Goal: Register for event/course: Sign up to attend an event or enroll in a course

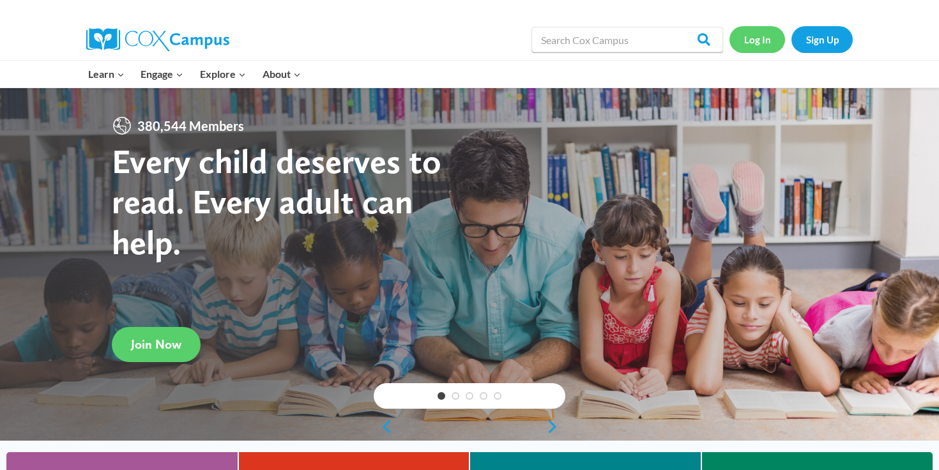
click at [759, 38] on link "Log In" at bounding box center [757, 39] width 56 height 26
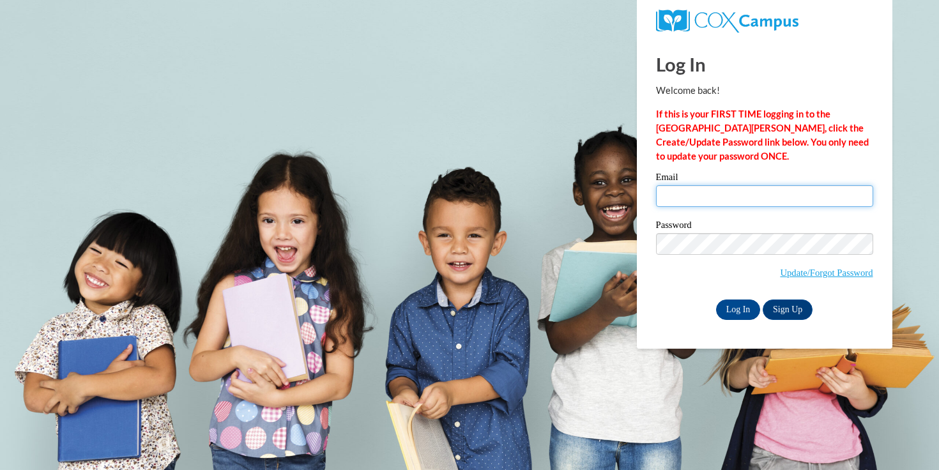
click at [733, 200] on input "Email" at bounding box center [764, 196] width 217 height 22
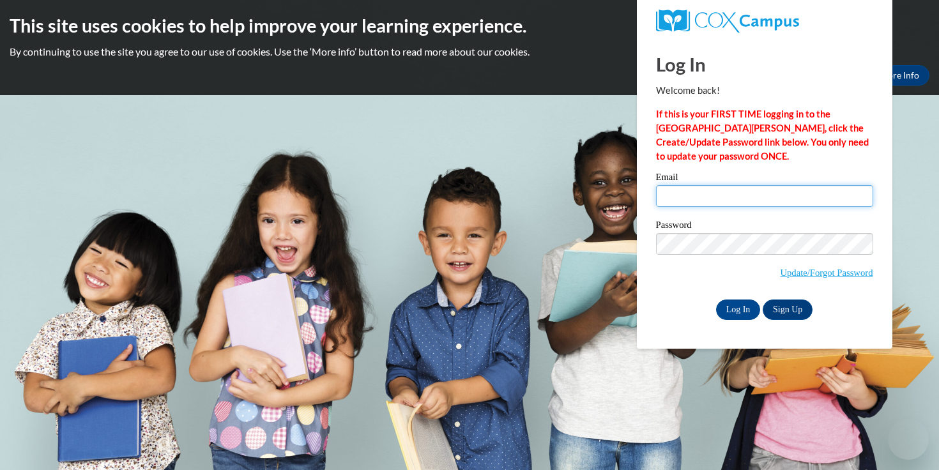
type input "esmyth@waukesha.k12.wi.us"
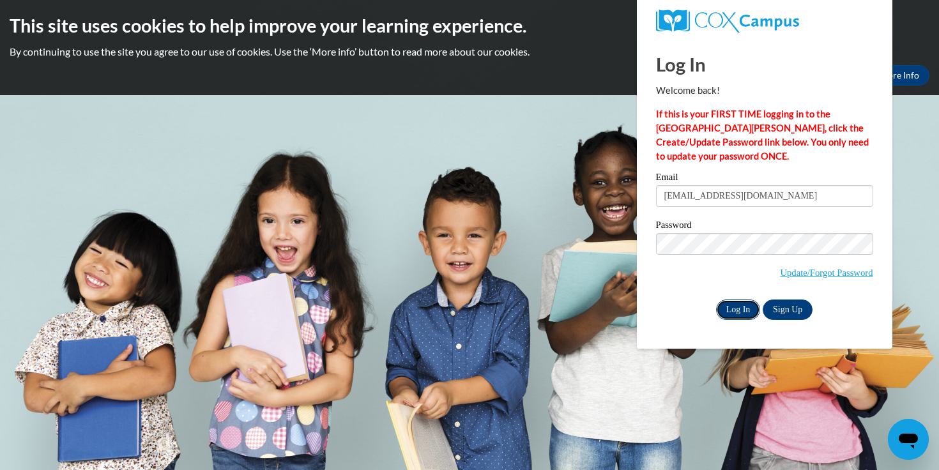
click at [739, 312] on input "Log In" at bounding box center [738, 309] width 45 height 20
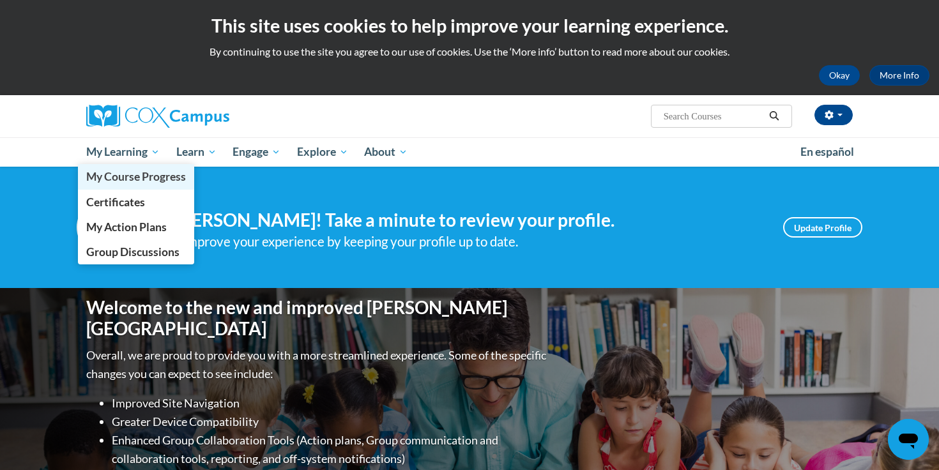
click at [148, 180] on span "My Course Progress" at bounding box center [136, 176] width 100 height 13
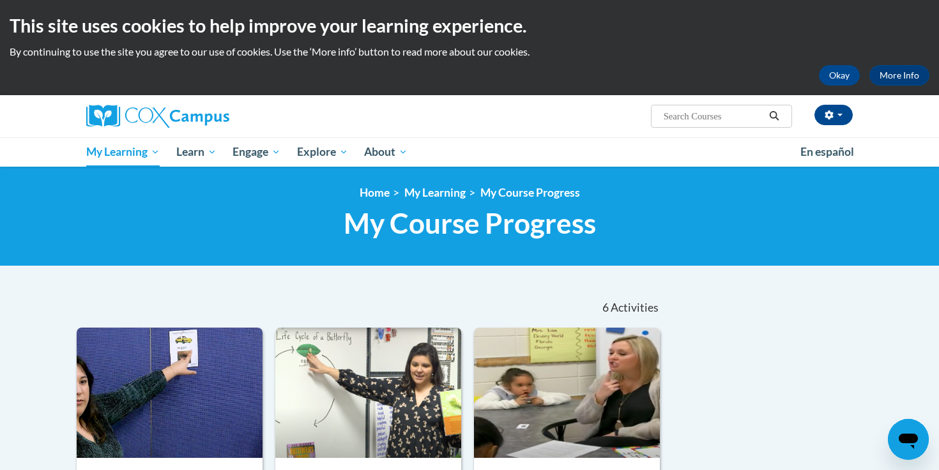
click at [704, 114] on input "Search..." at bounding box center [713, 116] width 102 height 15
type input "fluency"
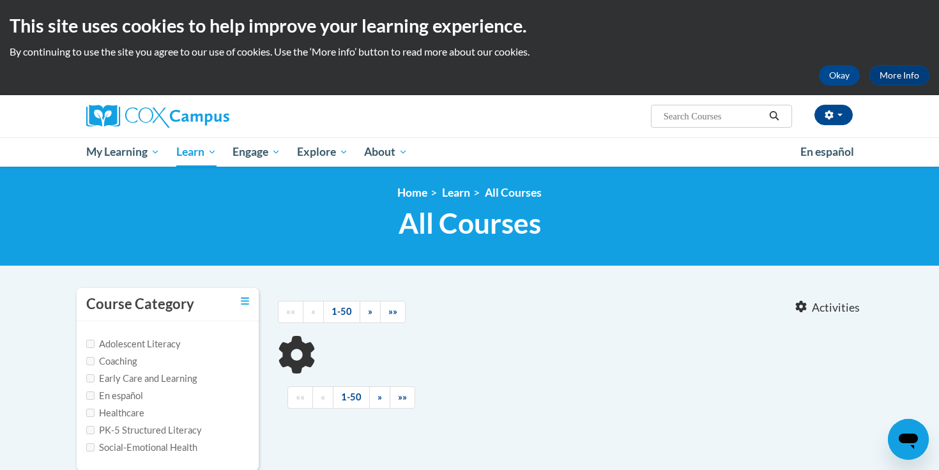
type input "fluency"
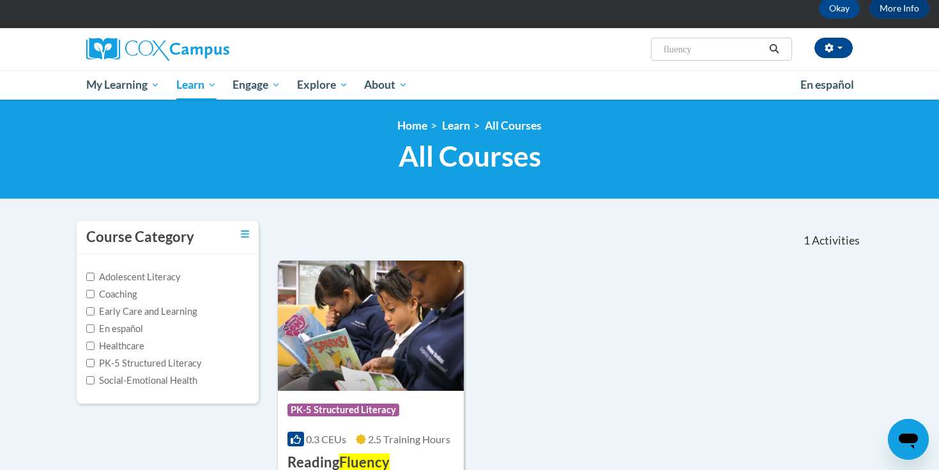
scroll to position [220, 0]
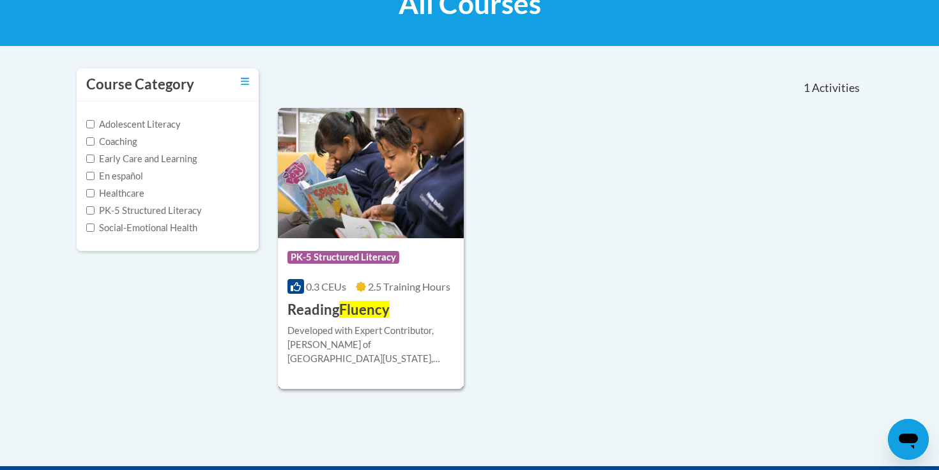
click at [368, 308] on span "Fluency" at bounding box center [364, 309] width 50 height 17
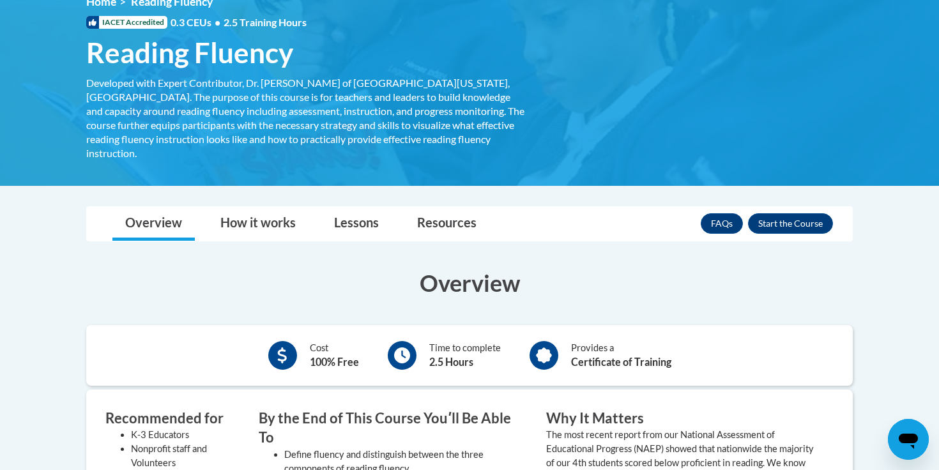
scroll to position [174, 0]
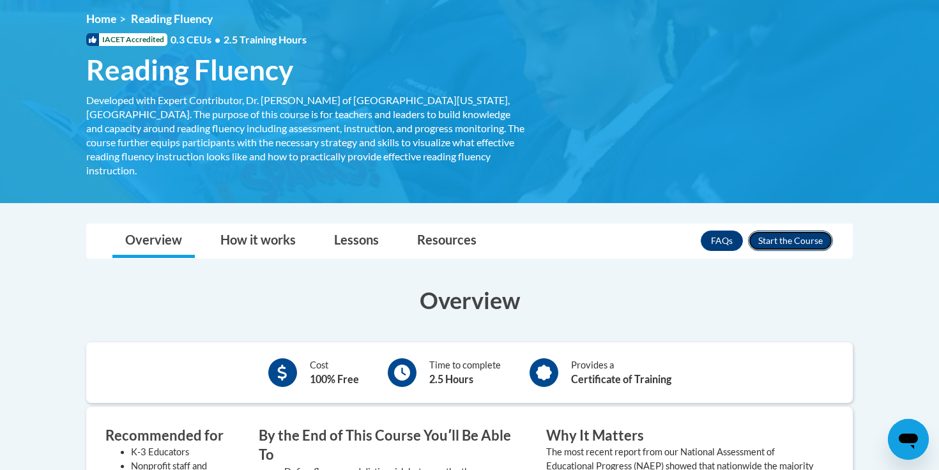
click at [790, 230] on button "Enroll" at bounding box center [790, 240] width 85 height 20
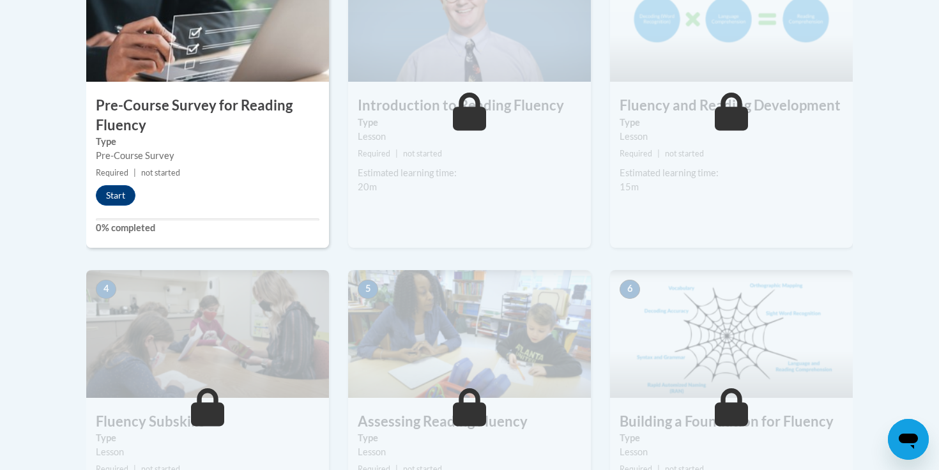
scroll to position [444, 0]
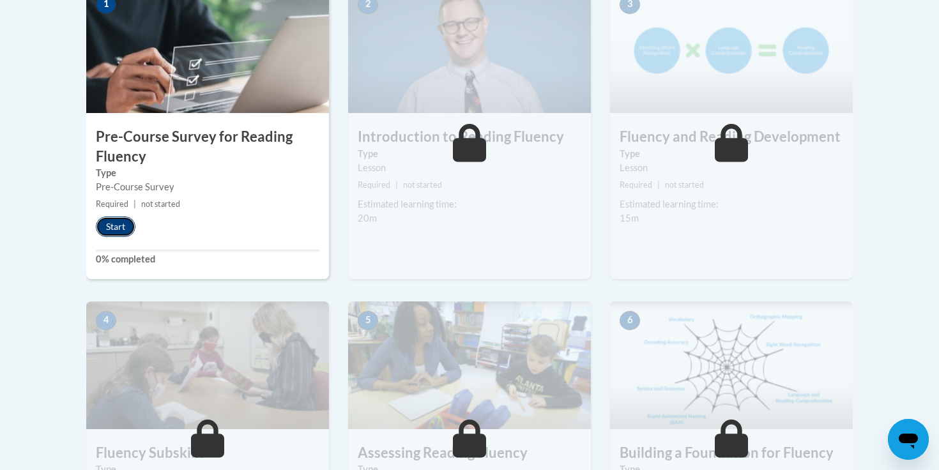
click at [114, 223] on button "Start" at bounding box center [116, 226] width 40 height 20
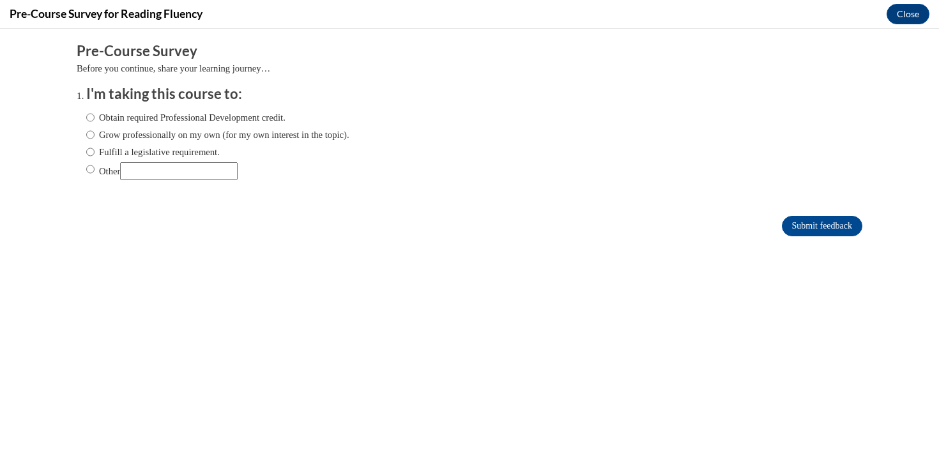
scroll to position [0, 0]
click at [99, 114] on label "Obtain required Professional Development credit." at bounding box center [185, 117] width 199 height 14
click at [94, 114] on input "Obtain required Professional Development credit." at bounding box center [90, 117] width 8 height 14
radio input "true"
click at [820, 228] on input "Submit feedback" at bounding box center [822, 226] width 80 height 20
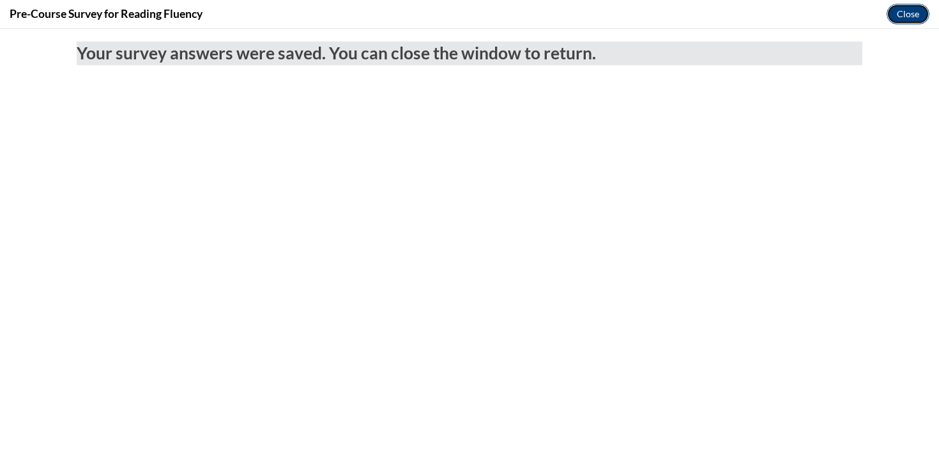
click at [908, 18] on button "Close" at bounding box center [907, 14] width 43 height 20
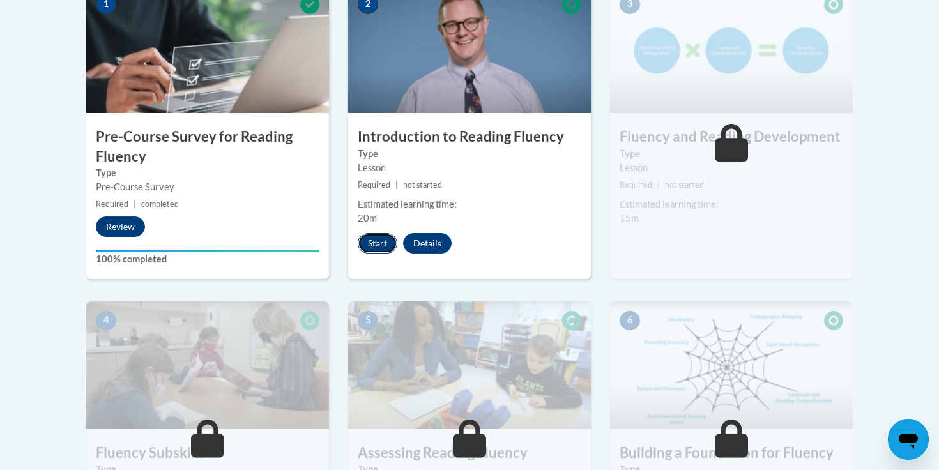
click at [386, 241] on button "Start" at bounding box center [378, 243] width 40 height 20
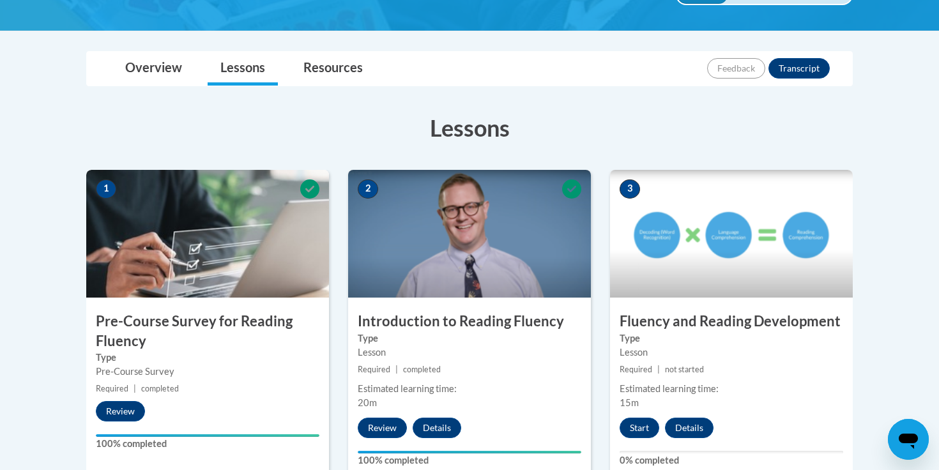
scroll to position [264, 0]
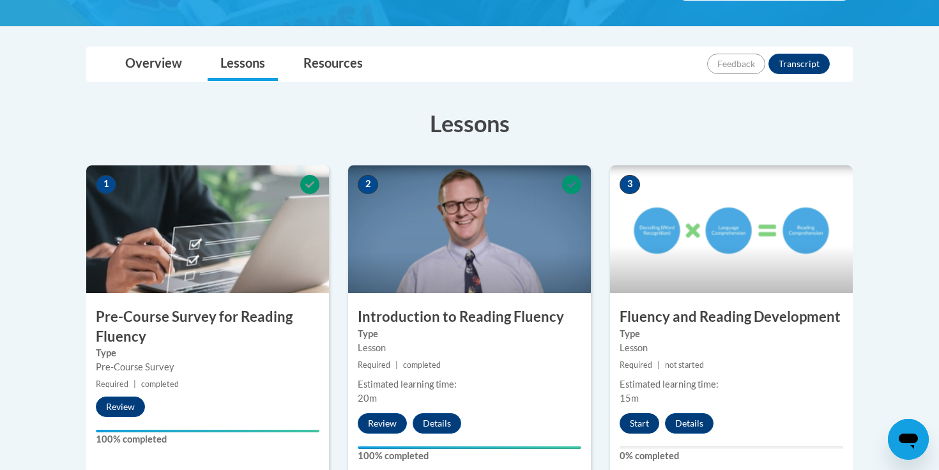
click at [638, 420] on button "Start" at bounding box center [639, 423] width 40 height 20
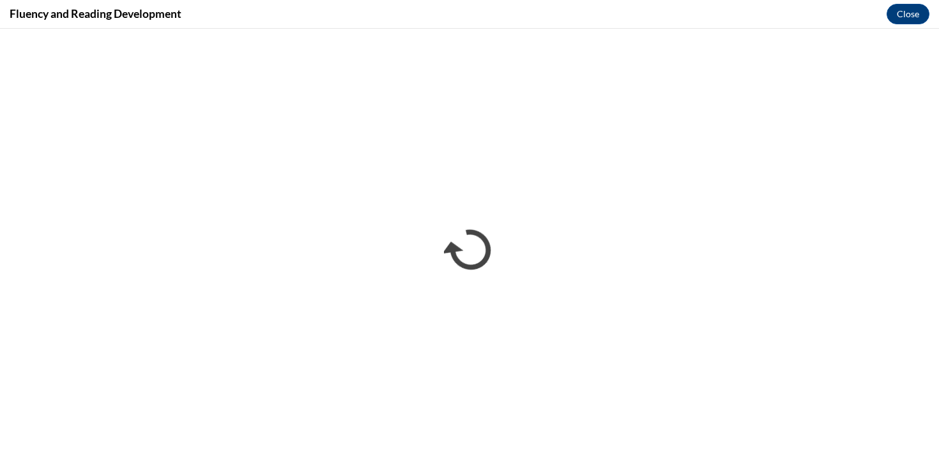
scroll to position [0, 0]
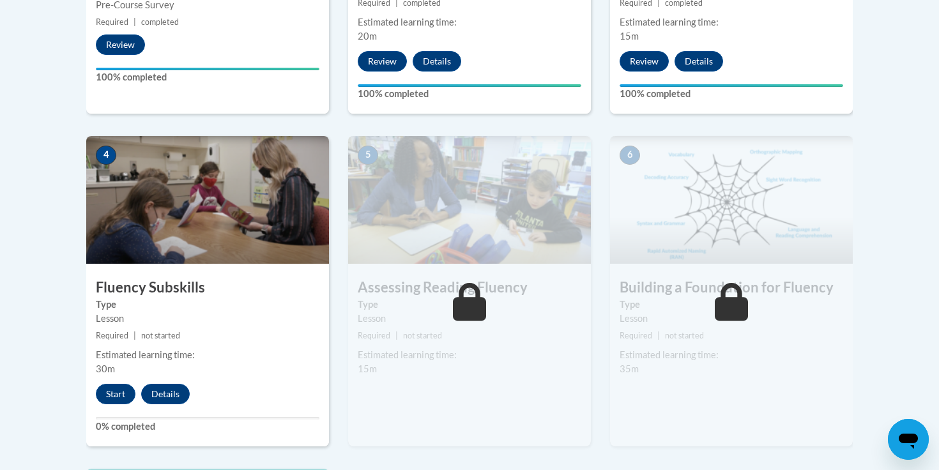
scroll to position [635, 0]
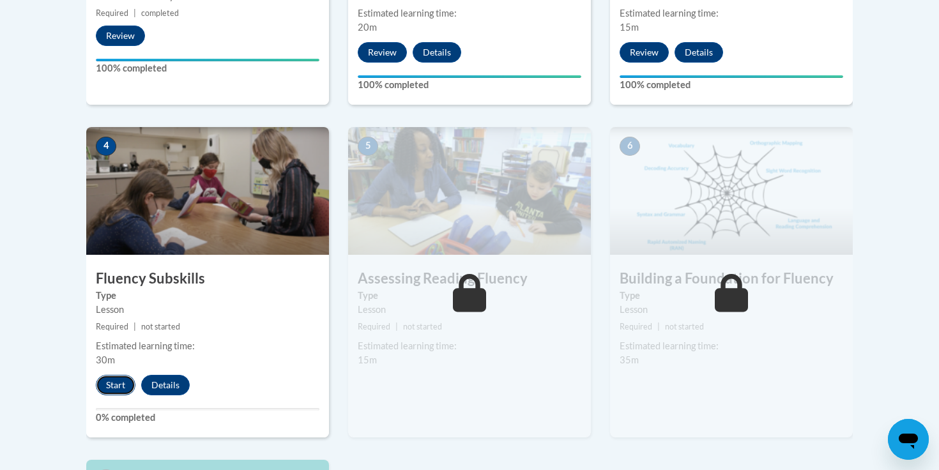
click at [110, 384] on button "Start" at bounding box center [116, 385] width 40 height 20
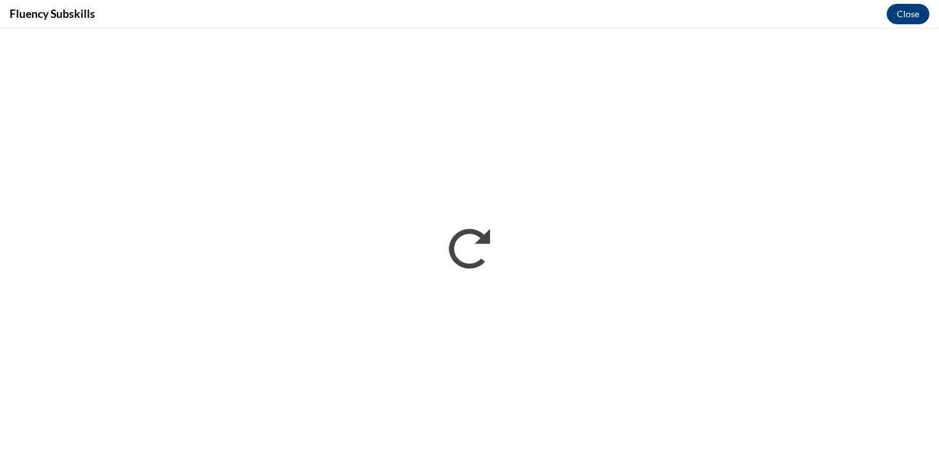
scroll to position [0, 0]
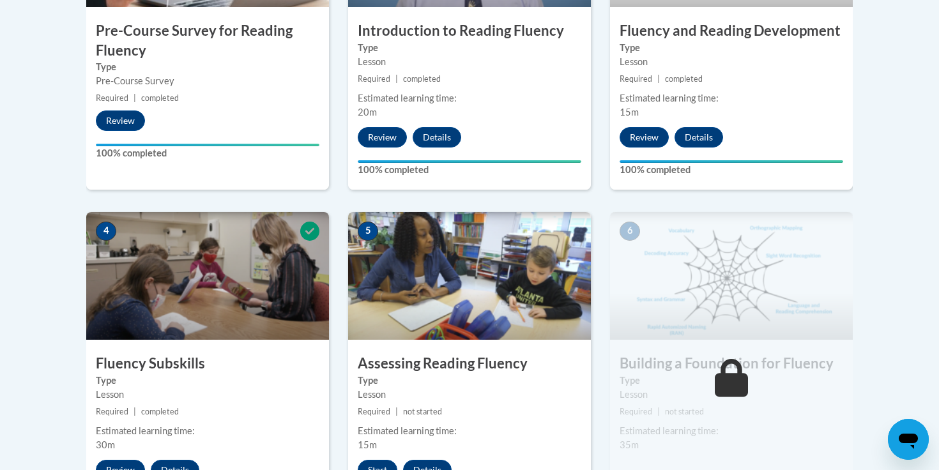
scroll to position [626, 0]
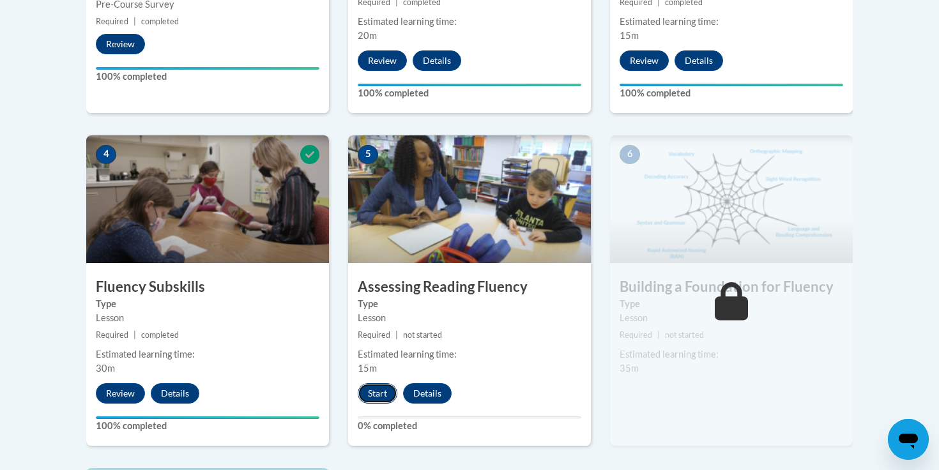
click at [374, 393] on button "Start" at bounding box center [378, 393] width 40 height 20
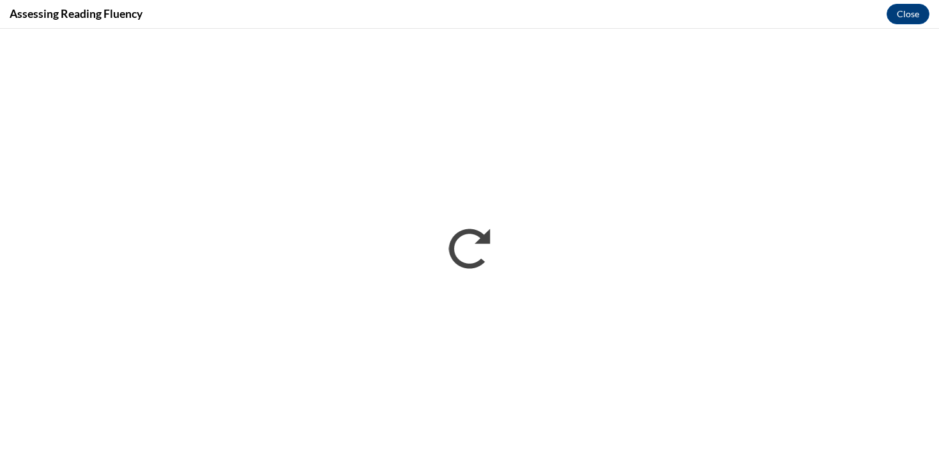
scroll to position [0, 0]
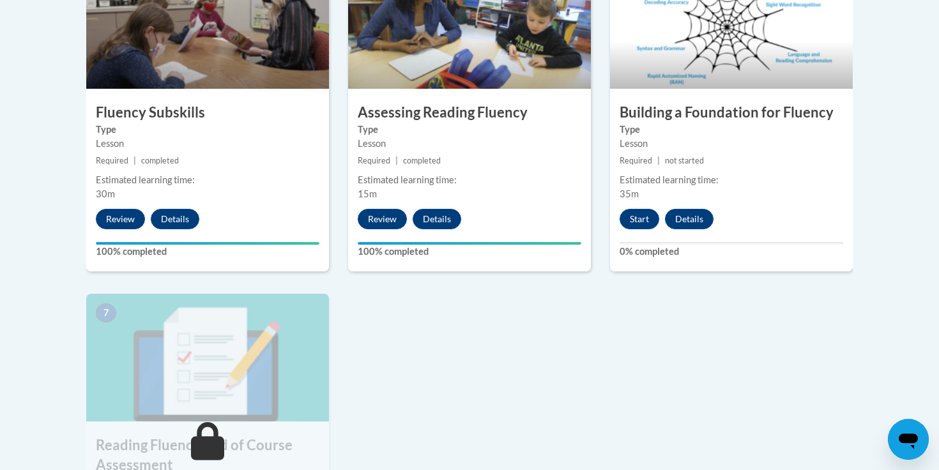
scroll to position [791, 0]
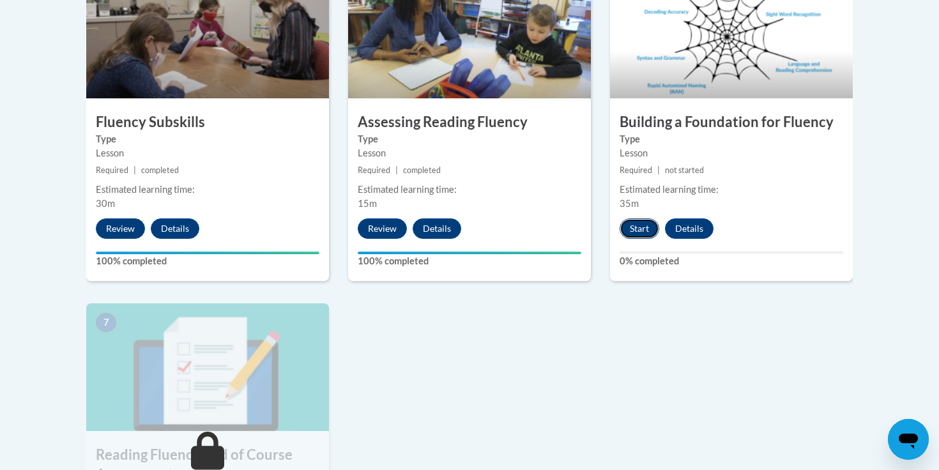
click at [640, 223] on button "Start" at bounding box center [639, 228] width 40 height 20
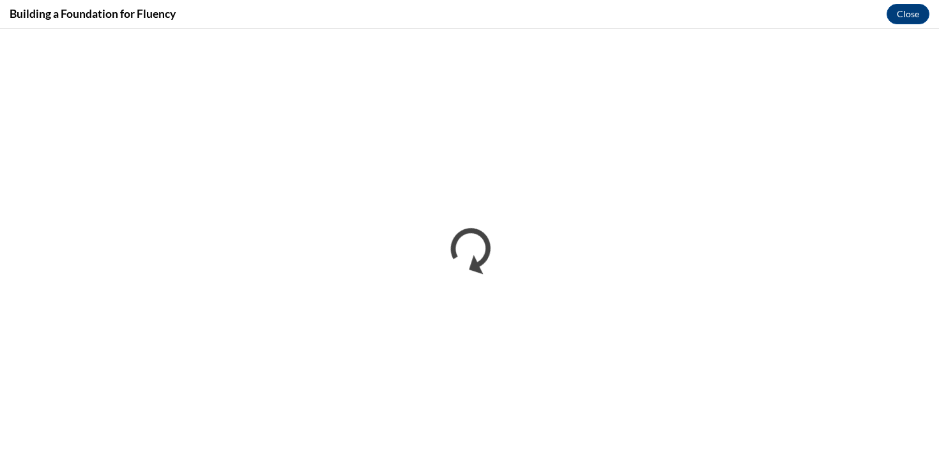
scroll to position [0, 0]
click at [610, 15] on div "Building a Foundation for Fluency Close" at bounding box center [469, 14] width 939 height 29
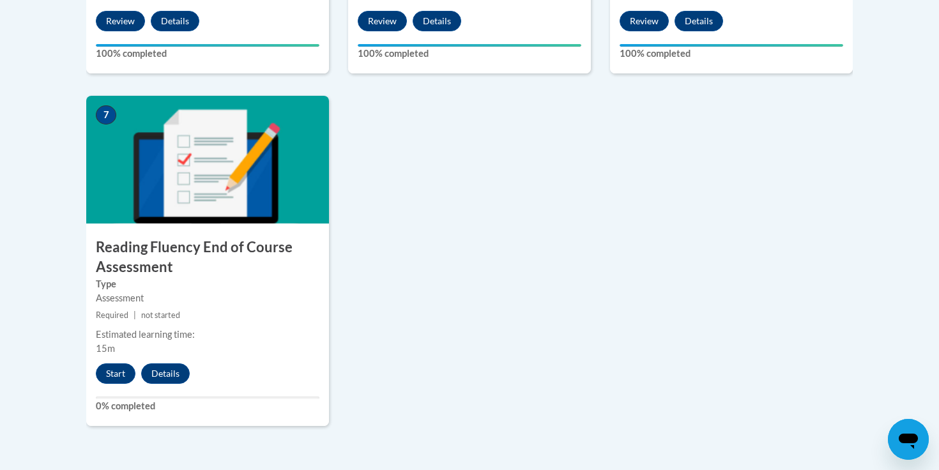
scroll to position [1009, 0]
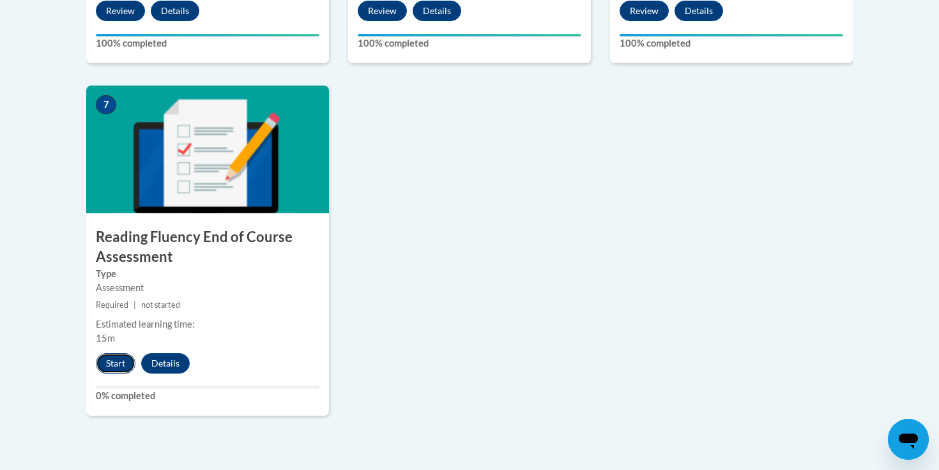
click at [123, 361] on button "Start" at bounding box center [116, 363] width 40 height 20
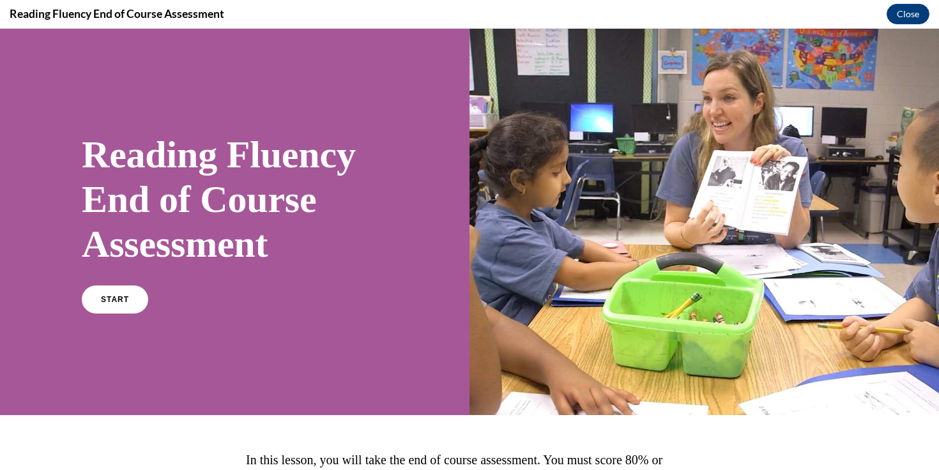
scroll to position [132, 0]
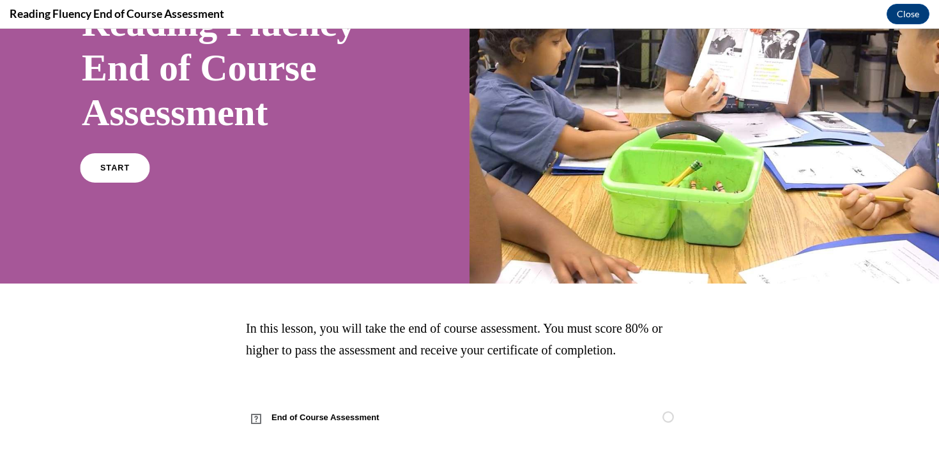
click at [124, 160] on link "START" at bounding box center [115, 167] width 70 height 29
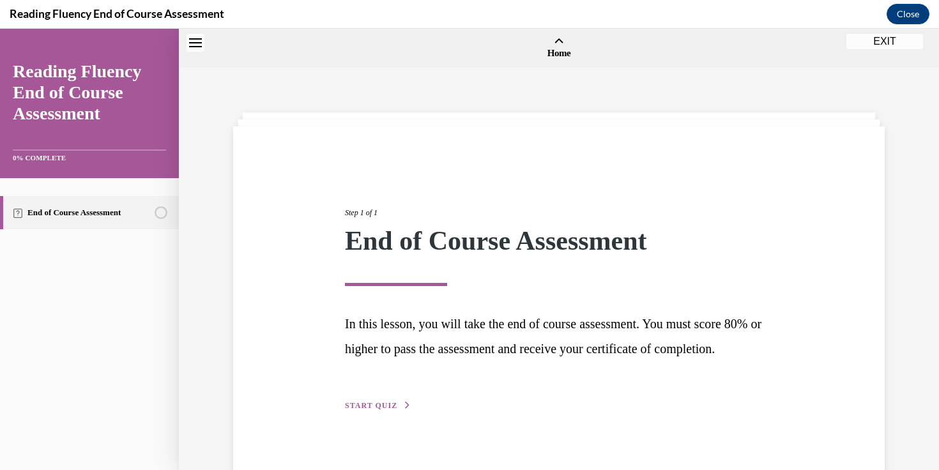
scroll to position [40, 0]
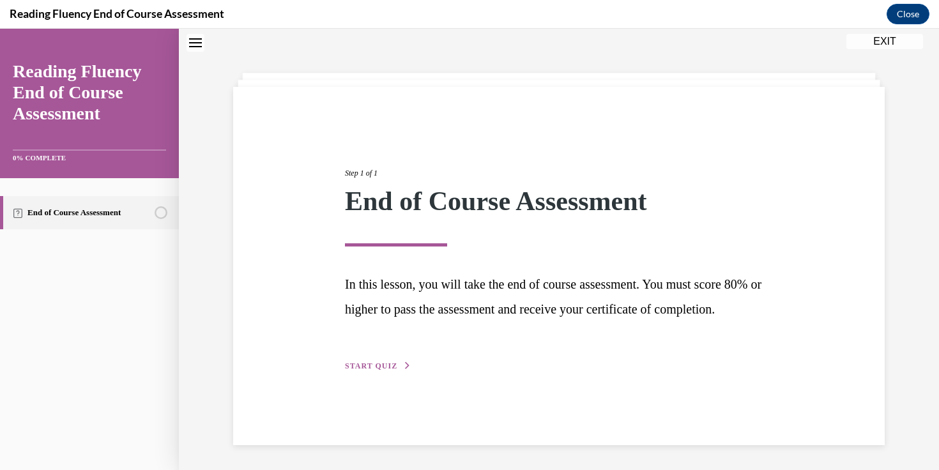
click at [365, 370] on span "START QUIZ" at bounding box center [371, 365] width 52 height 9
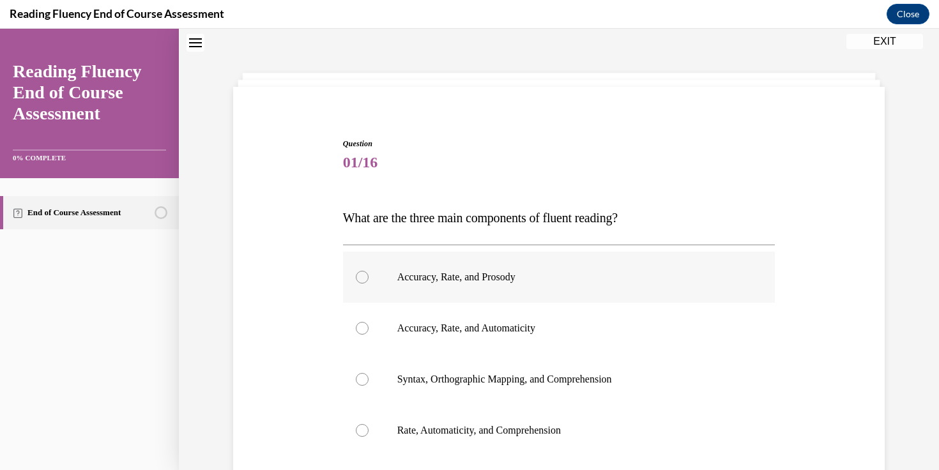
click at [426, 271] on p "Accuracy, Rate, and Prosody" at bounding box center [570, 277] width 346 height 13
click at [368, 271] on input "Accuracy, Rate, and Prosody" at bounding box center [362, 277] width 13 height 13
radio input "true"
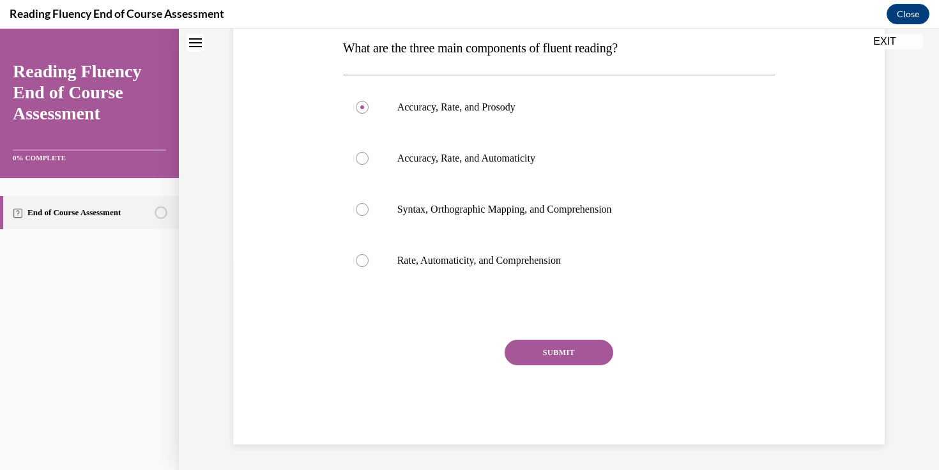
click at [539, 351] on button "SUBMIT" at bounding box center [558, 353] width 109 height 26
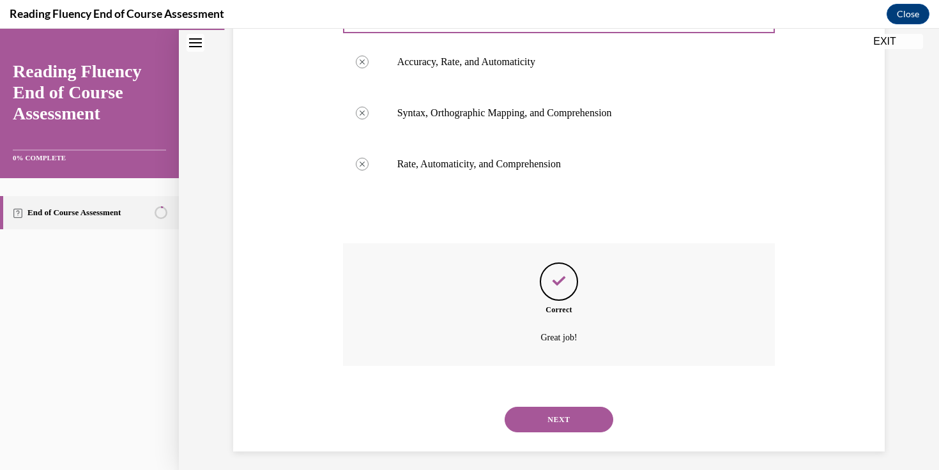
scroll to position [313, 0]
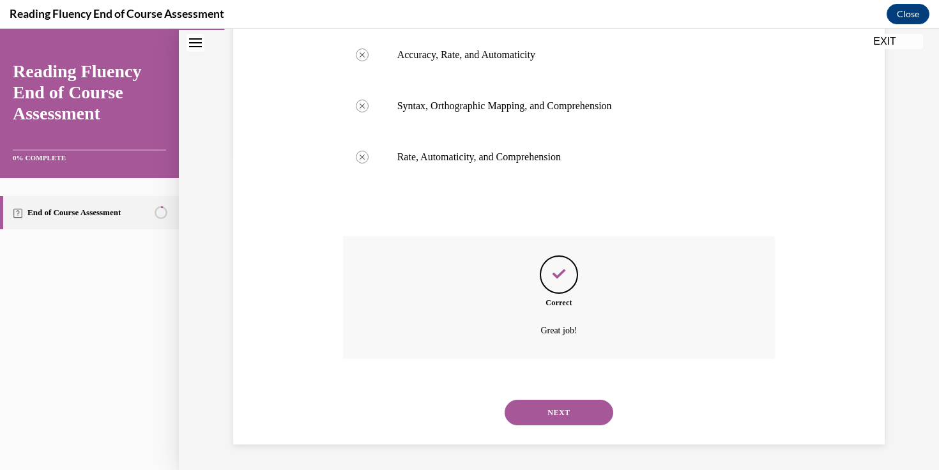
click at [551, 419] on button "NEXT" at bounding box center [558, 413] width 109 height 26
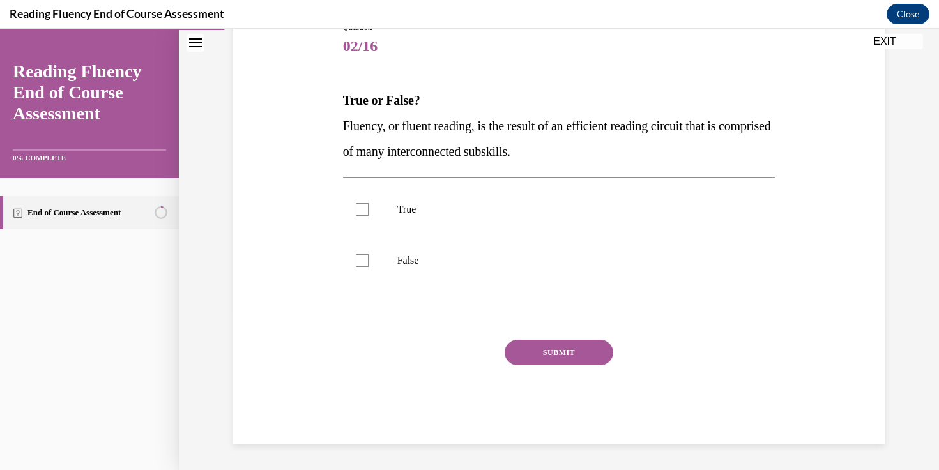
scroll to position [142, 0]
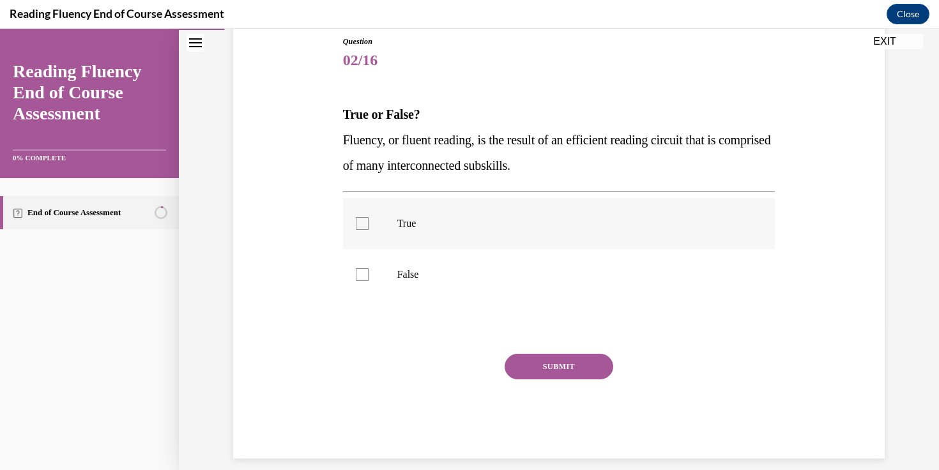
click at [490, 246] on label "True" at bounding box center [559, 223] width 432 height 51
click at [368, 230] on input "True" at bounding box center [362, 223] width 13 height 13
checkbox input "true"
click at [544, 367] on button "SUBMIT" at bounding box center [558, 367] width 109 height 26
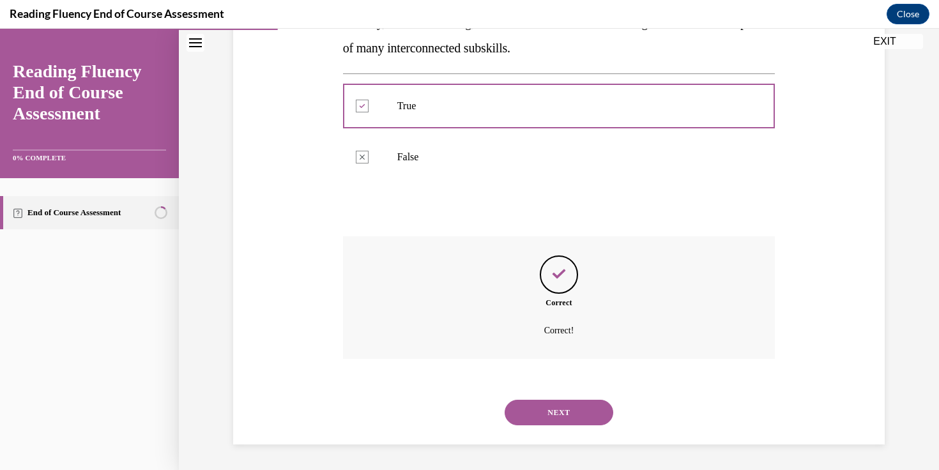
click at [531, 410] on button "NEXT" at bounding box center [558, 413] width 109 height 26
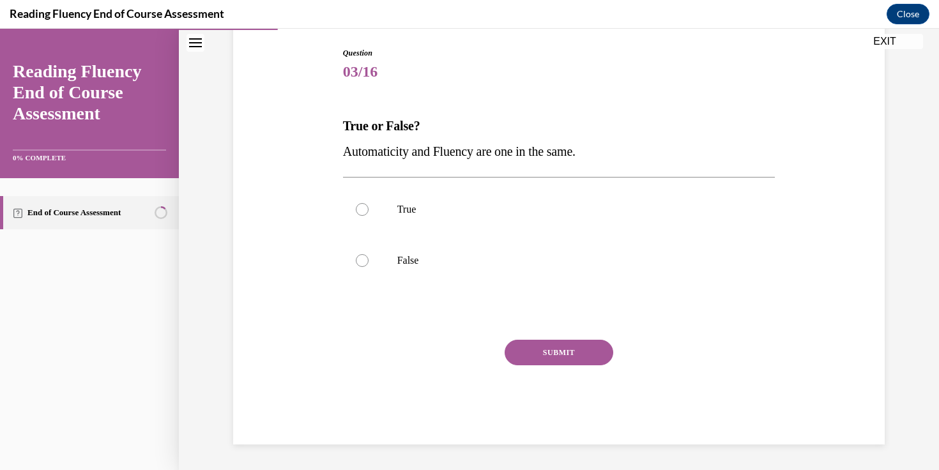
scroll to position [130, 0]
click at [481, 258] on p "False" at bounding box center [570, 260] width 346 height 13
click at [368, 258] on input "False" at bounding box center [362, 260] width 13 height 13
radio input "true"
click at [566, 357] on button "SUBMIT" at bounding box center [558, 353] width 109 height 26
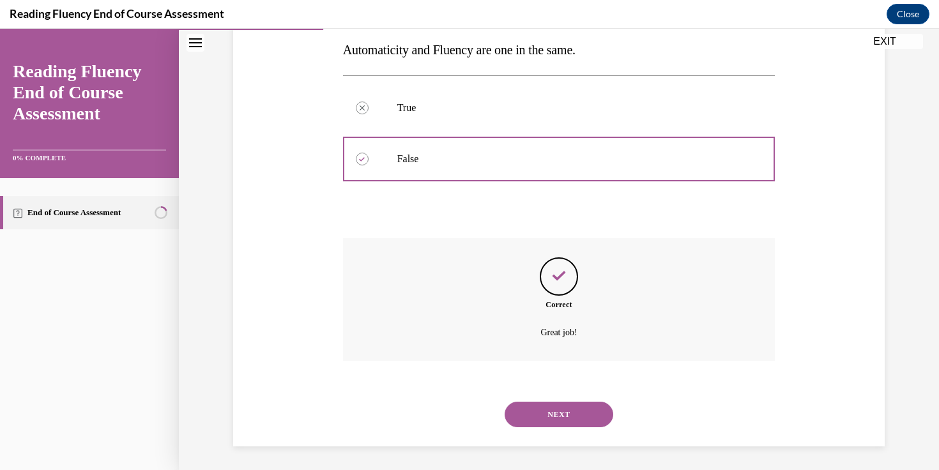
scroll to position [234, 0]
click at [570, 421] on button "NEXT" at bounding box center [558, 413] width 109 height 26
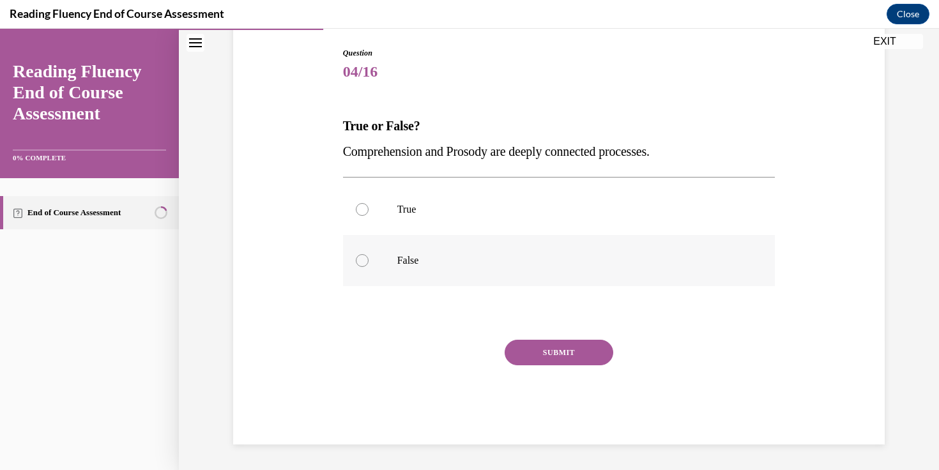
click at [540, 257] on p "False" at bounding box center [570, 260] width 346 height 13
click at [368, 257] on input "False" at bounding box center [362, 260] width 13 height 13
radio input "true"
click at [555, 346] on button "SUBMIT" at bounding box center [558, 353] width 109 height 26
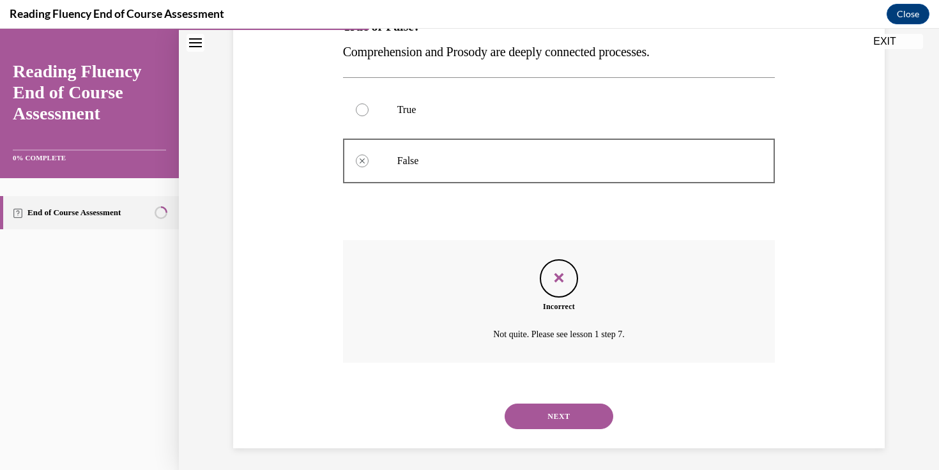
scroll to position [234, 0]
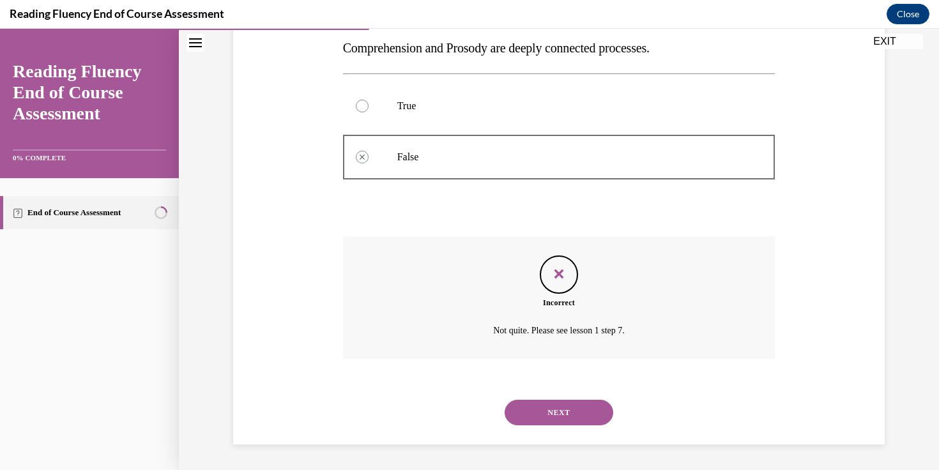
click at [546, 411] on button "NEXT" at bounding box center [558, 413] width 109 height 26
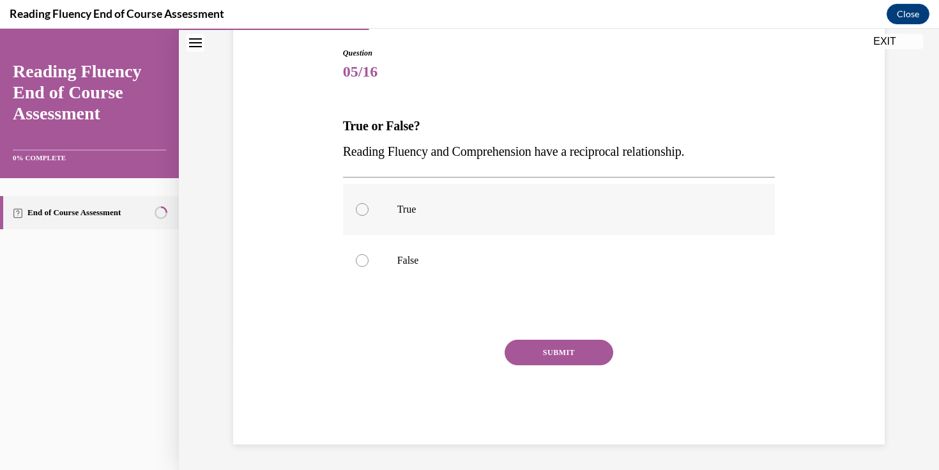
click at [573, 214] on p "True" at bounding box center [570, 209] width 346 height 13
click at [368, 214] on input "True" at bounding box center [362, 209] width 13 height 13
radio input "true"
click at [552, 352] on button "SUBMIT" at bounding box center [558, 353] width 109 height 26
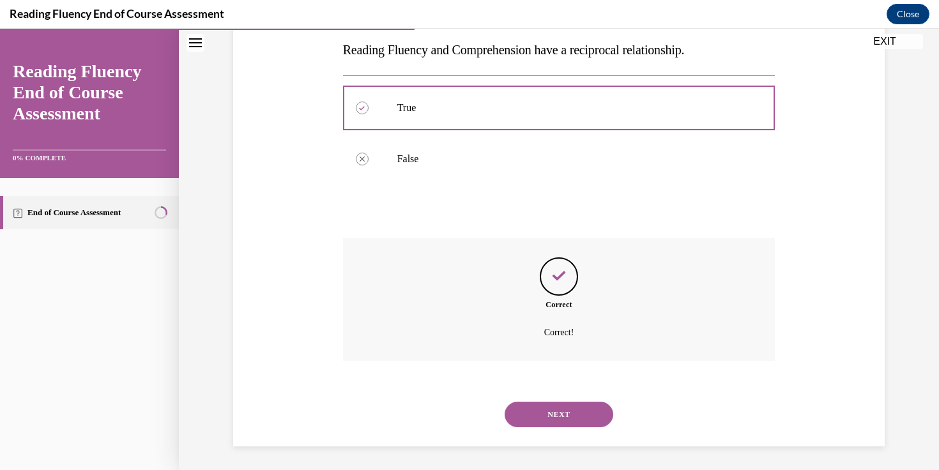
scroll to position [234, 0]
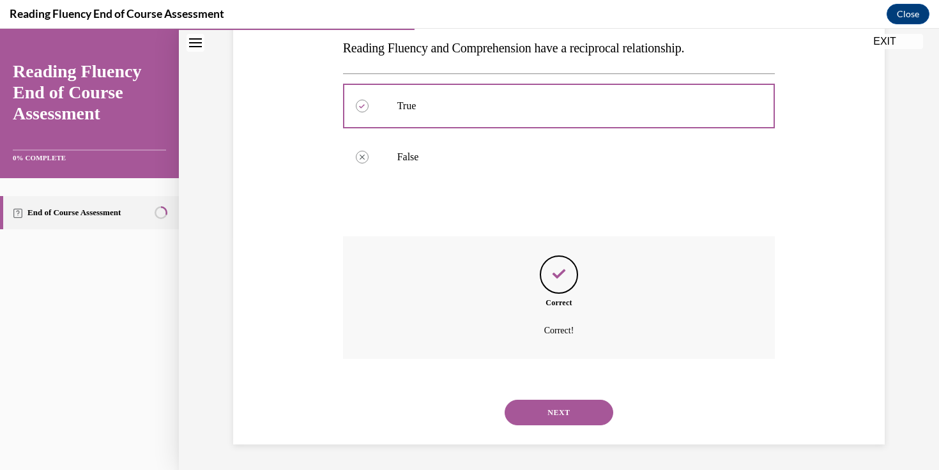
click at [551, 407] on button "NEXT" at bounding box center [558, 413] width 109 height 26
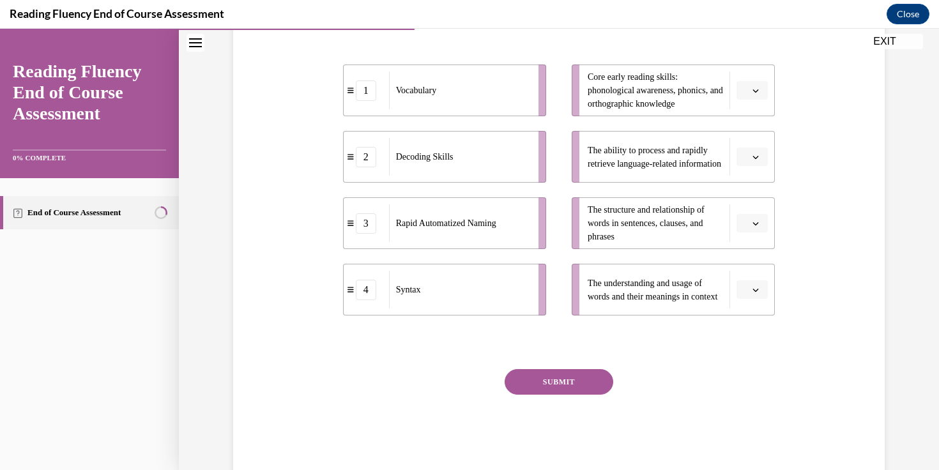
scroll to position [265, 0]
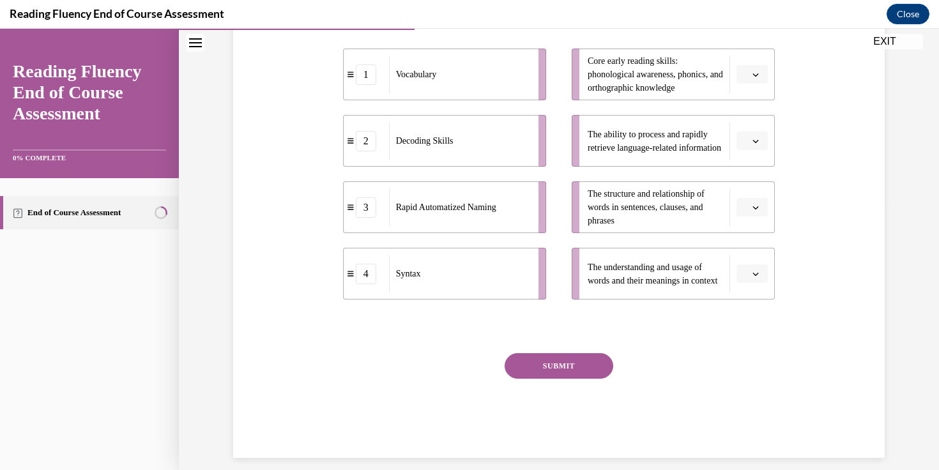
click at [745, 81] on span "Please select an option" at bounding box center [746, 74] width 4 height 13
click at [745, 174] on span "2" at bounding box center [746, 179] width 4 height 10
click at [756, 146] on span "button" at bounding box center [755, 141] width 9 height 9
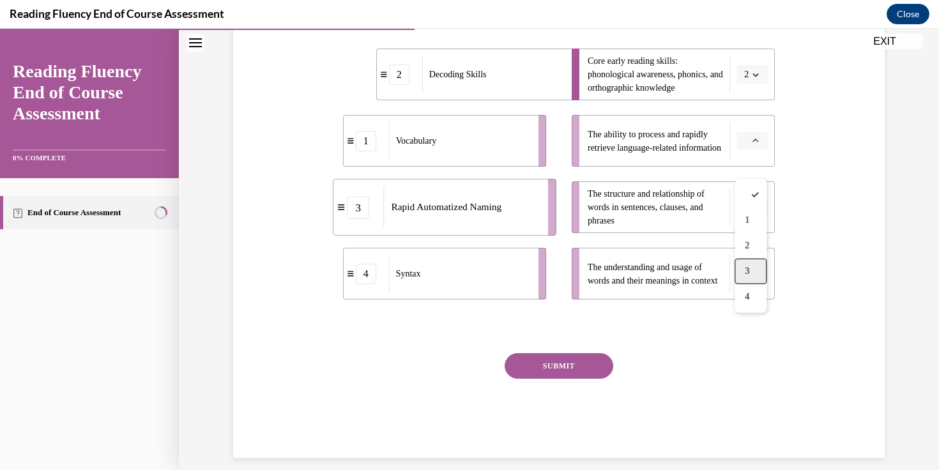
click at [748, 264] on div "3" at bounding box center [750, 272] width 32 height 26
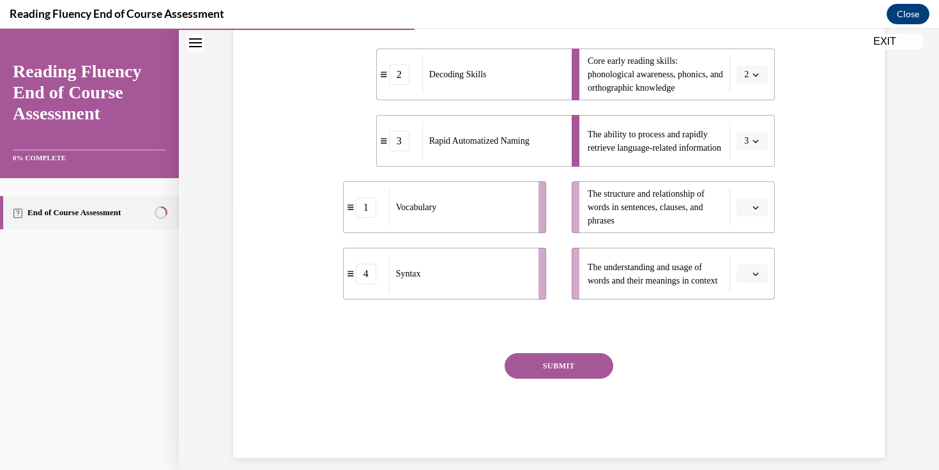
click at [759, 212] on span "button" at bounding box center [755, 207] width 9 height 9
click at [748, 365] on span "4" at bounding box center [746, 363] width 4 height 10
click at [753, 277] on icon "button" at bounding box center [755, 274] width 6 height 6
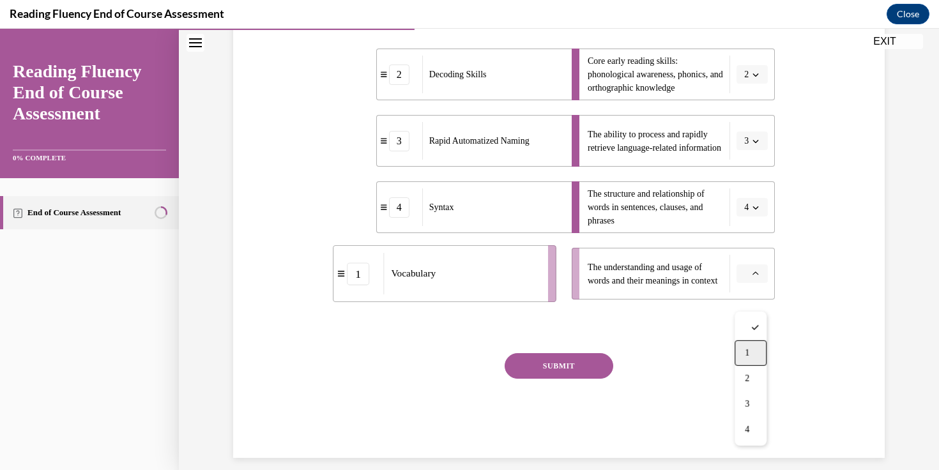
click at [748, 349] on span "1" at bounding box center [746, 353] width 4 height 10
click at [582, 379] on button "SUBMIT" at bounding box center [558, 366] width 109 height 26
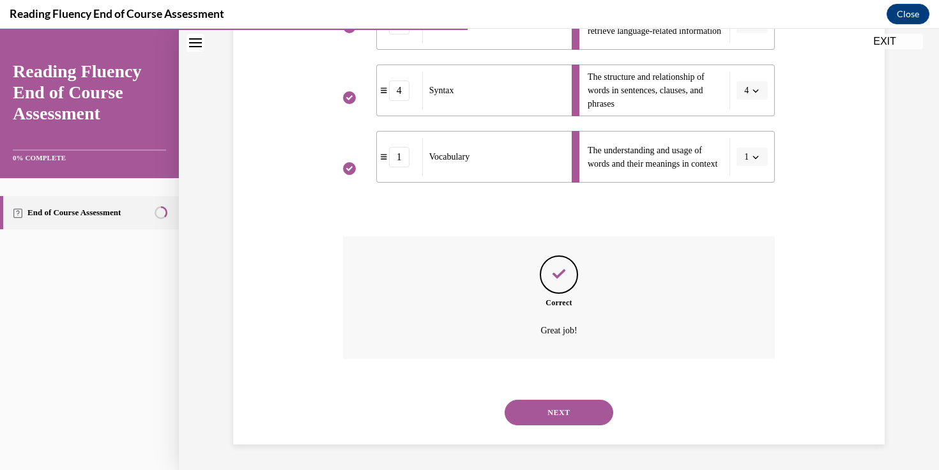
scroll to position [407, 0]
click at [555, 426] on div "NEXT" at bounding box center [559, 412] width 432 height 51
click at [557, 420] on button "NEXT" at bounding box center [558, 413] width 109 height 26
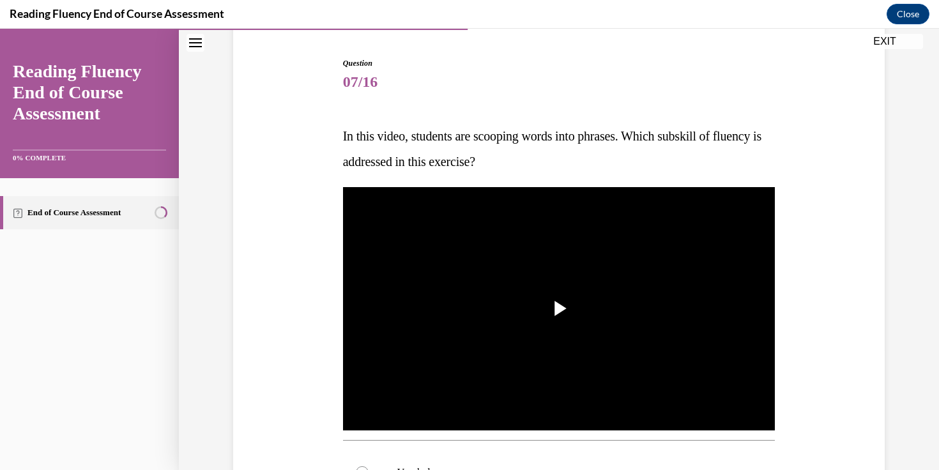
scroll to position [161, 0]
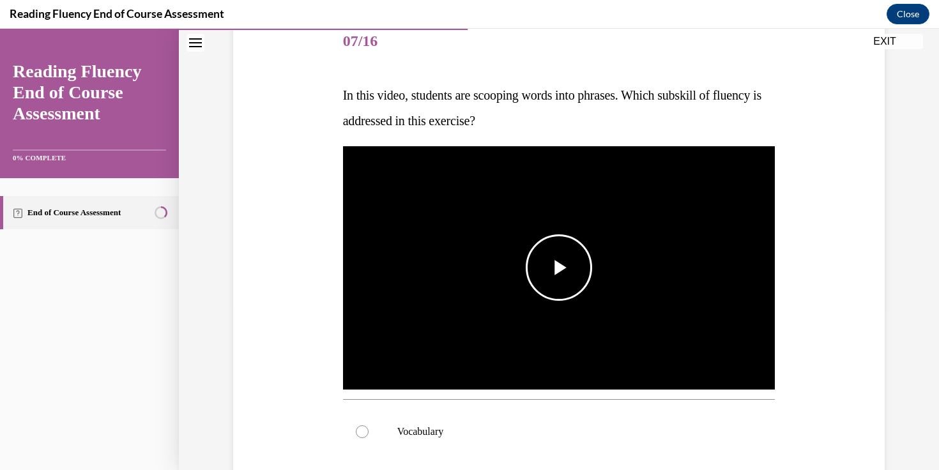
click at [559, 268] on span "Video player" at bounding box center [559, 268] width 0 height 0
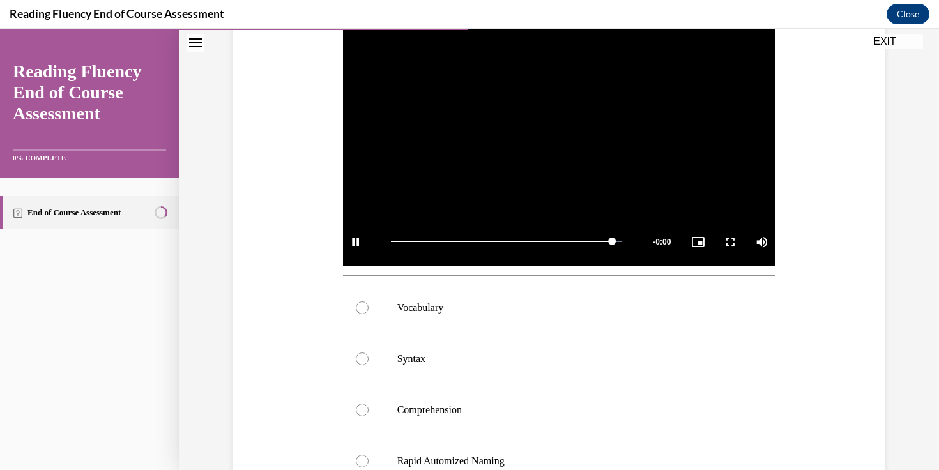
scroll to position [358, 0]
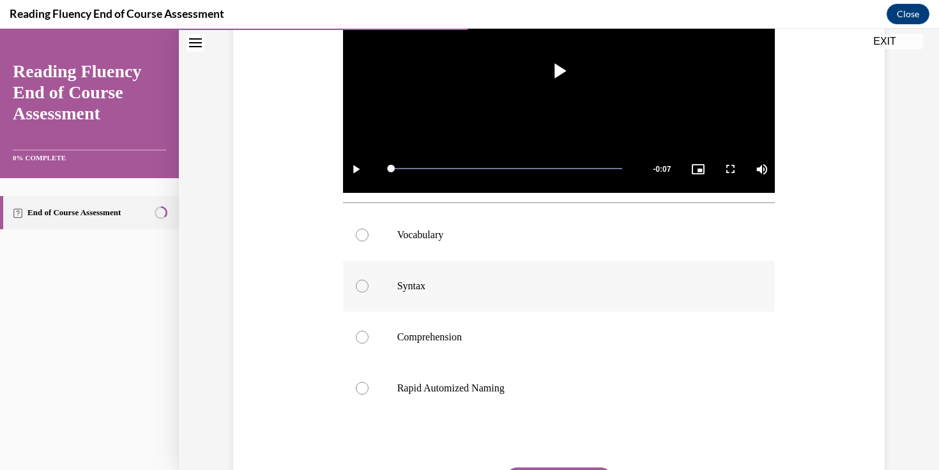
click at [721, 278] on label "Syntax" at bounding box center [559, 286] width 432 height 51
click at [368, 280] on input "Syntax" at bounding box center [362, 286] width 13 height 13
radio input "true"
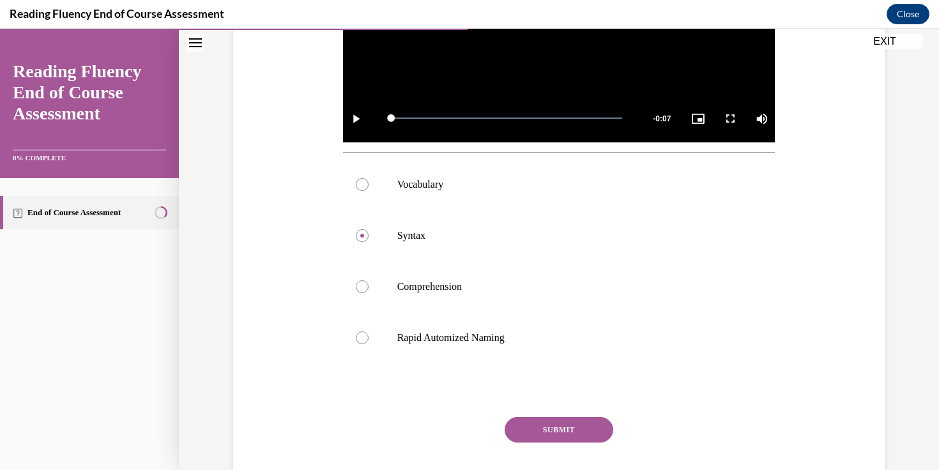
click at [583, 420] on button "SUBMIT" at bounding box center [558, 430] width 109 height 26
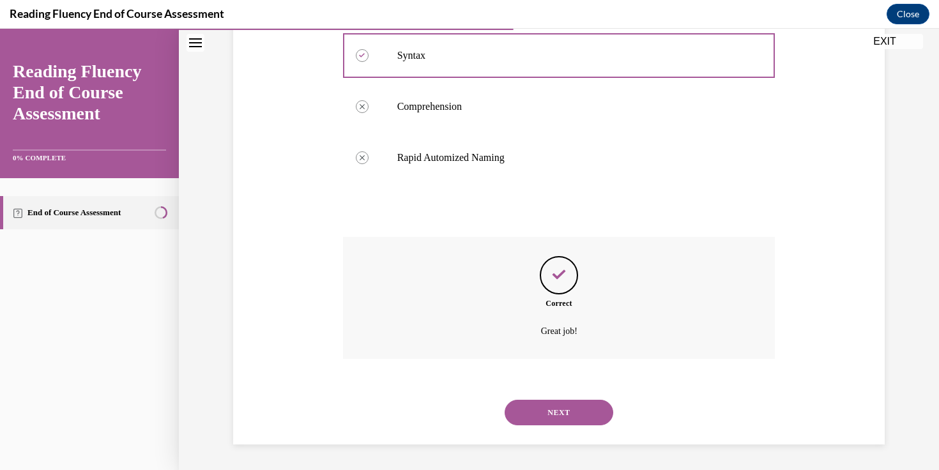
scroll to position [588, 0]
click at [579, 428] on div "NEXT" at bounding box center [559, 412] width 432 height 51
click at [582, 415] on button "NEXT" at bounding box center [558, 413] width 109 height 26
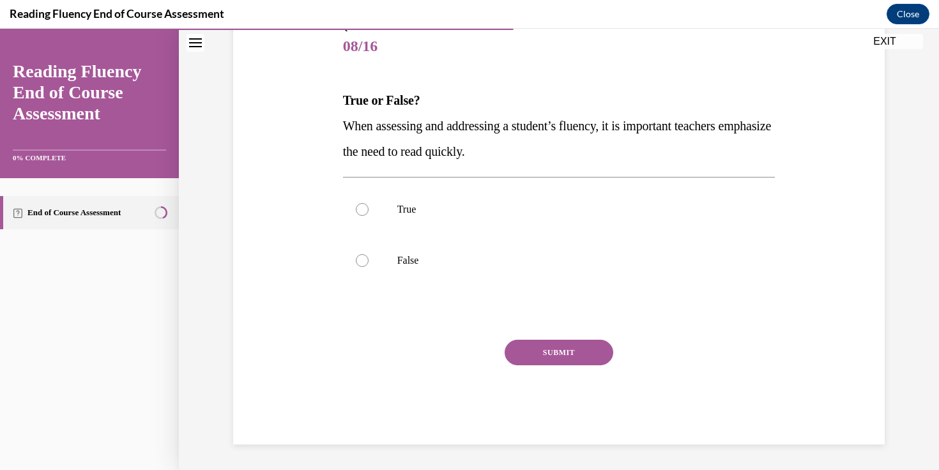
scroll to position [142, 0]
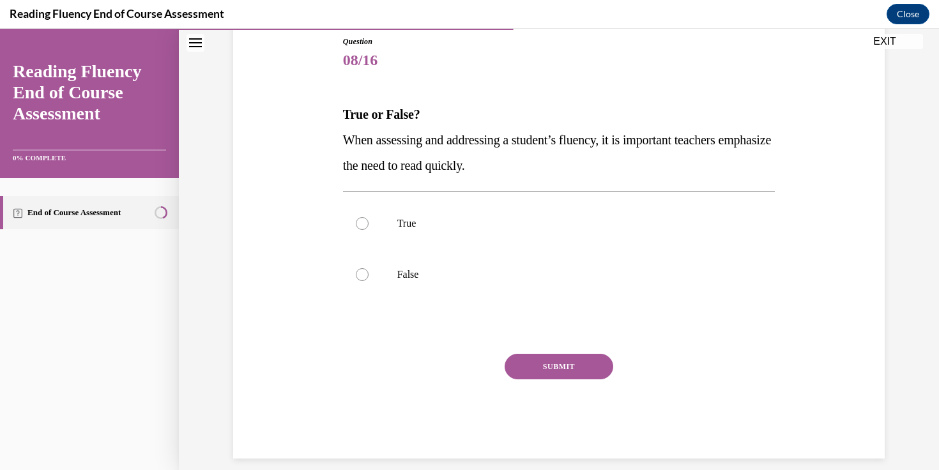
click at [632, 142] on span "When assessing and addressing a student’s fluency, it is important teachers emp…" at bounding box center [557, 153] width 428 height 40
click at [534, 268] on label "False" at bounding box center [559, 274] width 432 height 51
click at [368, 268] on input "False" at bounding box center [362, 274] width 13 height 13
radio input "true"
click at [531, 367] on button "SUBMIT" at bounding box center [558, 367] width 109 height 26
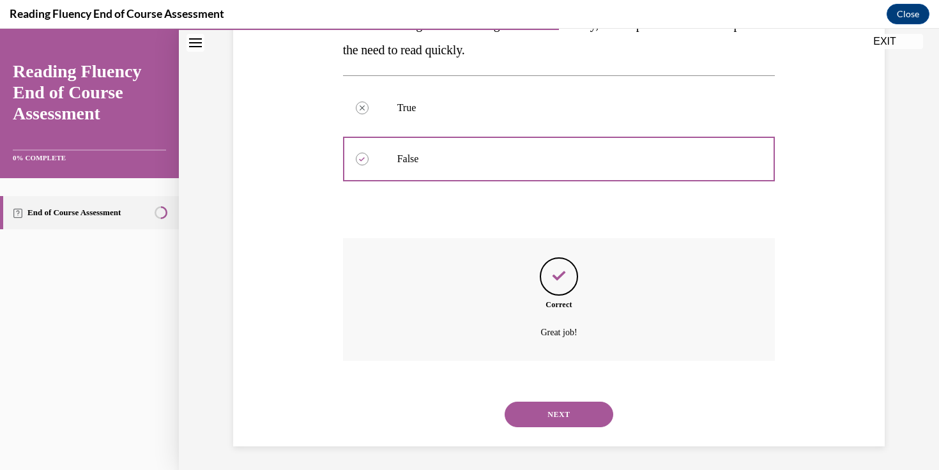
scroll to position [259, 0]
click at [550, 407] on button "NEXT" at bounding box center [558, 413] width 109 height 26
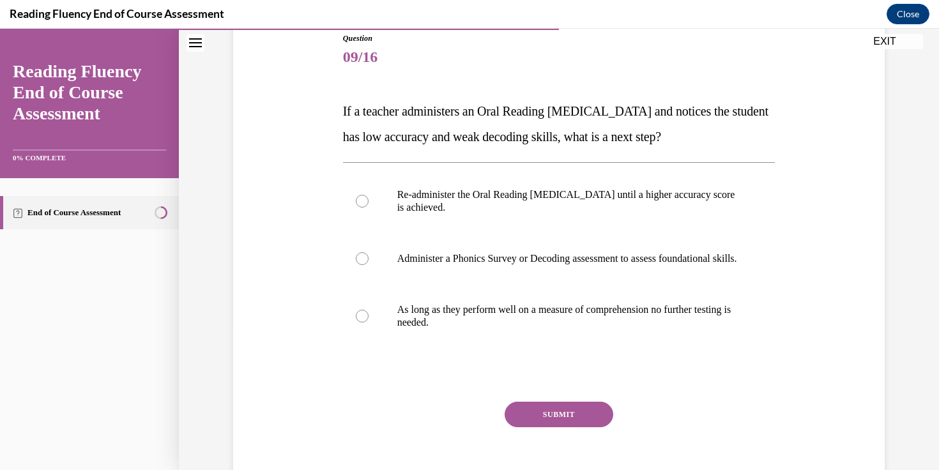
scroll to position [143, 0]
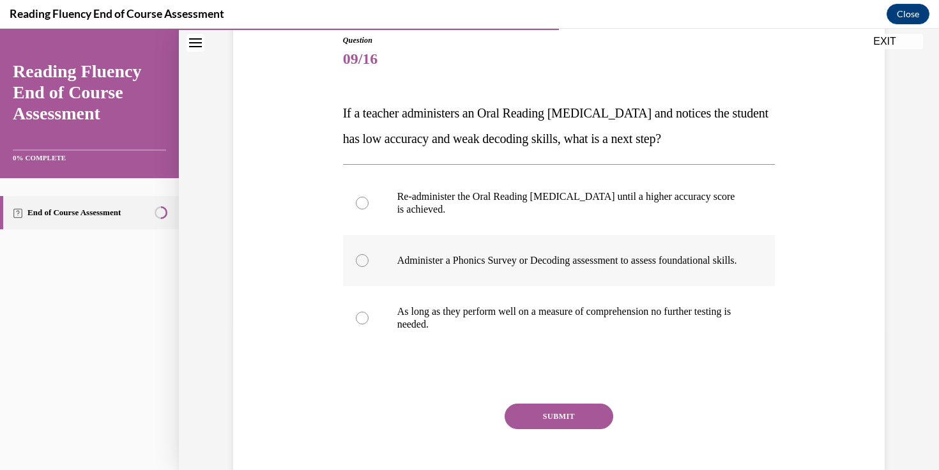
click at [578, 267] on p "Administer a Phonics Survey or Decoding assessment to assess foundational skill…" at bounding box center [570, 260] width 346 height 13
click at [368, 267] on input "Administer a Phonics Survey or Decoding assessment to assess foundational skill…" at bounding box center [362, 260] width 13 height 13
radio input "true"
click at [540, 429] on button "SUBMIT" at bounding box center [558, 417] width 109 height 26
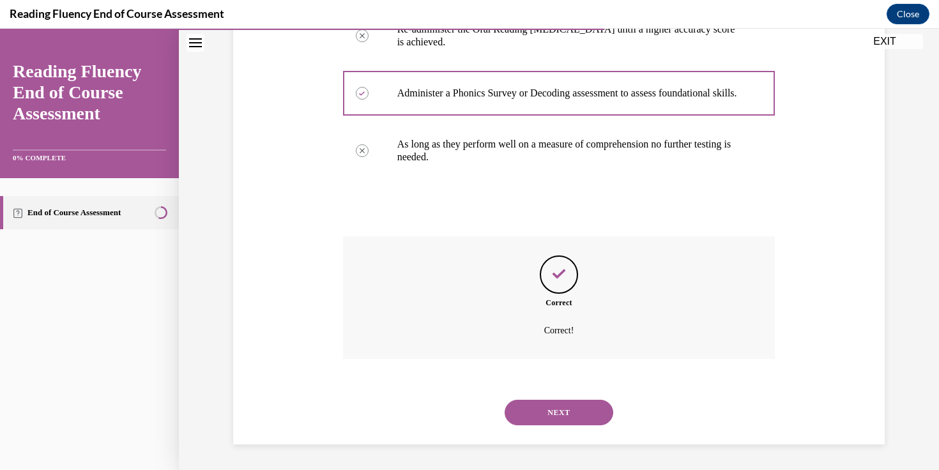
scroll to position [323, 0]
click at [548, 409] on button "NEXT" at bounding box center [558, 413] width 109 height 26
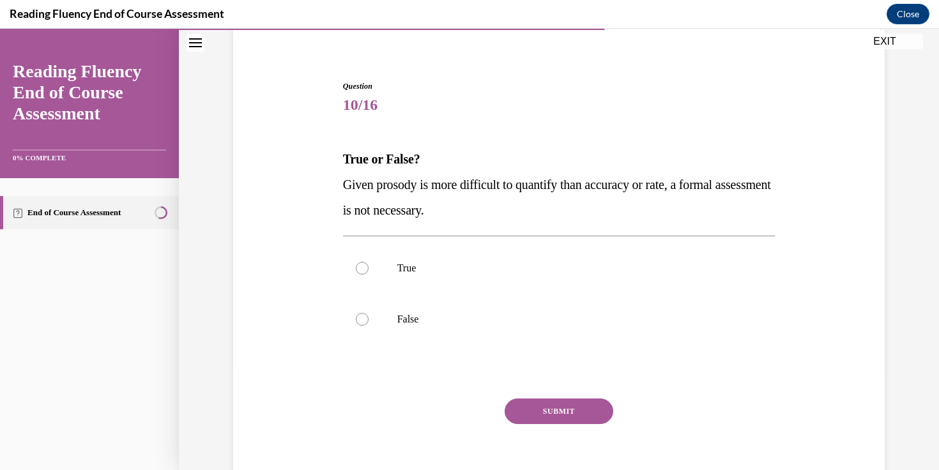
scroll to position [101, 0]
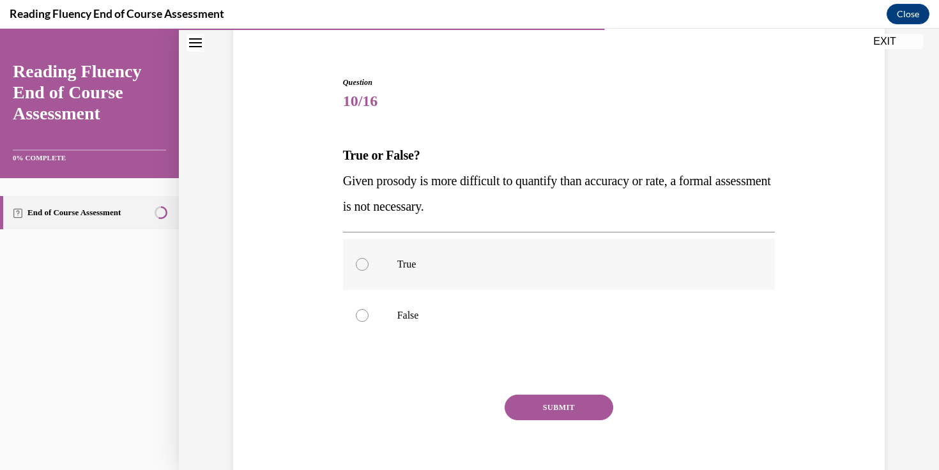
click at [525, 269] on p "True" at bounding box center [570, 264] width 346 height 13
click at [368, 269] on input "True" at bounding box center [362, 264] width 13 height 13
radio input "true"
click at [540, 400] on button "SUBMIT" at bounding box center [558, 408] width 109 height 26
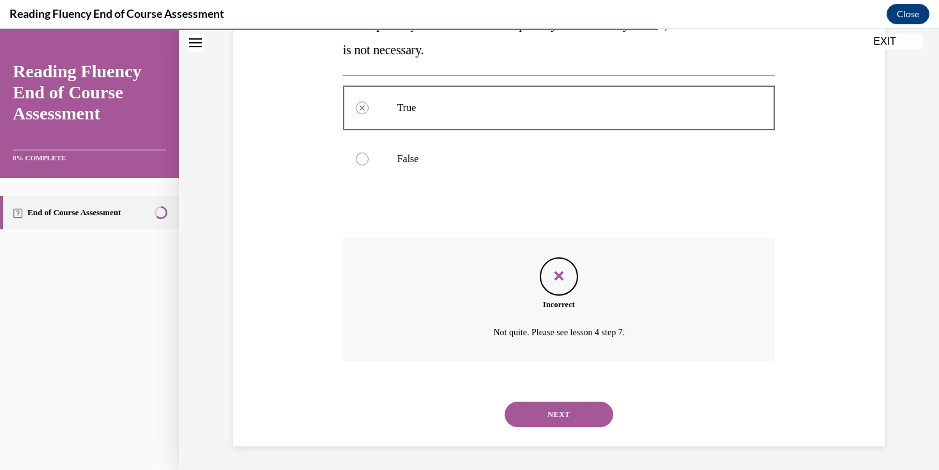
scroll to position [259, 0]
click at [551, 417] on button "NEXT" at bounding box center [558, 413] width 109 height 26
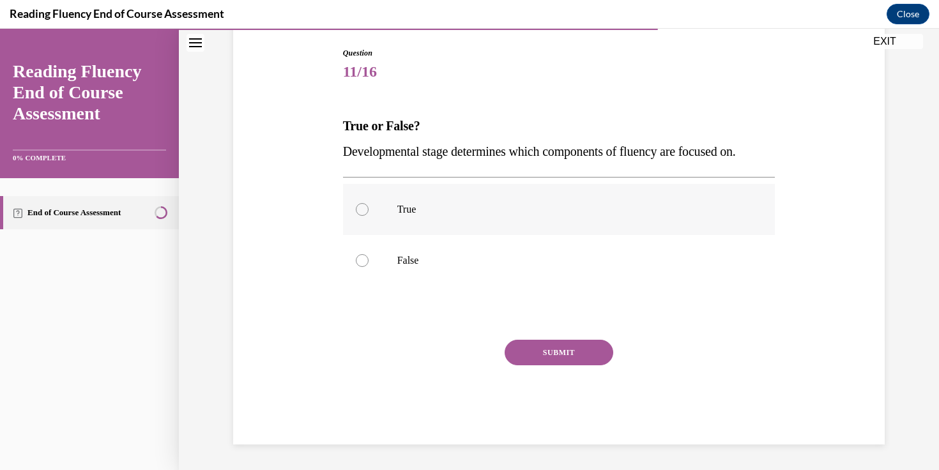
click at [569, 208] on p "True" at bounding box center [570, 209] width 346 height 13
click at [368, 208] on input "True" at bounding box center [362, 209] width 13 height 13
radio input "true"
click at [525, 358] on button "SUBMIT" at bounding box center [558, 353] width 109 height 26
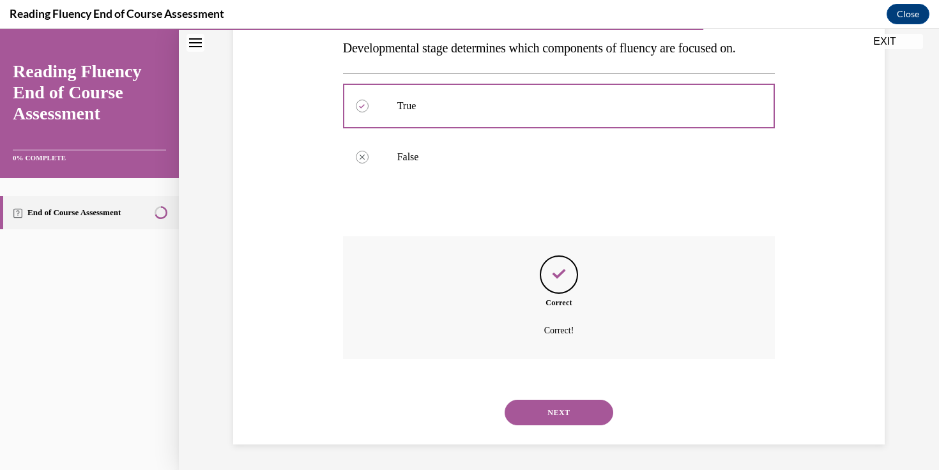
click at [545, 409] on button "NEXT" at bounding box center [558, 413] width 109 height 26
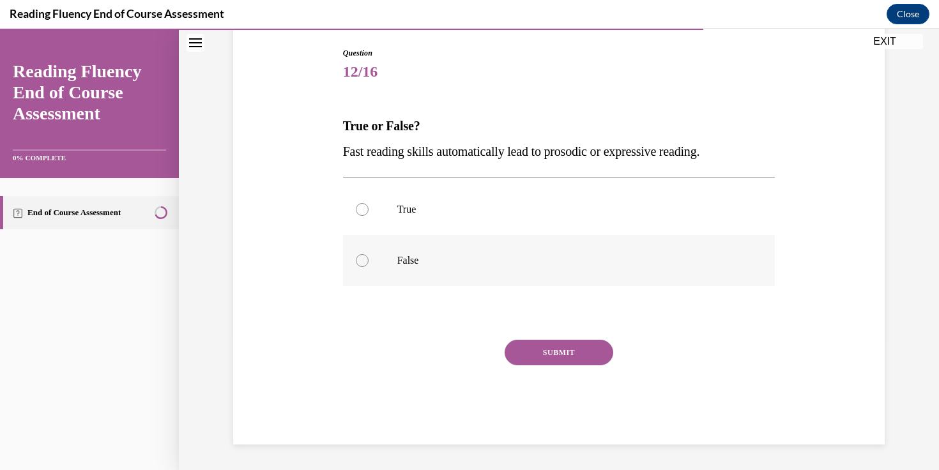
click at [549, 263] on p "False" at bounding box center [570, 260] width 346 height 13
click at [368, 263] on input "False" at bounding box center [362, 260] width 13 height 13
radio input "true"
click at [543, 353] on button "SUBMIT" at bounding box center [558, 353] width 109 height 26
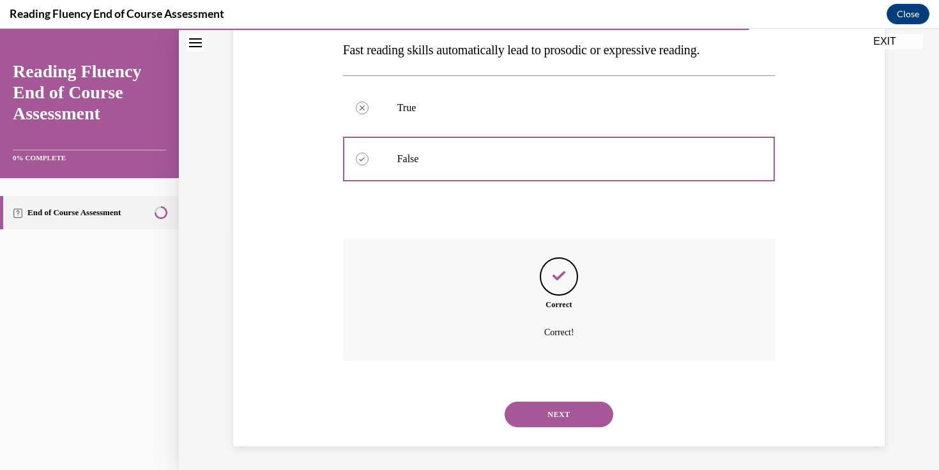
scroll to position [234, 0]
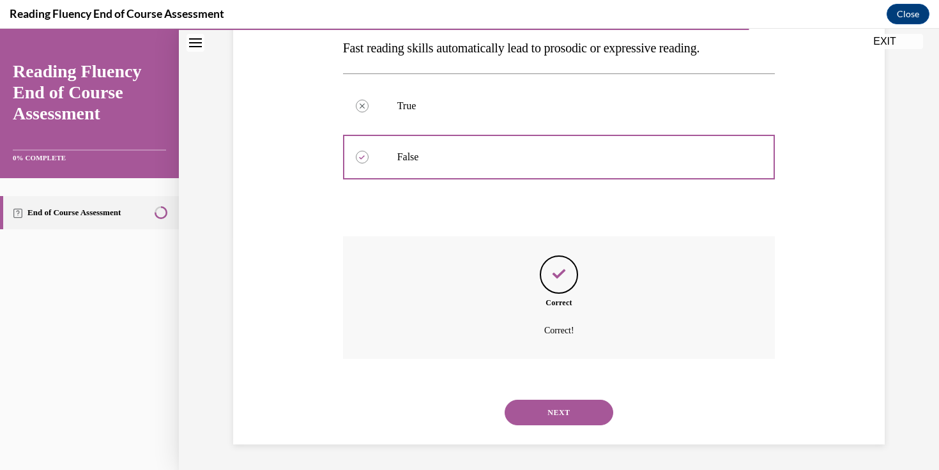
click at [536, 416] on button "NEXT" at bounding box center [558, 413] width 109 height 26
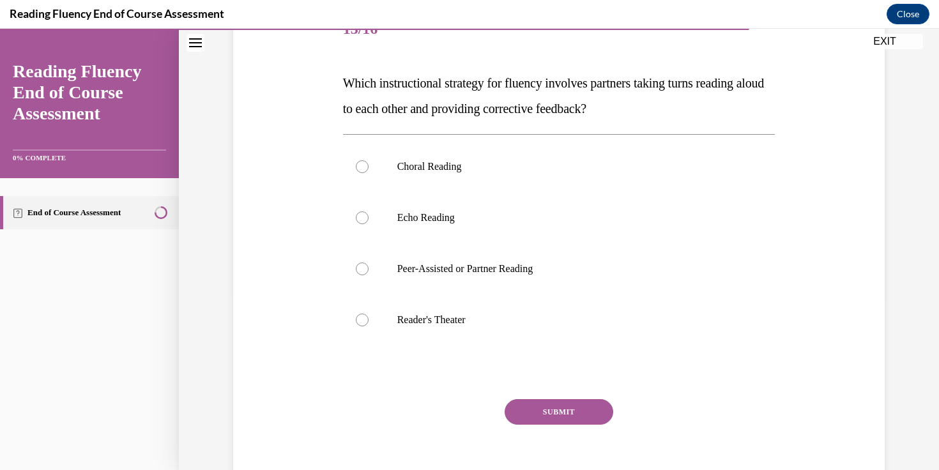
scroll to position [173, 0]
click at [563, 277] on label "Peer-Assisted or Partner Reading" at bounding box center [559, 268] width 432 height 51
click at [368, 275] on input "Peer-Assisted or Partner Reading" at bounding box center [362, 268] width 13 height 13
radio input "true"
click at [548, 400] on button "SUBMIT" at bounding box center [558, 412] width 109 height 26
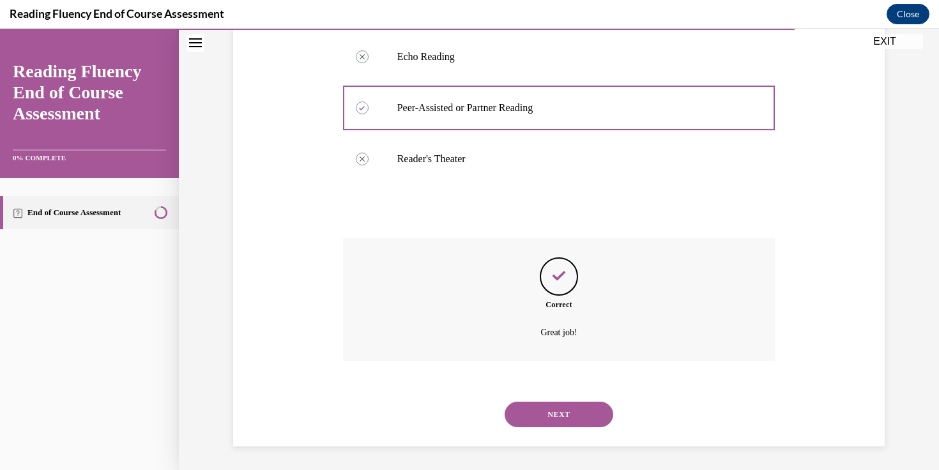
scroll to position [336, 0]
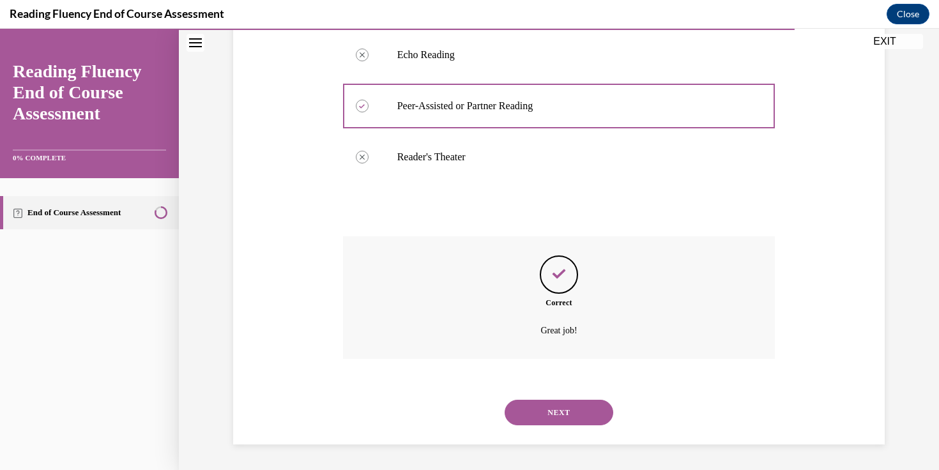
click at [554, 411] on button "NEXT" at bounding box center [558, 413] width 109 height 26
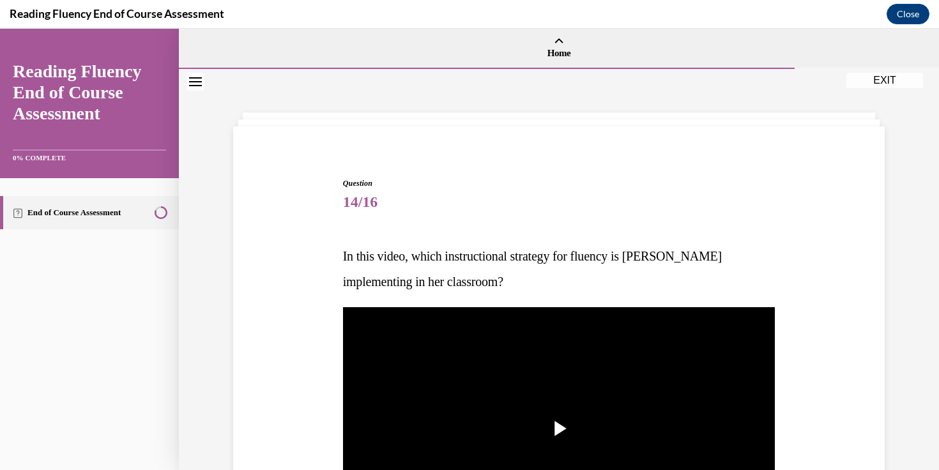
scroll to position [155, 0]
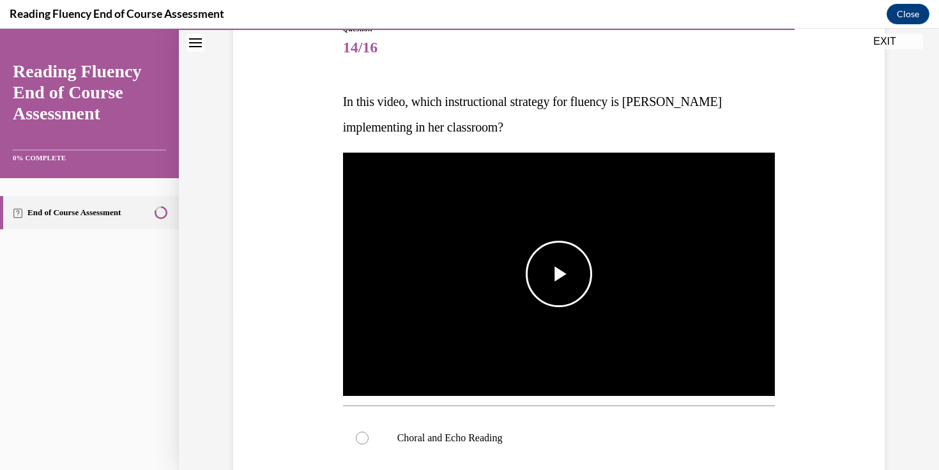
click at [559, 274] on span "Video player" at bounding box center [559, 274] width 0 height 0
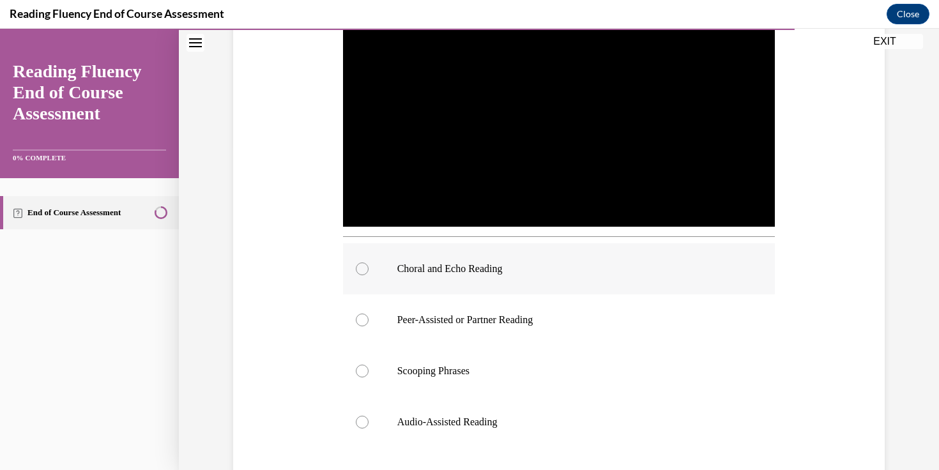
scroll to position [329, 0]
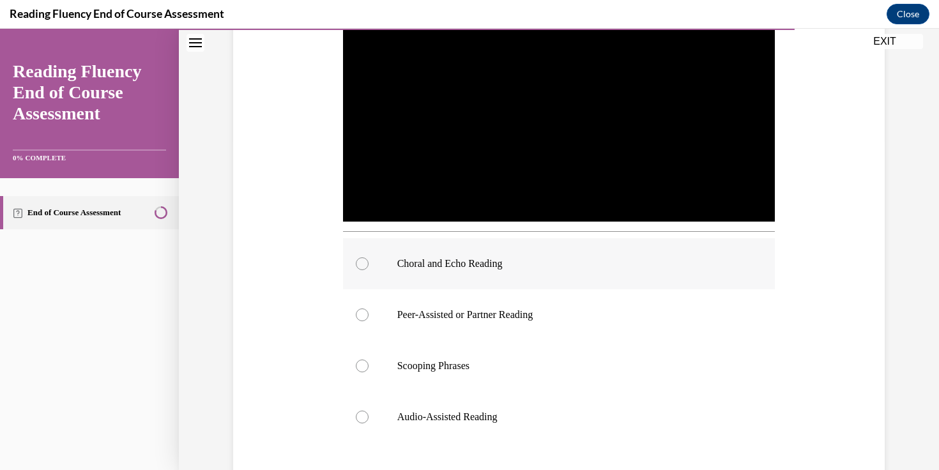
click at [389, 253] on label "Choral and Echo Reading" at bounding box center [559, 263] width 432 height 51
click at [368, 257] on input "Choral and Echo Reading" at bounding box center [362, 263] width 13 height 13
radio input "true"
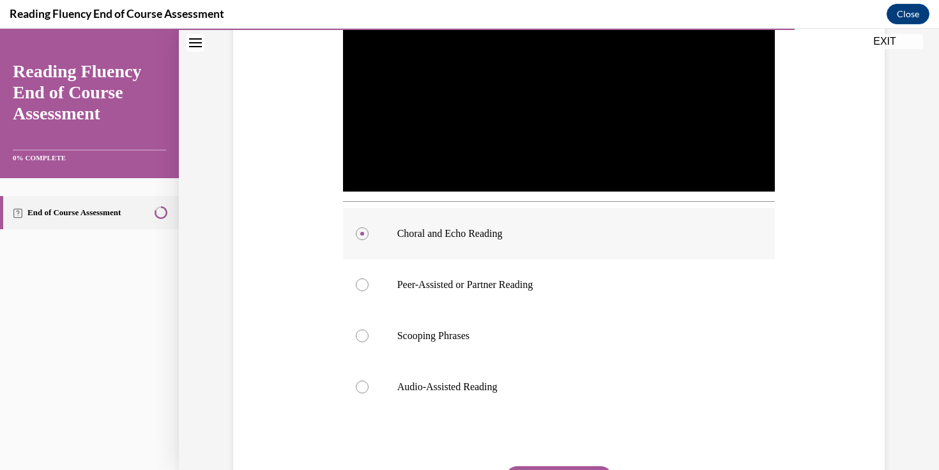
scroll to position [361, 0]
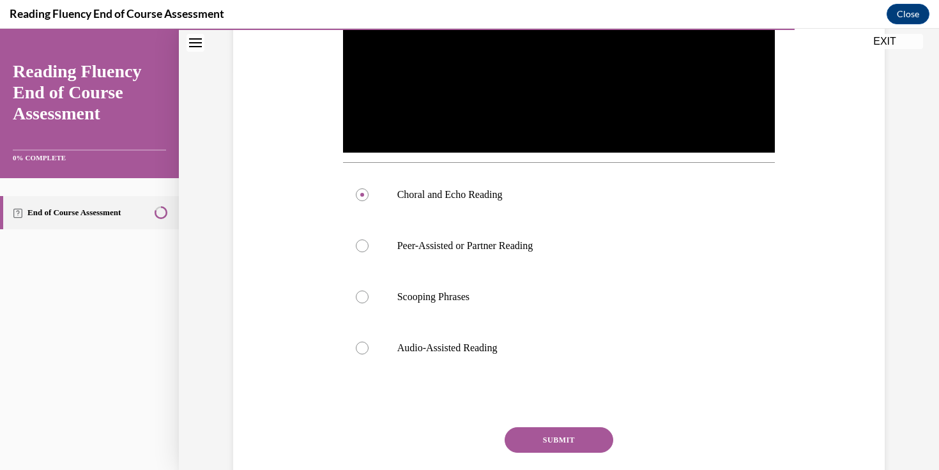
click at [533, 438] on button "SUBMIT" at bounding box center [558, 440] width 109 height 26
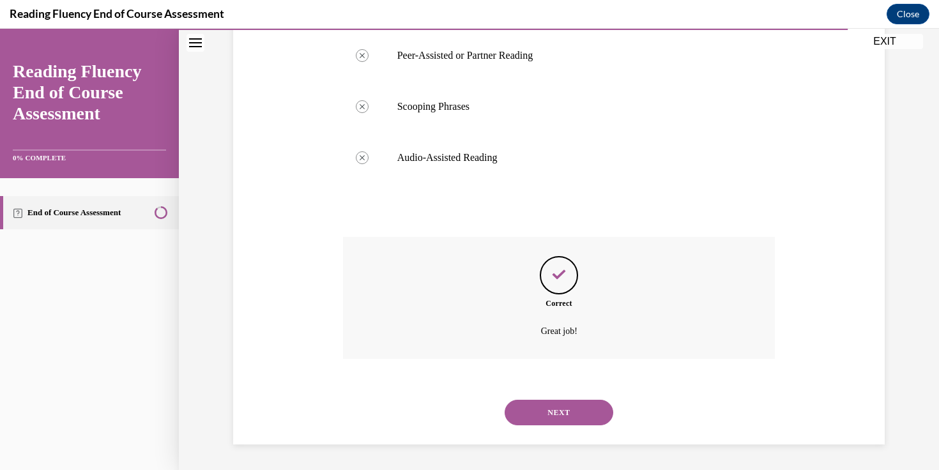
scroll to position [588, 0]
click at [556, 398] on div "NEXT" at bounding box center [559, 412] width 432 height 51
click at [557, 416] on button "NEXT" at bounding box center [558, 413] width 109 height 26
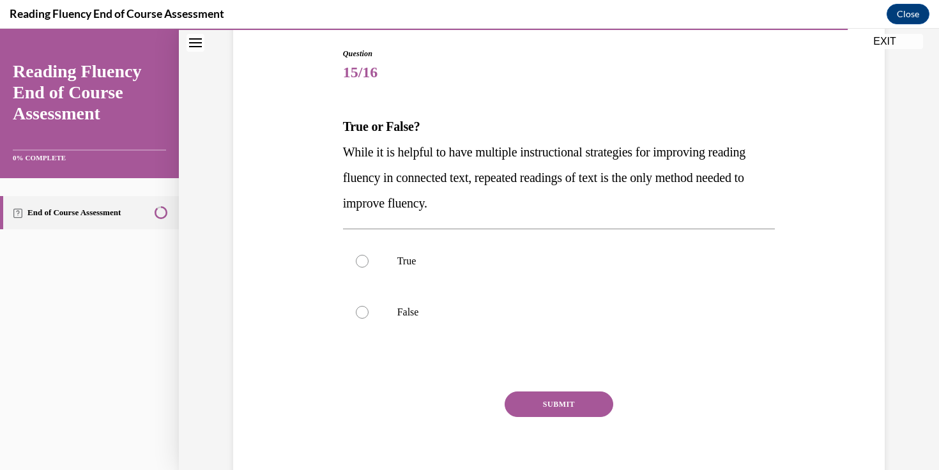
scroll to position [126, 0]
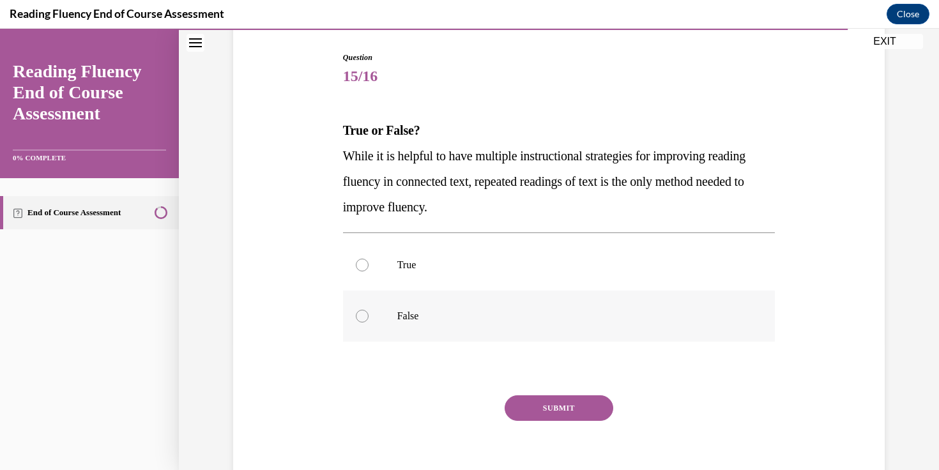
click at [531, 309] on label "False" at bounding box center [559, 316] width 432 height 51
click at [368, 310] on input "False" at bounding box center [362, 316] width 13 height 13
radio input "true"
click at [543, 403] on button "SUBMIT" at bounding box center [558, 408] width 109 height 26
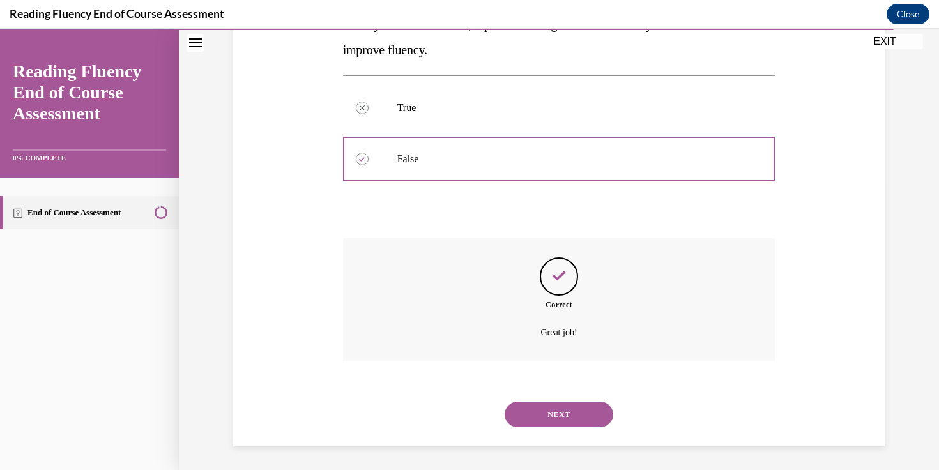
scroll to position [285, 0]
click at [561, 410] on button "NEXT" at bounding box center [558, 413] width 109 height 26
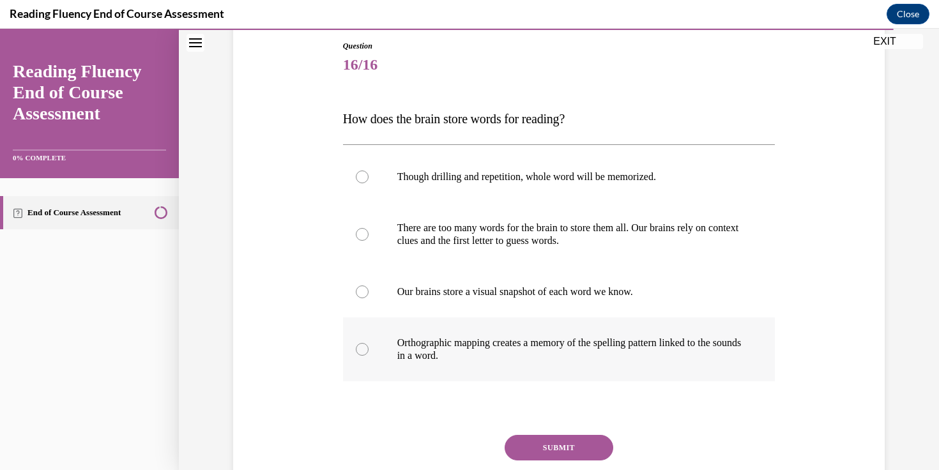
scroll to position [146, 0]
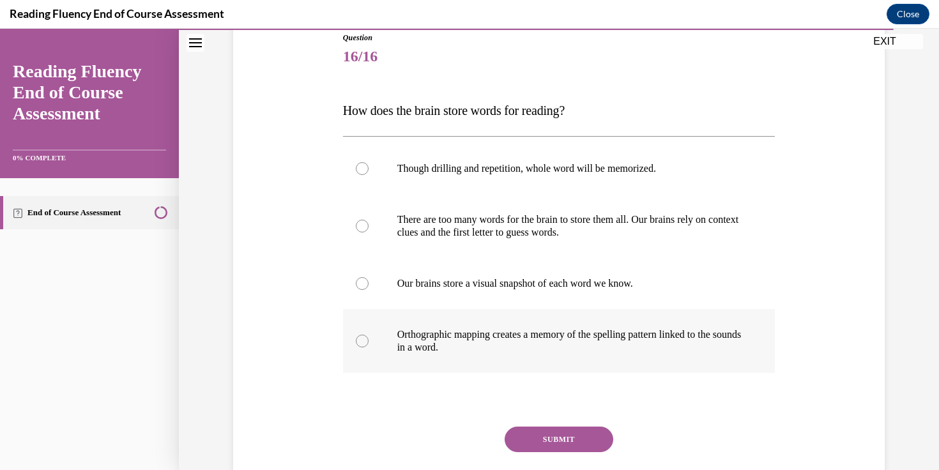
click at [513, 358] on label "Orthographic mapping creates a memory of the spelling pattern linked to the sou…" at bounding box center [559, 341] width 432 height 64
click at [368, 347] on input "Orthographic mapping creates a memory of the spelling pattern linked to the sou…" at bounding box center [362, 341] width 13 height 13
radio input "true"
click at [534, 439] on button "SUBMIT" at bounding box center [558, 440] width 109 height 26
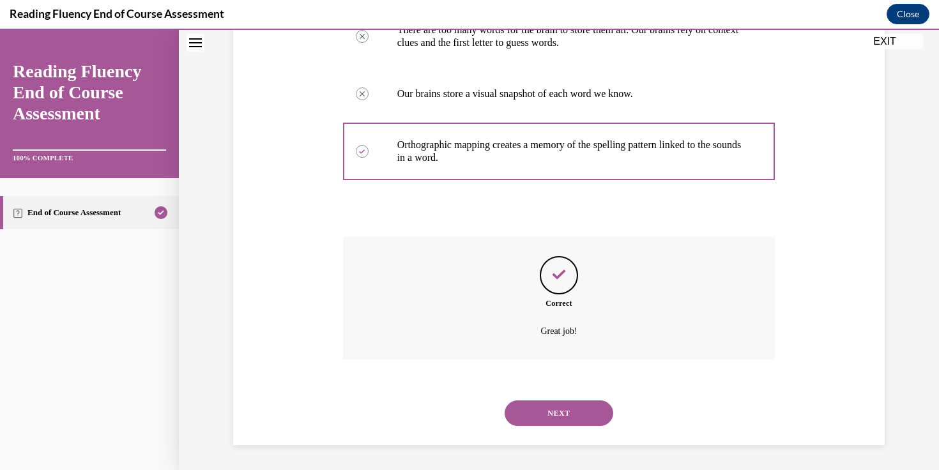
scroll to position [336, 0]
click at [552, 411] on button "NEXT" at bounding box center [558, 413] width 109 height 26
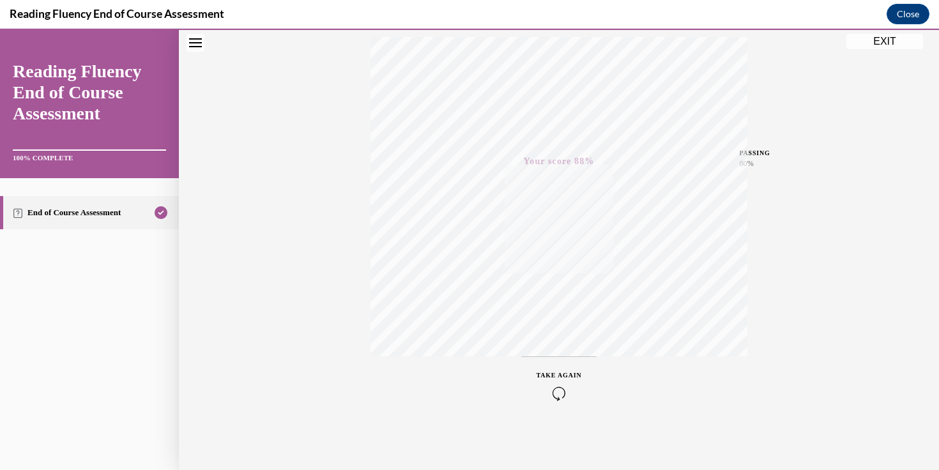
scroll to position [213, 0]
click at [875, 45] on button "EXIT" at bounding box center [884, 41] width 77 height 15
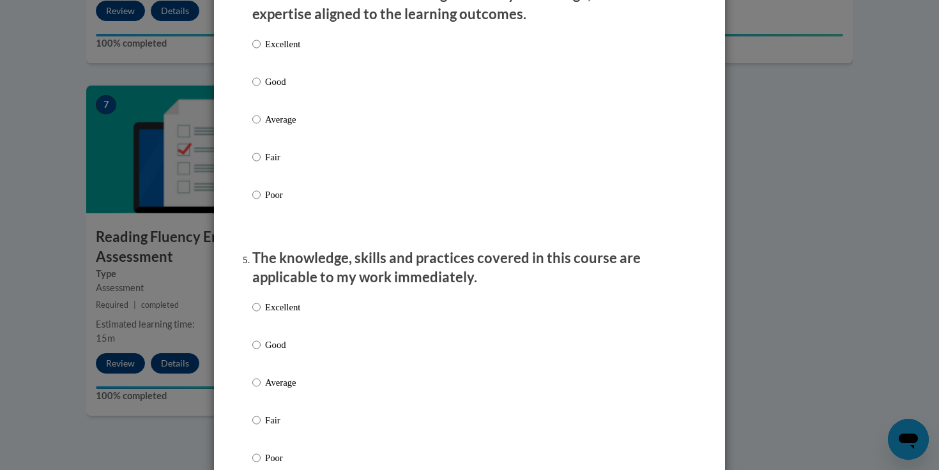
scroll to position [0, 0]
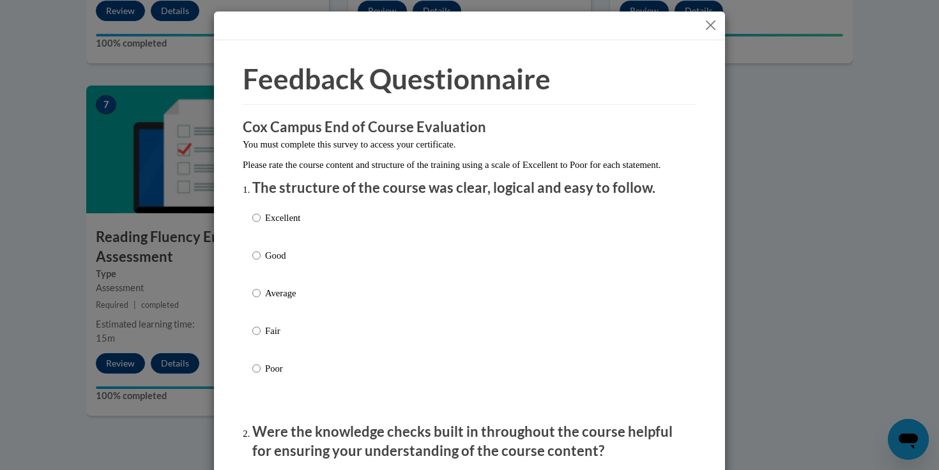
click at [704, 21] on button "Close" at bounding box center [710, 25] width 16 height 16
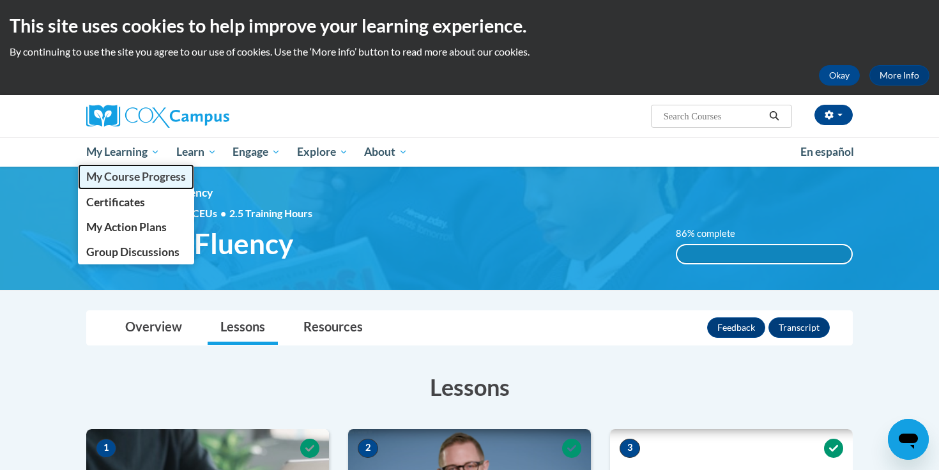
click at [149, 177] on span "My Course Progress" at bounding box center [136, 176] width 100 height 13
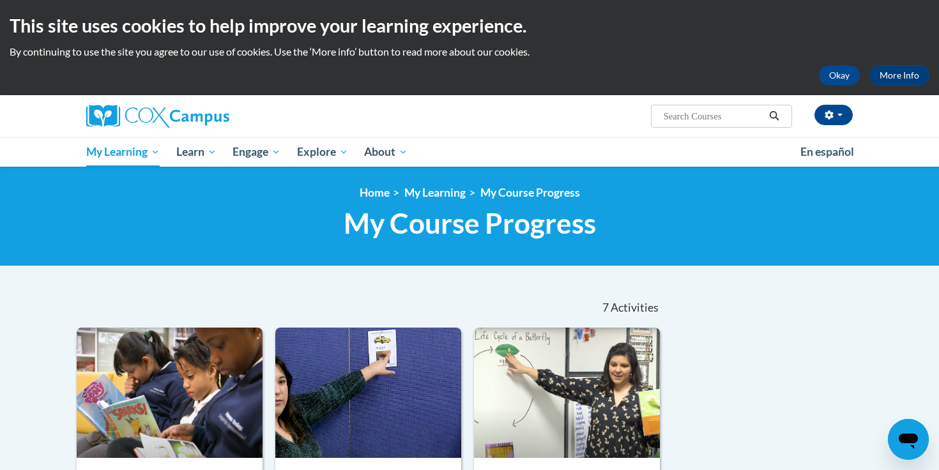
click at [676, 122] on input "Search..." at bounding box center [713, 116] width 102 height 15
type input "vocabulary"
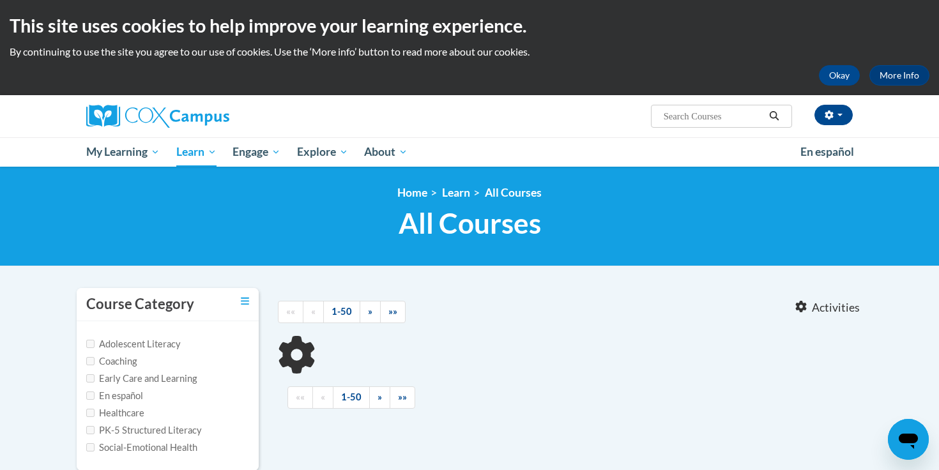
type input "vocabulary"
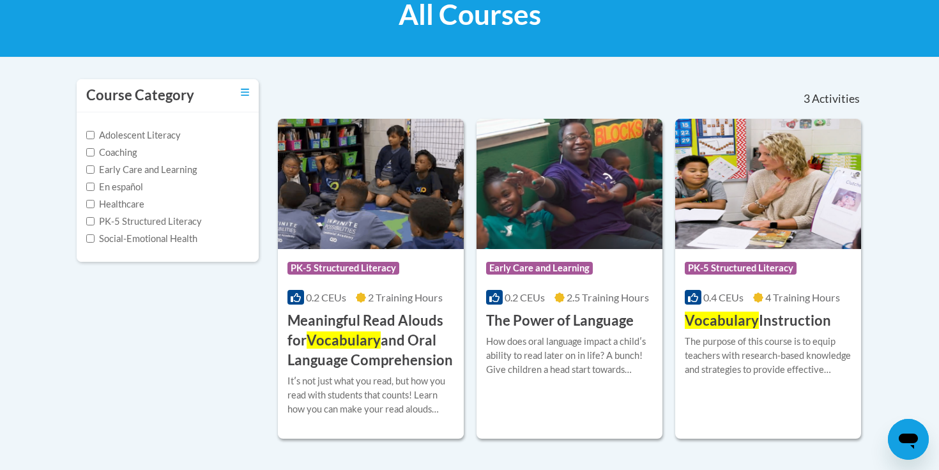
scroll to position [301, 0]
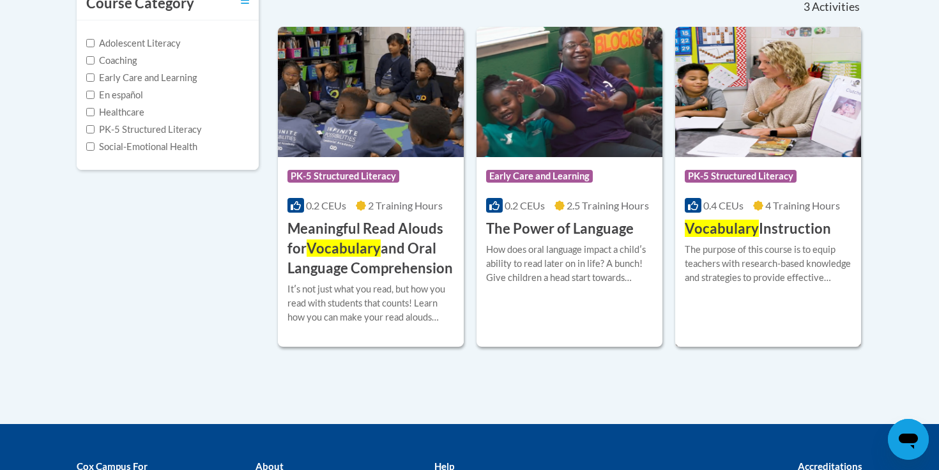
click at [746, 176] on span "PK-5 Structured Literacy" at bounding box center [740, 176] width 112 height 13
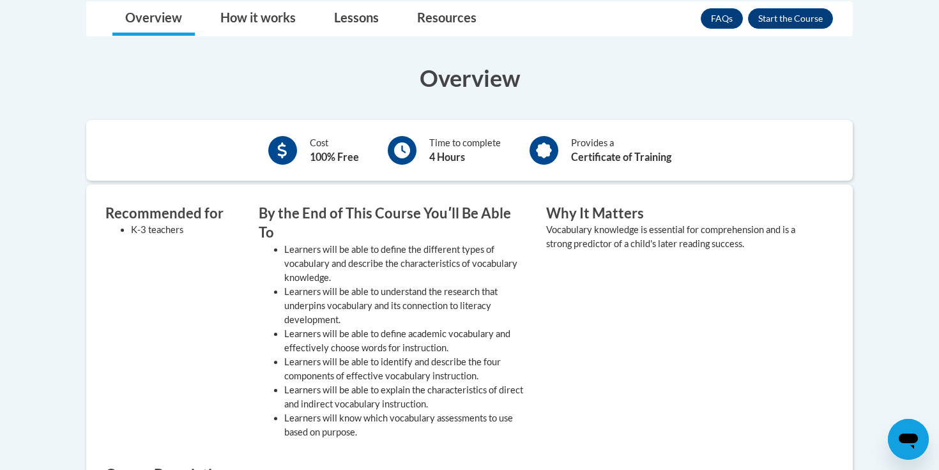
click at [746, 176] on div "Cost 100% Free Time to complete 4 Hours Provides a Certificate of Training" at bounding box center [469, 150] width 766 height 61
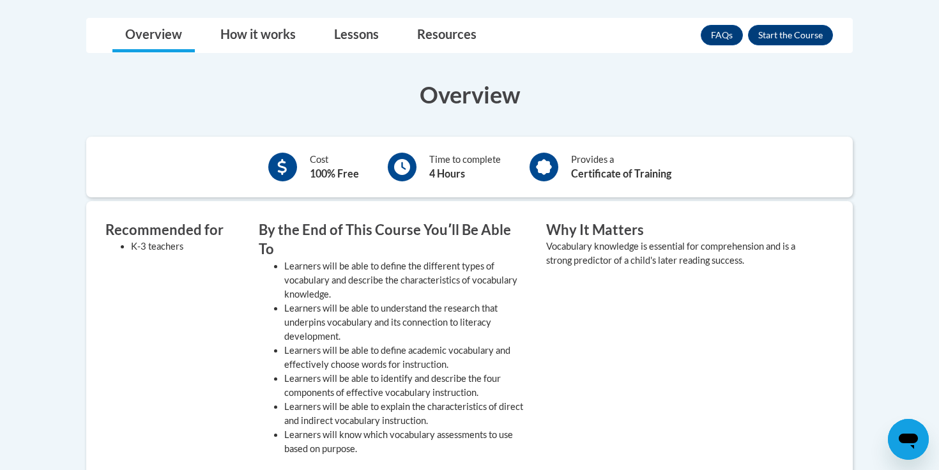
scroll to position [317, 0]
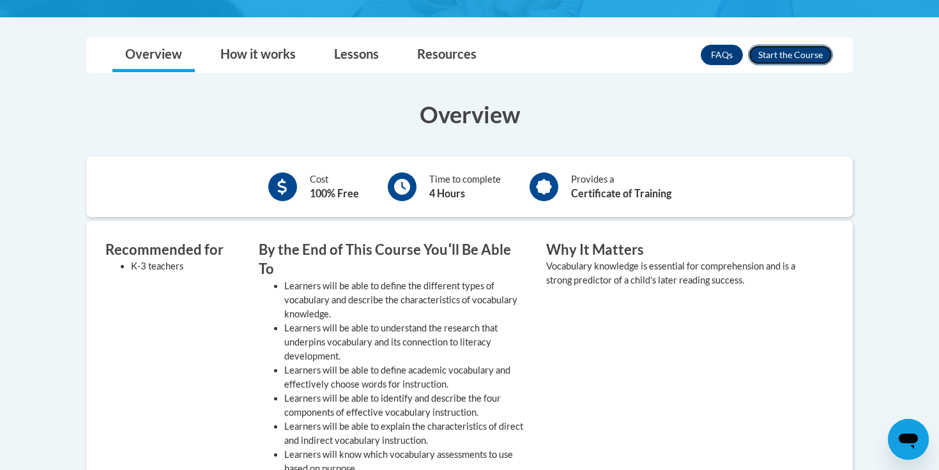
click at [794, 54] on button "Enroll" at bounding box center [790, 55] width 85 height 20
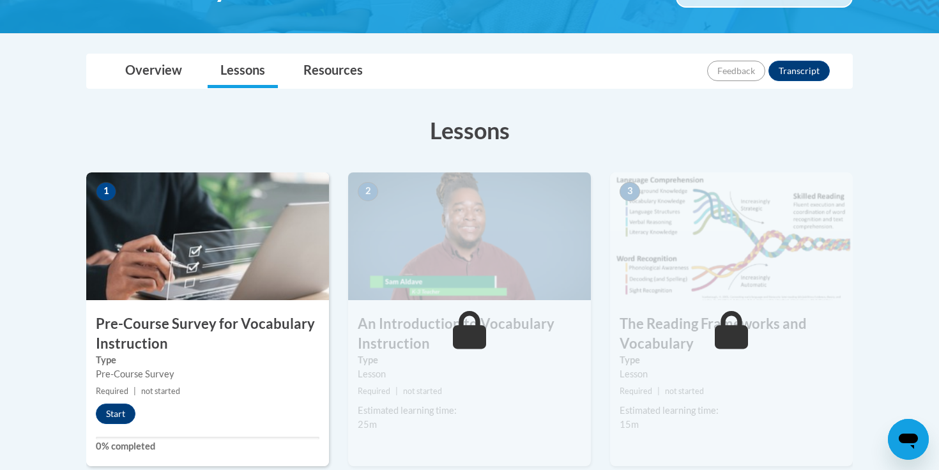
scroll to position [308, 0]
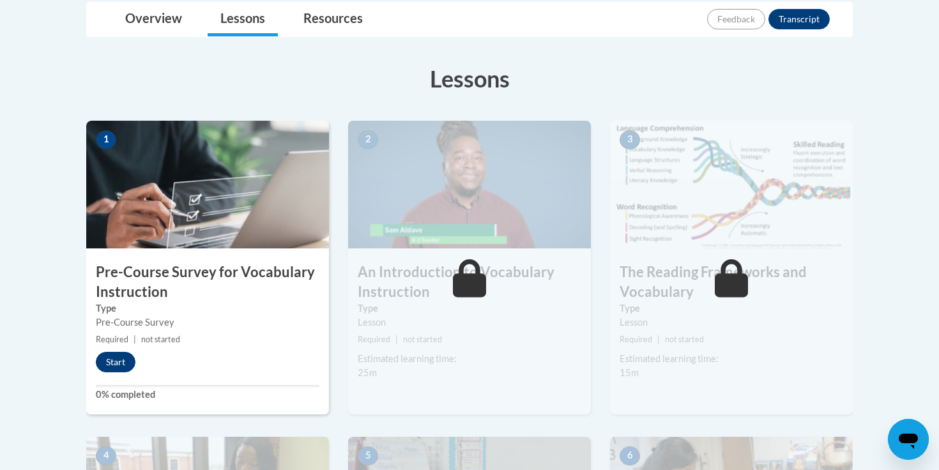
click at [119, 361] on button "Start" at bounding box center [116, 362] width 40 height 20
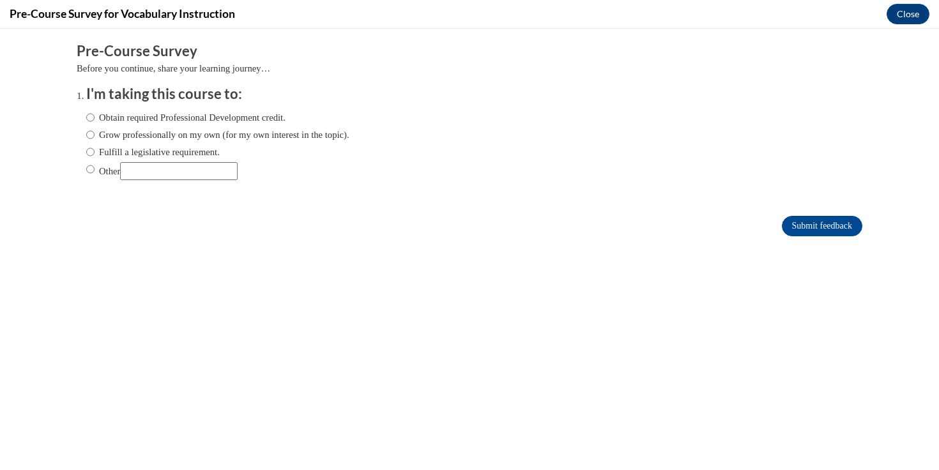
scroll to position [0, 0]
click at [109, 110] on label "Obtain required Professional Development credit." at bounding box center [185, 117] width 199 height 14
click at [94, 110] on input "Obtain required Professional Development credit." at bounding box center [90, 117] width 8 height 14
radio input "true"
click at [808, 221] on input "Submit feedback" at bounding box center [822, 226] width 80 height 20
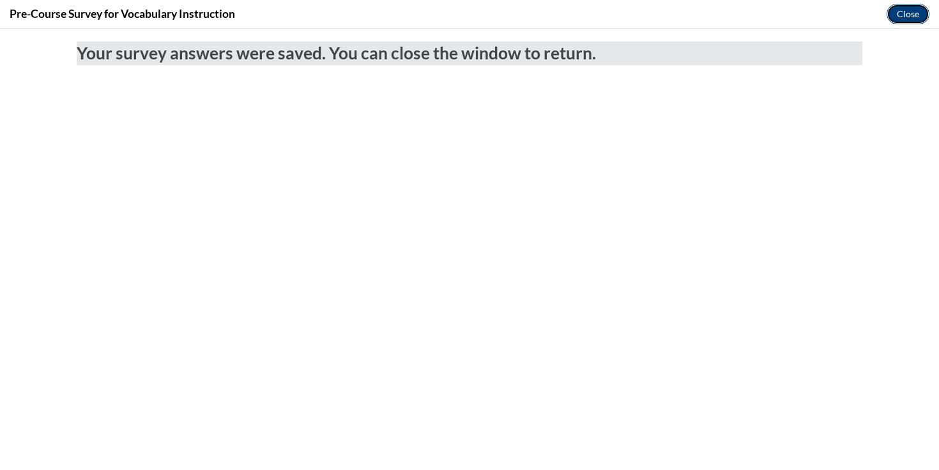
click at [912, 17] on button "Close" at bounding box center [907, 14] width 43 height 20
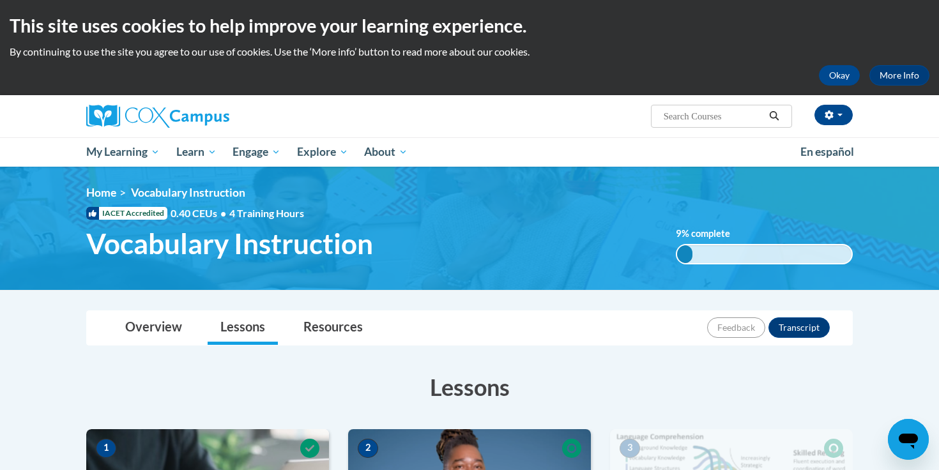
scroll to position [382, 0]
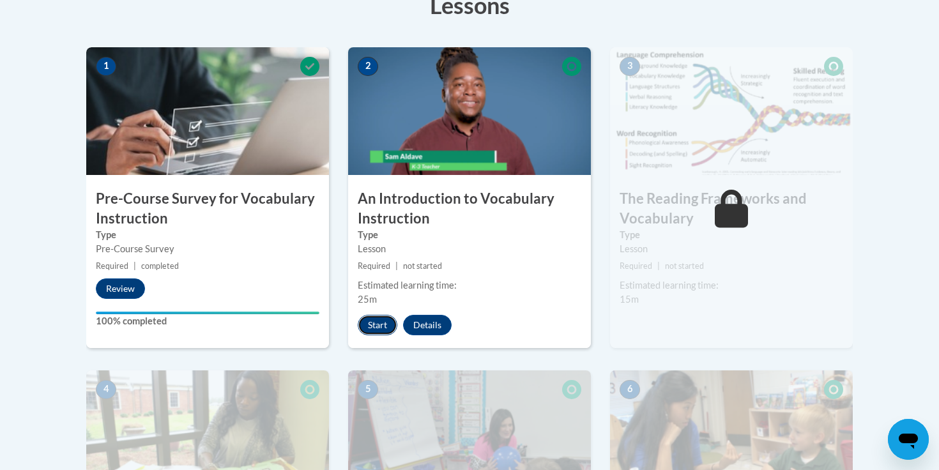
click at [378, 327] on button "Start" at bounding box center [378, 325] width 40 height 20
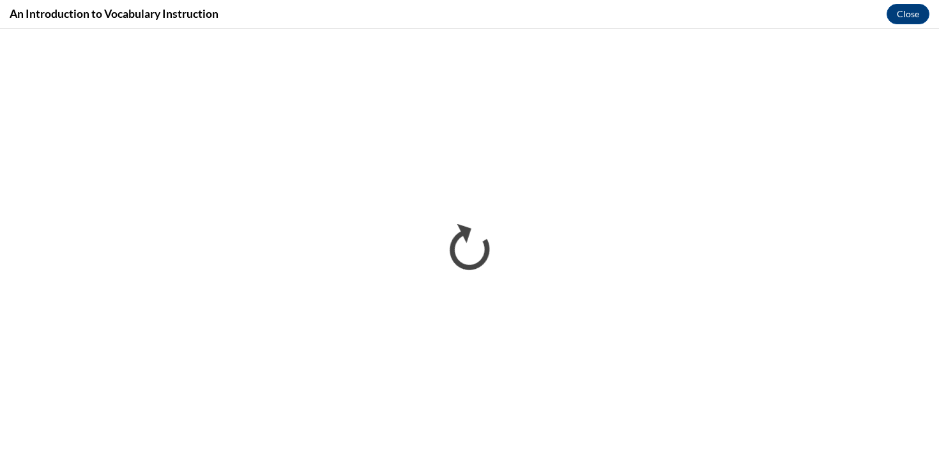
scroll to position [0, 0]
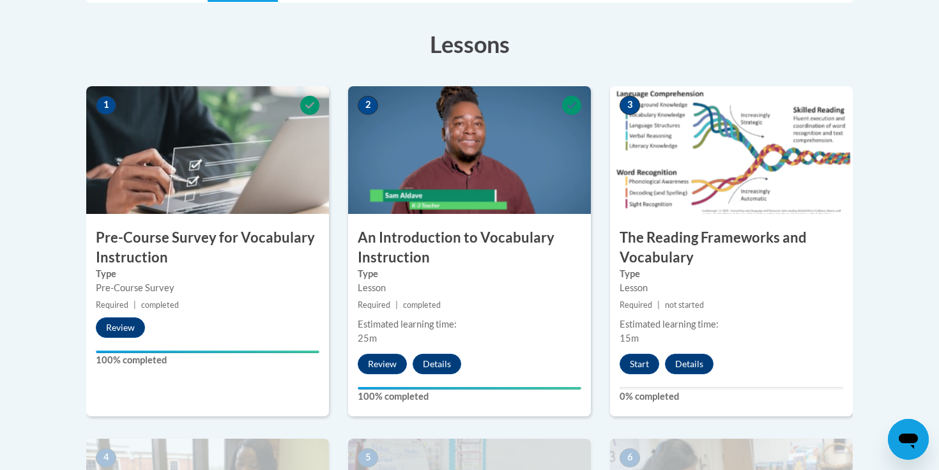
scroll to position [347, 0]
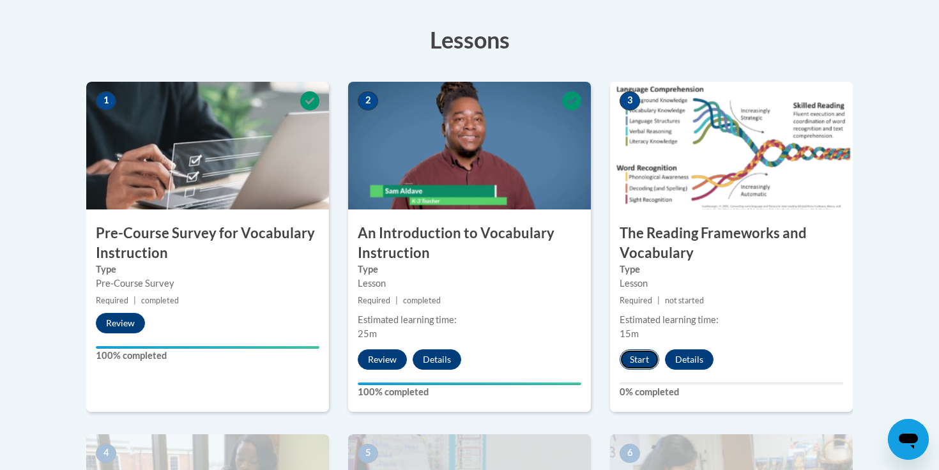
click at [651, 364] on button "Start" at bounding box center [639, 359] width 40 height 20
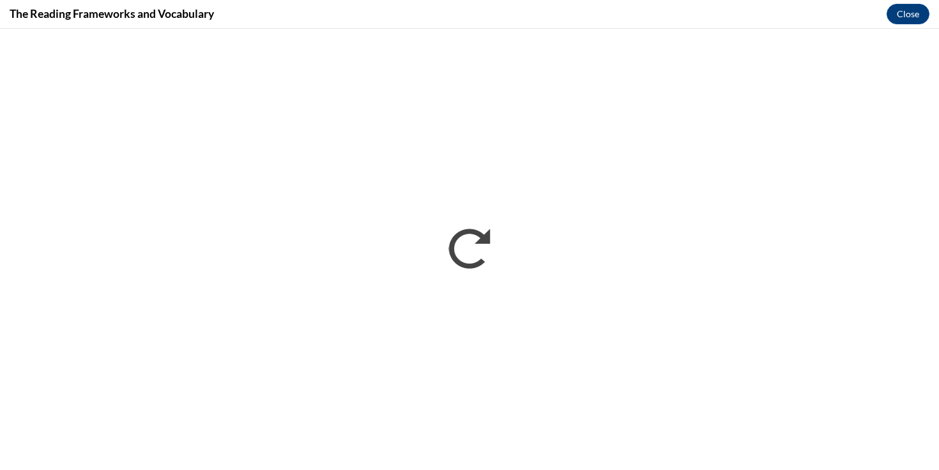
scroll to position [0, 0]
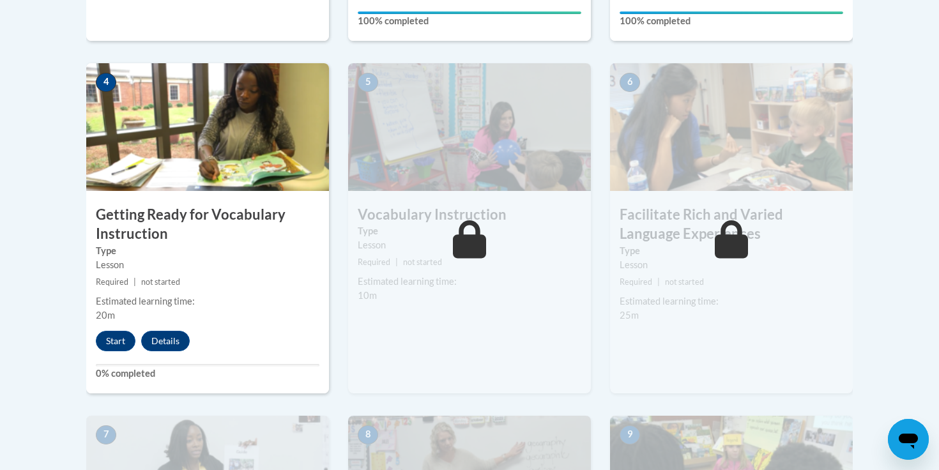
scroll to position [817, 0]
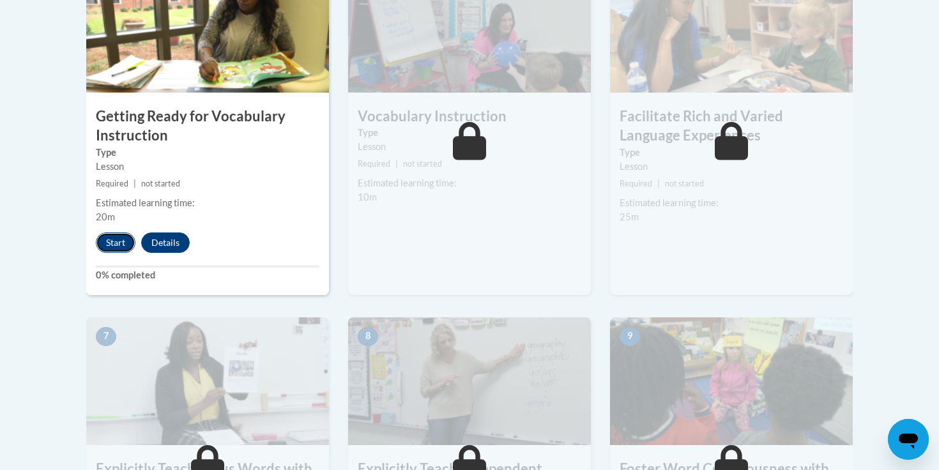
click at [109, 234] on button "Start" at bounding box center [116, 242] width 40 height 20
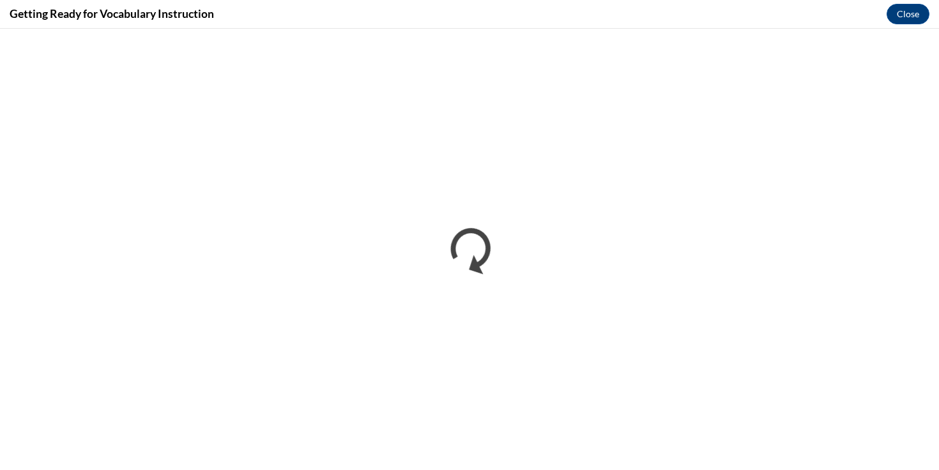
scroll to position [0, 0]
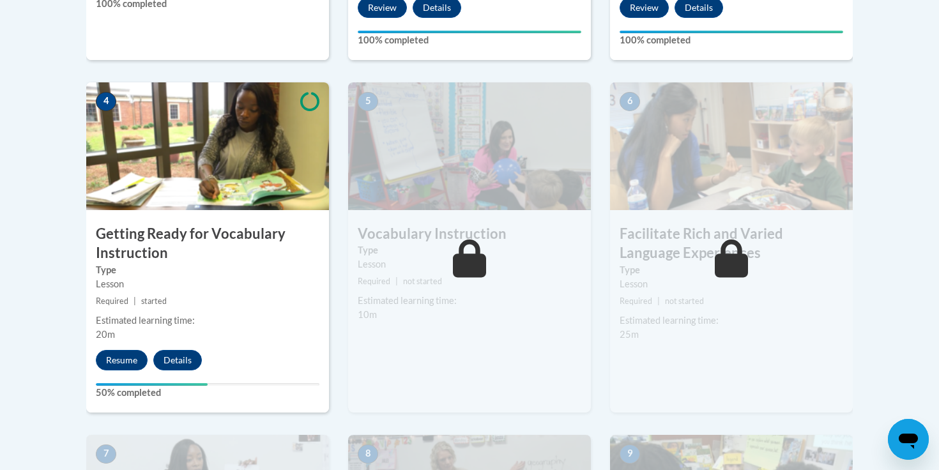
scroll to position [817, 0]
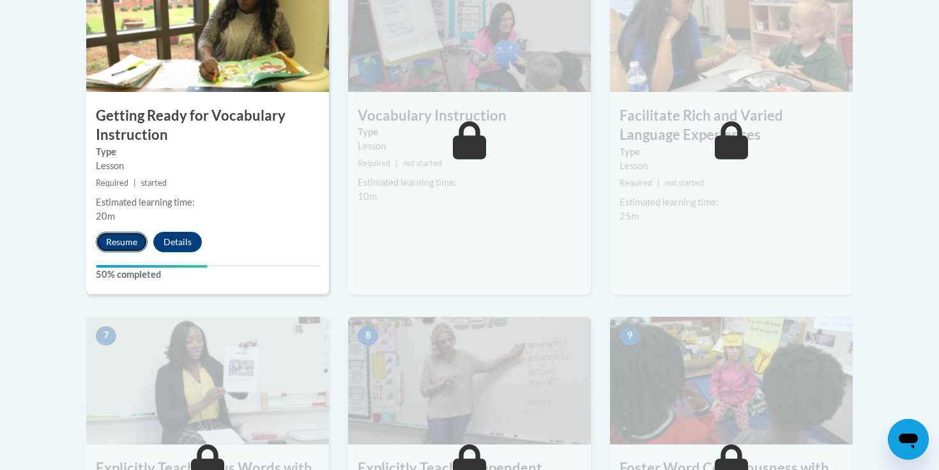
click at [131, 240] on button "Resume" at bounding box center [122, 242] width 52 height 20
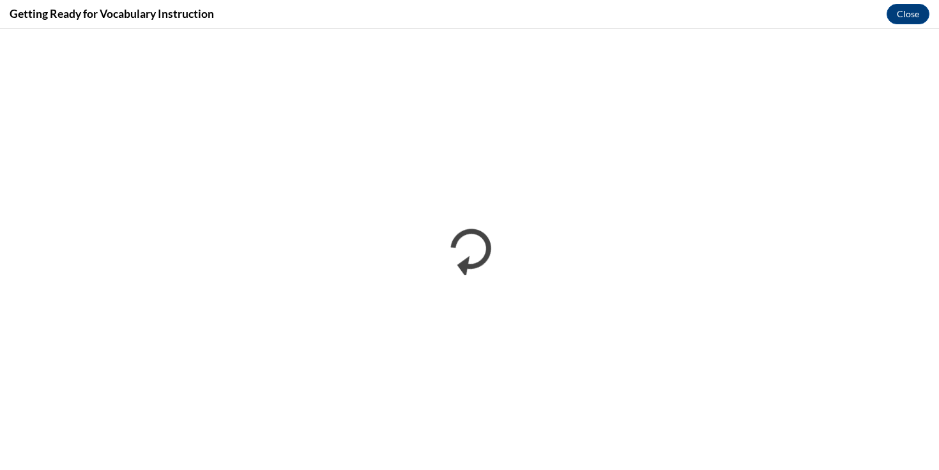
scroll to position [0, 0]
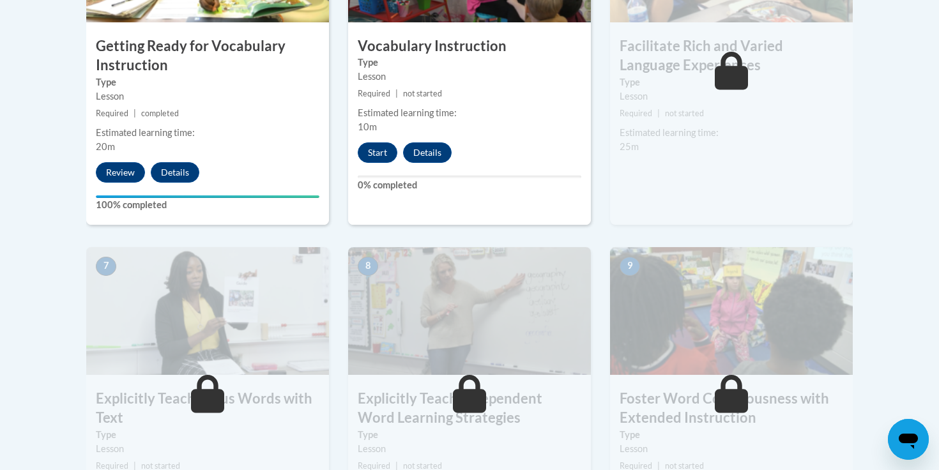
scroll to position [862, 0]
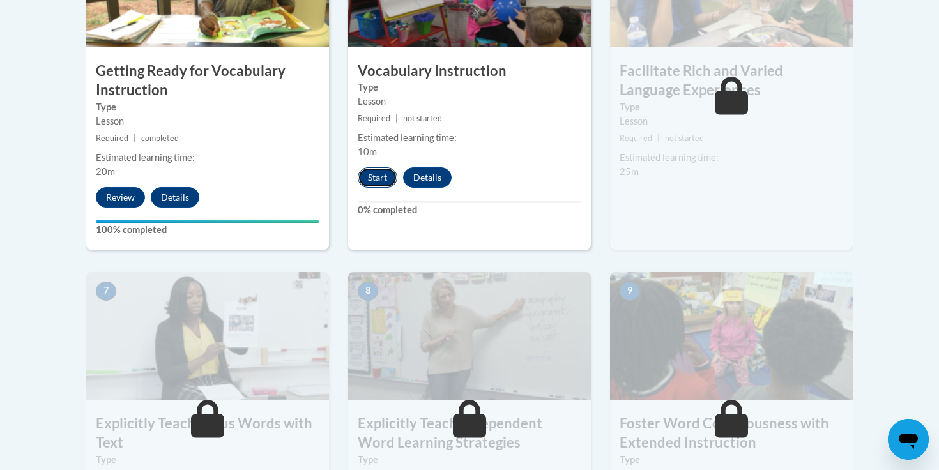
click at [378, 173] on button "Start" at bounding box center [378, 177] width 40 height 20
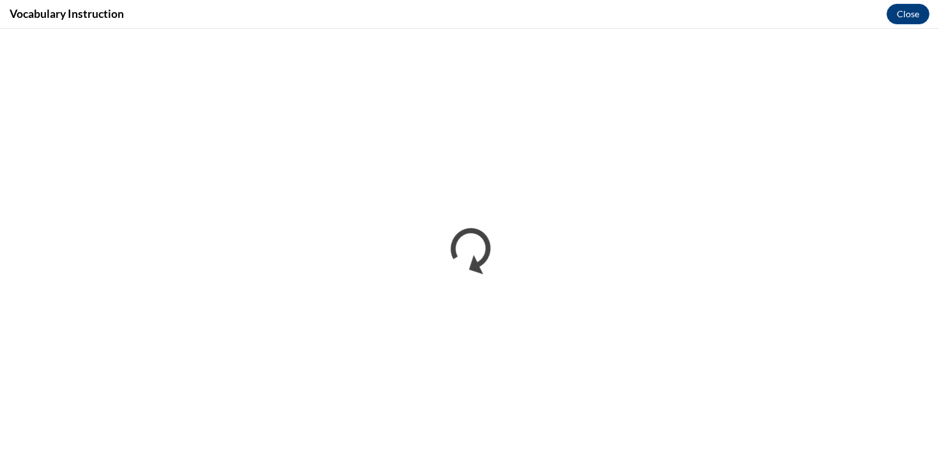
scroll to position [0, 0]
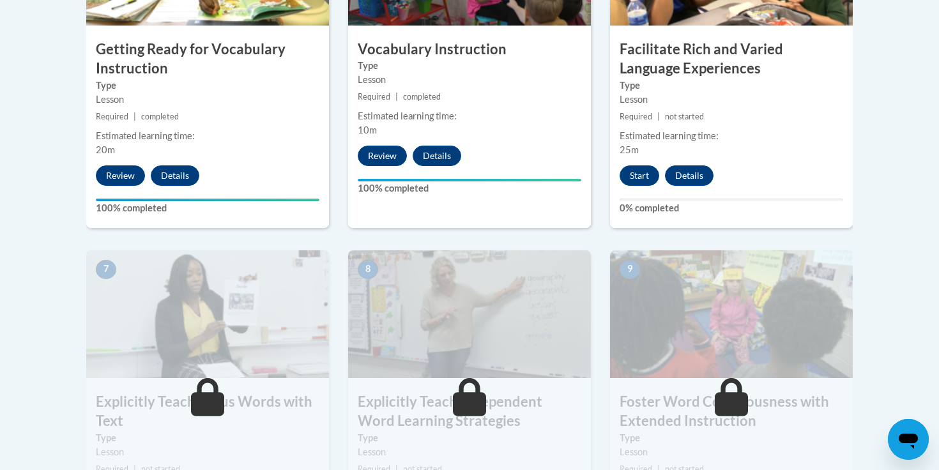
scroll to position [873, 0]
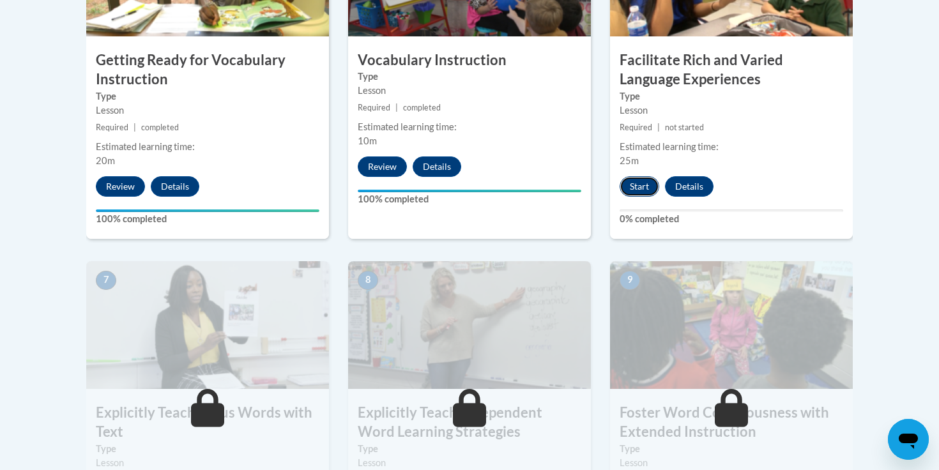
click at [646, 180] on button "Start" at bounding box center [639, 186] width 40 height 20
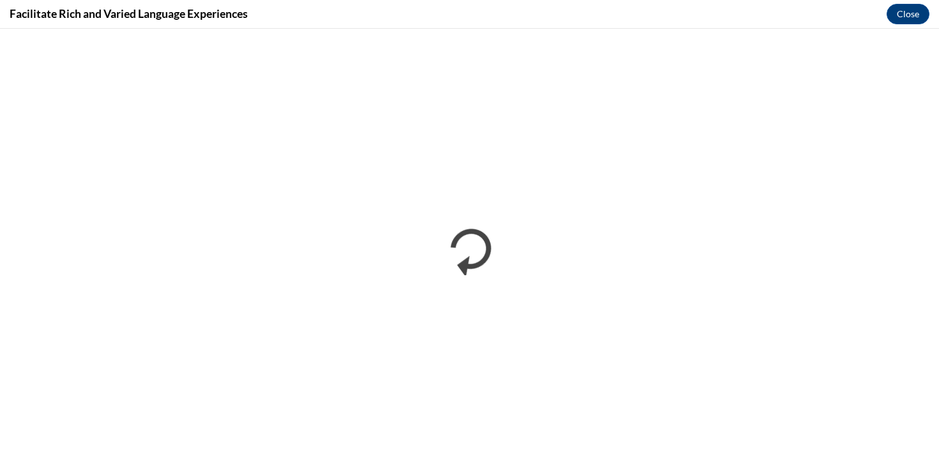
scroll to position [0, 0]
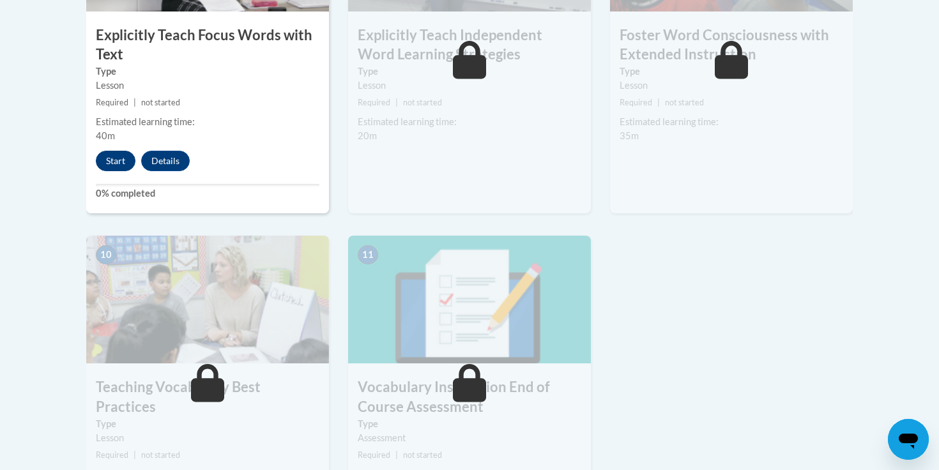
scroll to position [1250, 0]
click at [124, 159] on button "Start" at bounding box center [116, 161] width 40 height 20
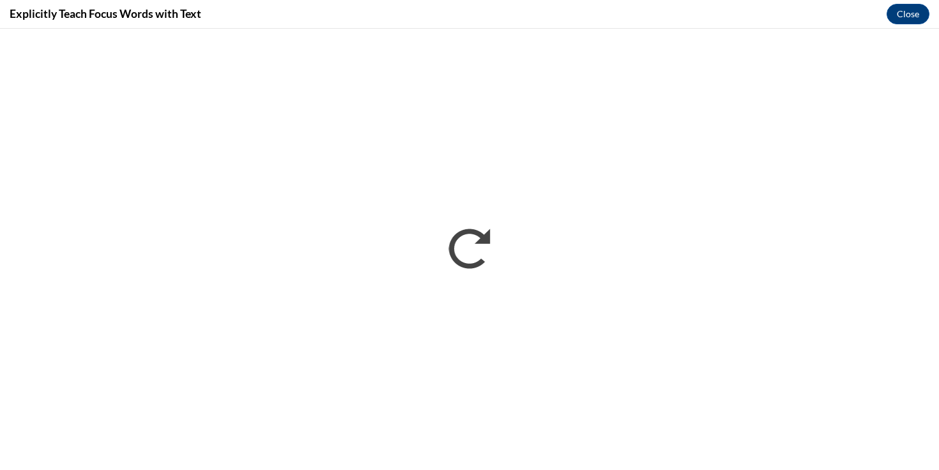
scroll to position [0, 0]
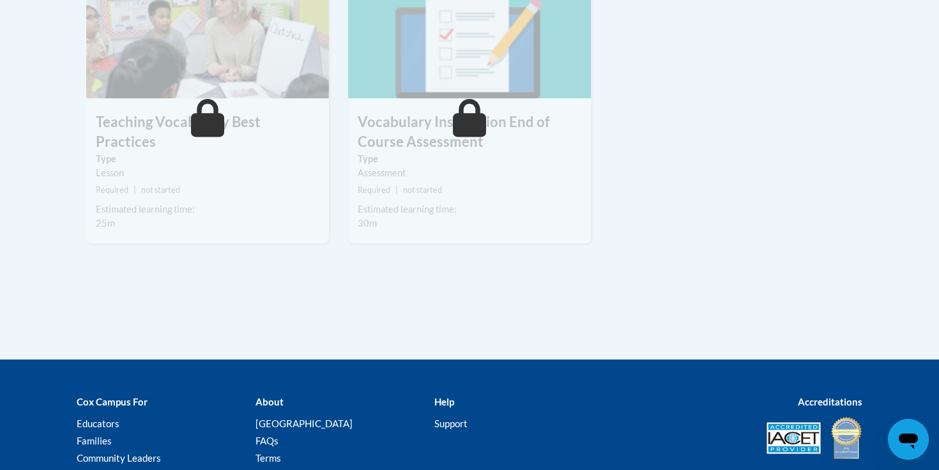
scroll to position [1177, 0]
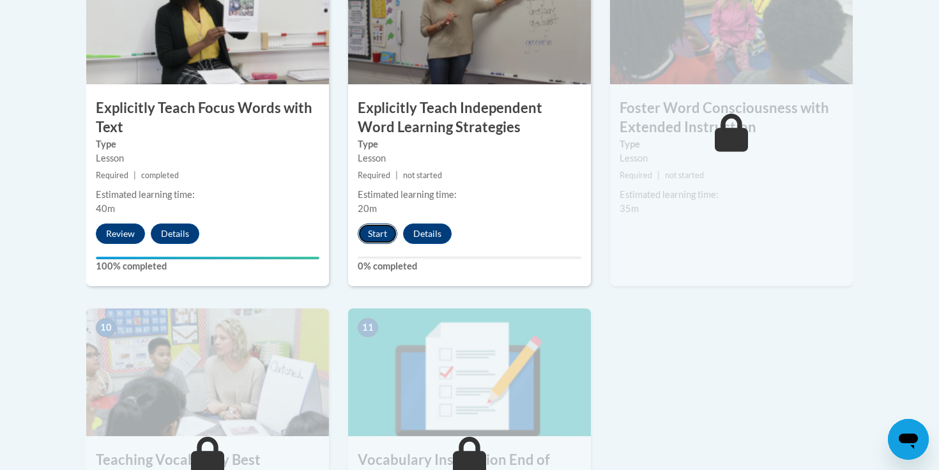
click at [386, 227] on button "Start" at bounding box center [378, 233] width 40 height 20
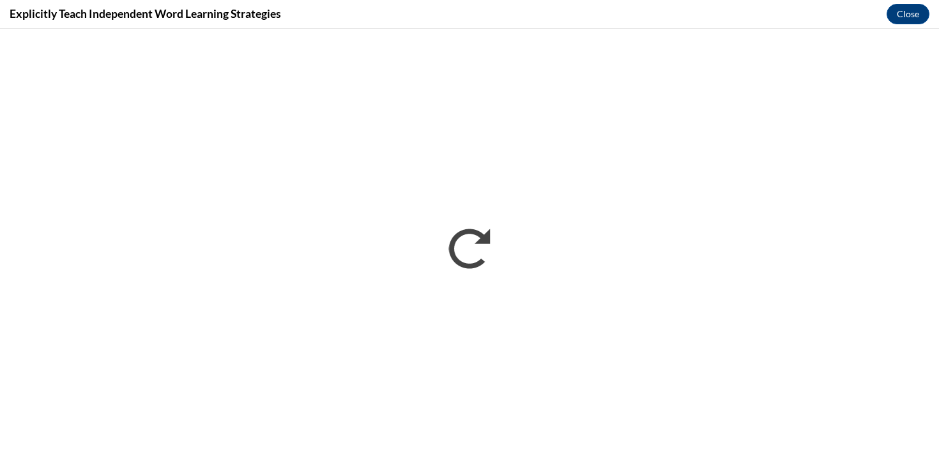
scroll to position [0, 0]
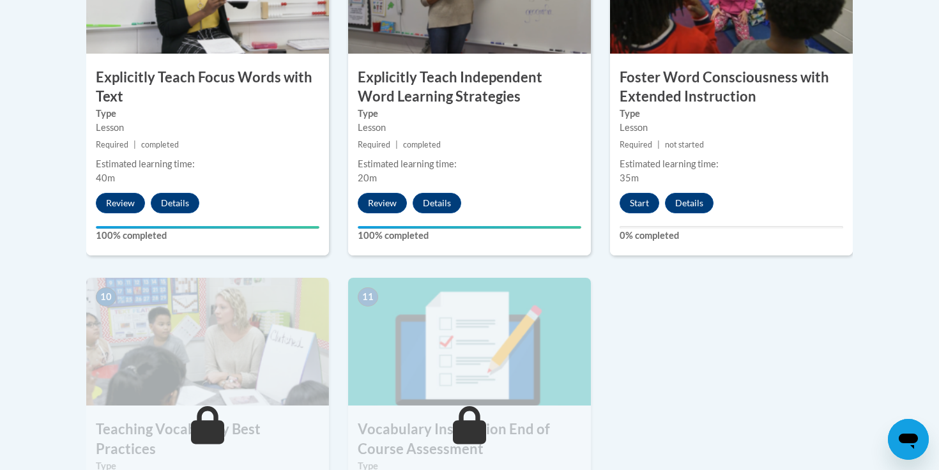
scroll to position [1207, 0]
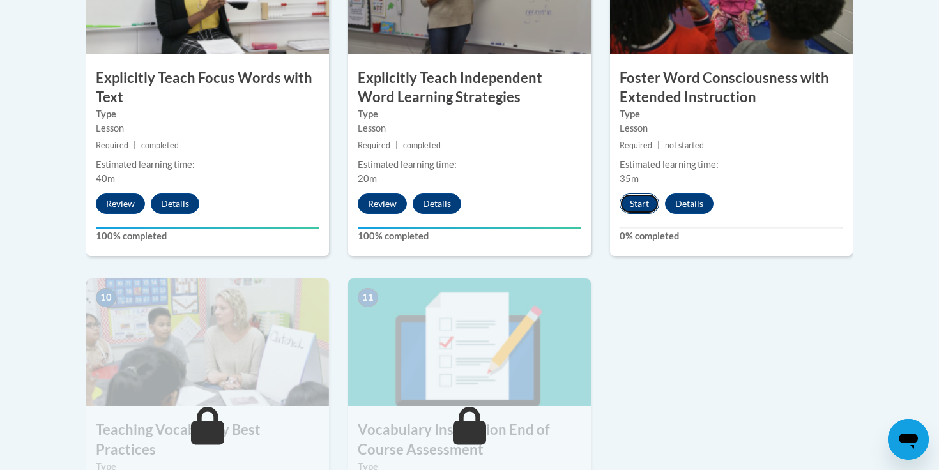
click at [636, 208] on button "Start" at bounding box center [639, 203] width 40 height 20
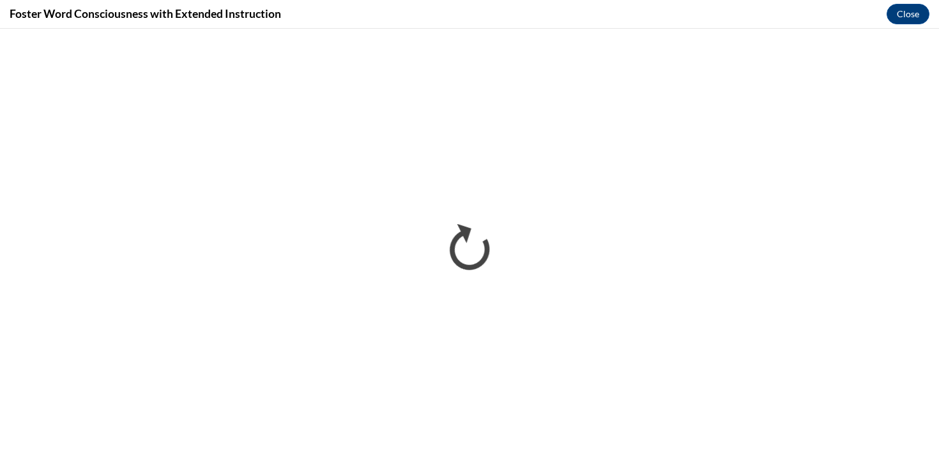
scroll to position [0, 0]
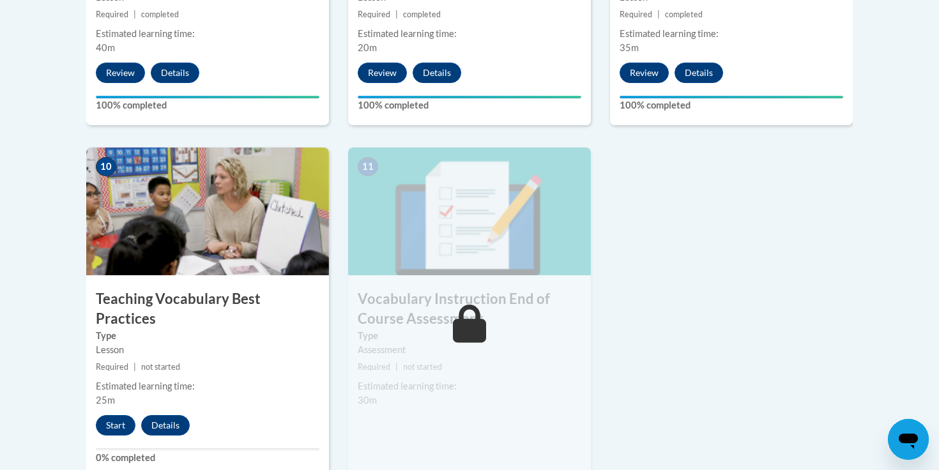
scroll to position [1342, 0]
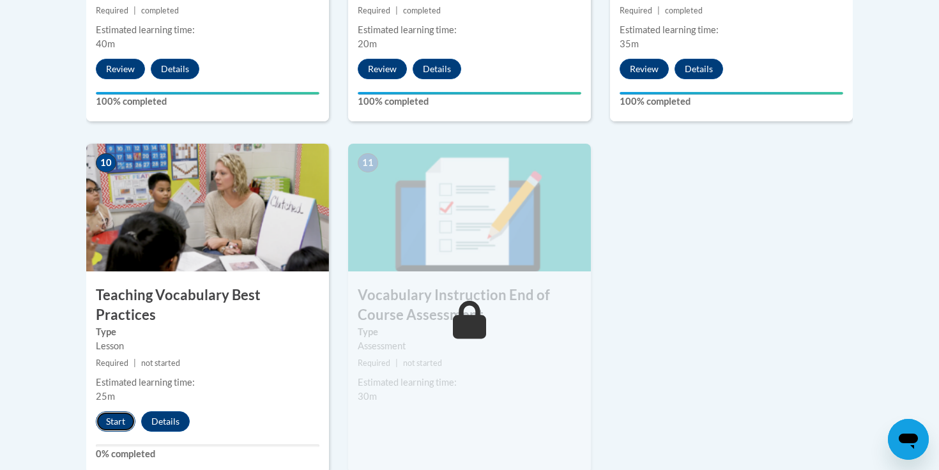
click at [111, 411] on button "Start" at bounding box center [116, 421] width 40 height 20
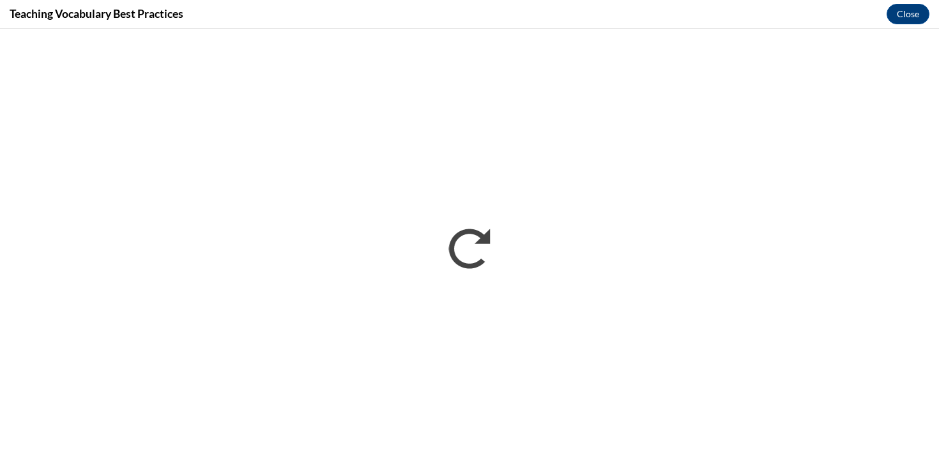
scroll to position [0, 0]
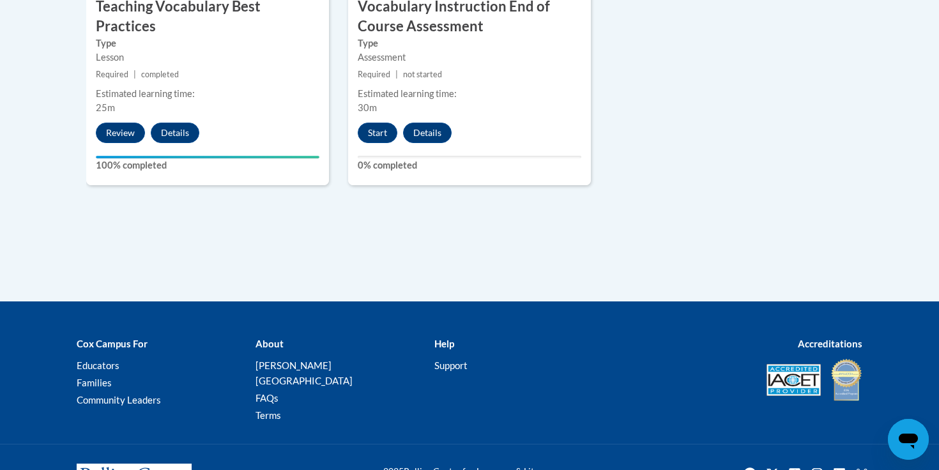
scroll to position [1573, 0]
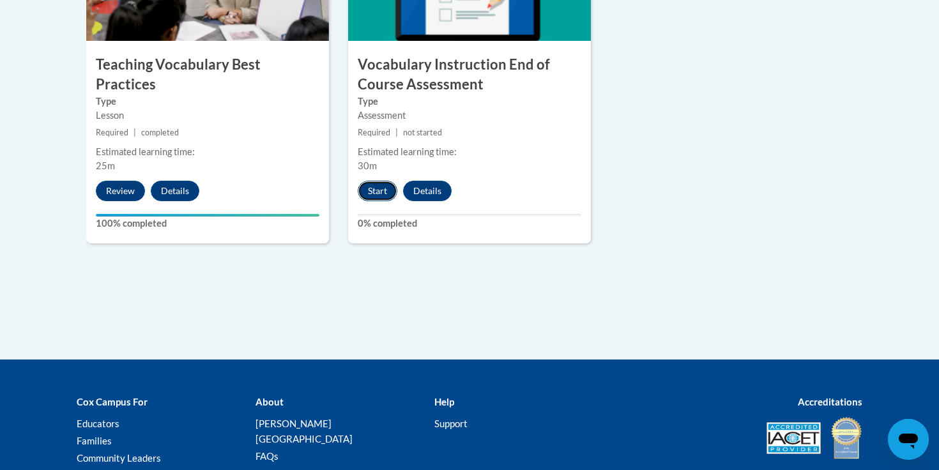
click at [384, 194] on button "Start" at bounding box center [378, 191] width 40 height 20
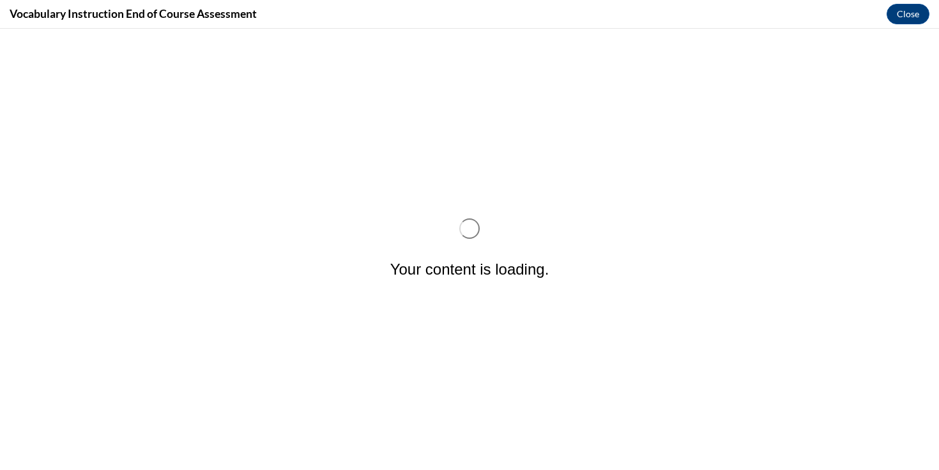
scroll to position [0, 0]
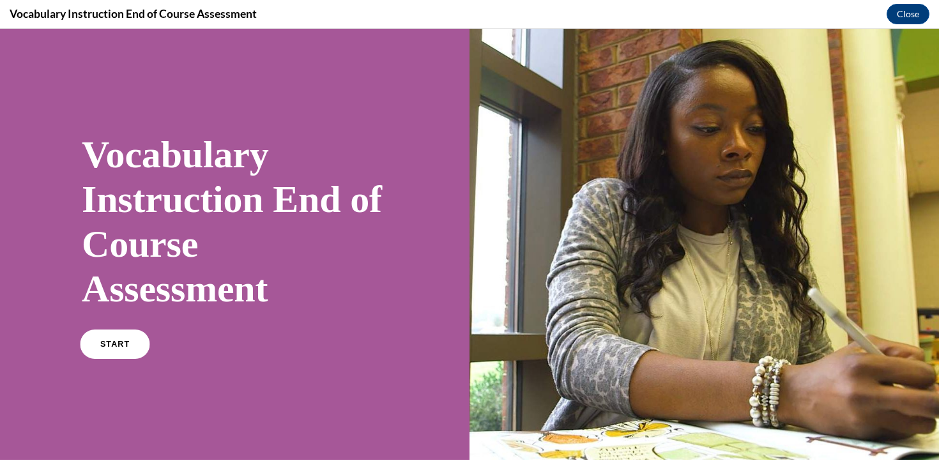
click at [115, 351] on link "START" at bounding box center [115, 343] width 70 height 29
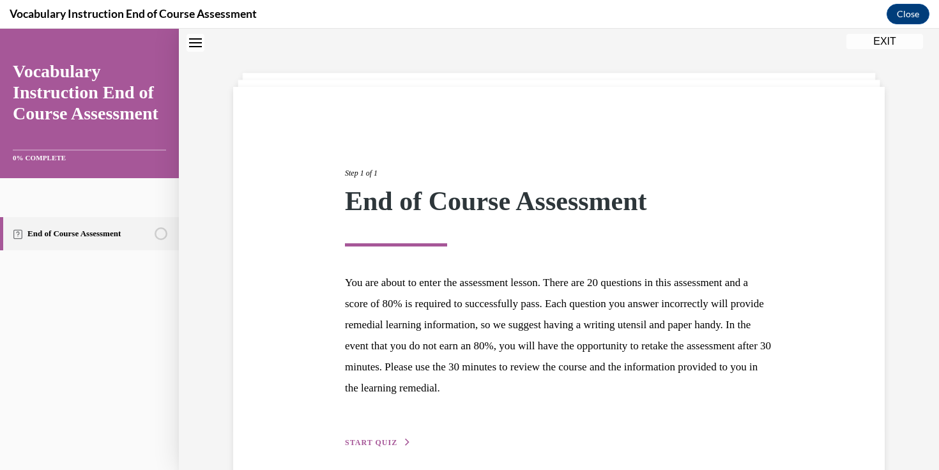
scroll to position [95, 0]
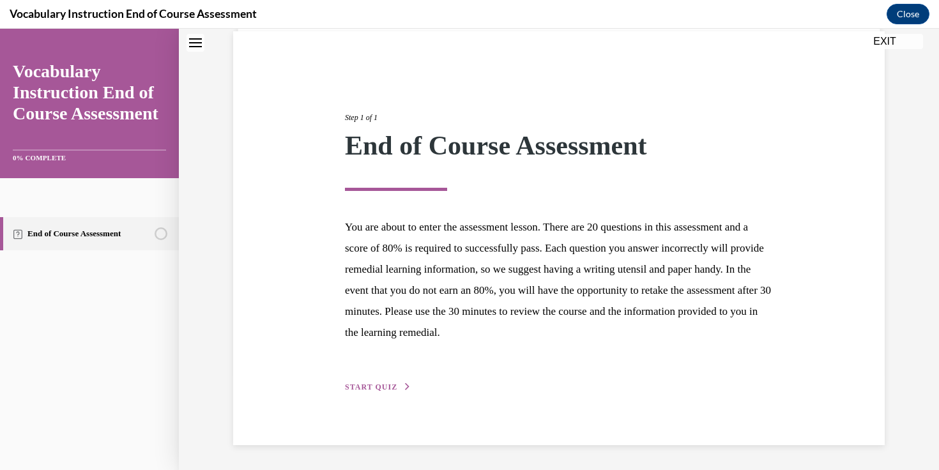
click at [372, 388] on span "START QUIZ" at bounding box center [371, 386] width 52 height 9
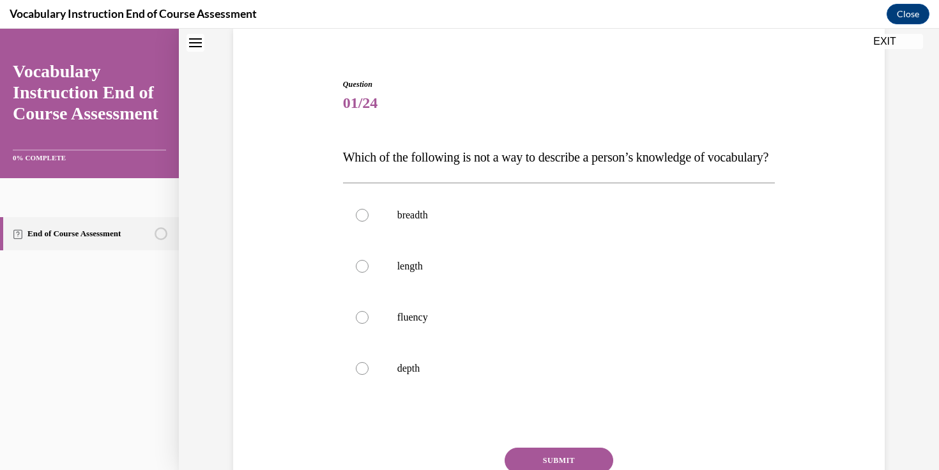
scroll to position [100, 0]
click at [433, 342] on label "fluency" at bounding box center [559, 316] width 432 height 51
click at [368, 323] on input "fluency" at bounding box center [362, 316] width 13 height 13
radio input "true"
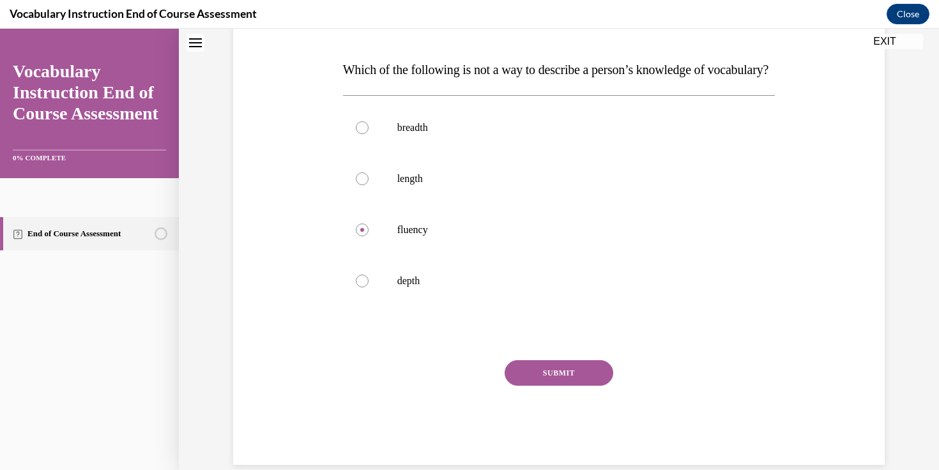
click at [531, 386] on button "SUBMIT" at bounding box center [558, 373] width 109 height 26
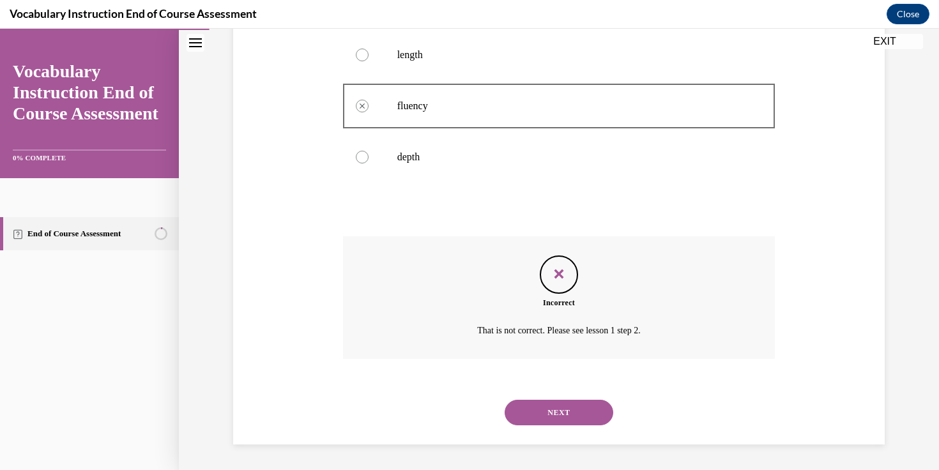
scroll to position [336, 0]
click at [548, 411] on button "NEXT" at bounding box center [558, 413] width 109 height 26
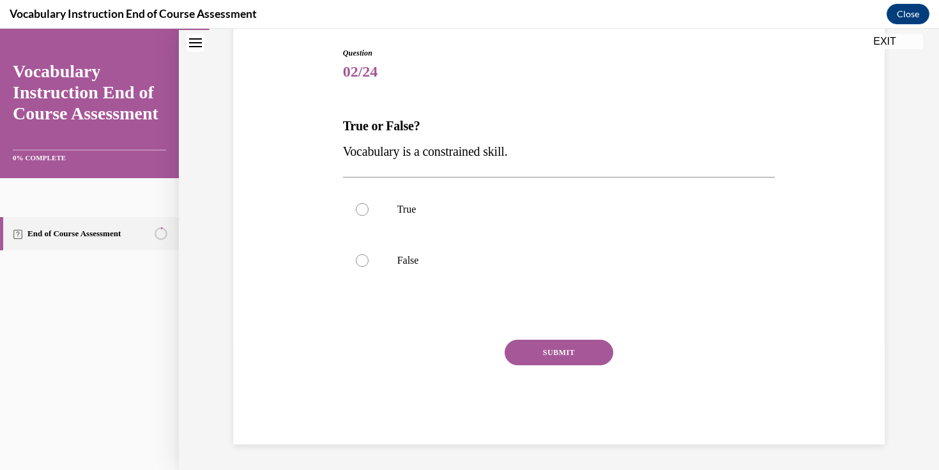
scroll to position [130, 0]
click at [517, 262] on p "False" at bounding box center [570, 260] width 346 height 13
click at [368, 262] on input "False" at bounding box center [362, 260] width 13 height 13
radio input "true"
click at [536, 348] on button "SUBMIT" at bounding box center [558, 353] width 109 height 26
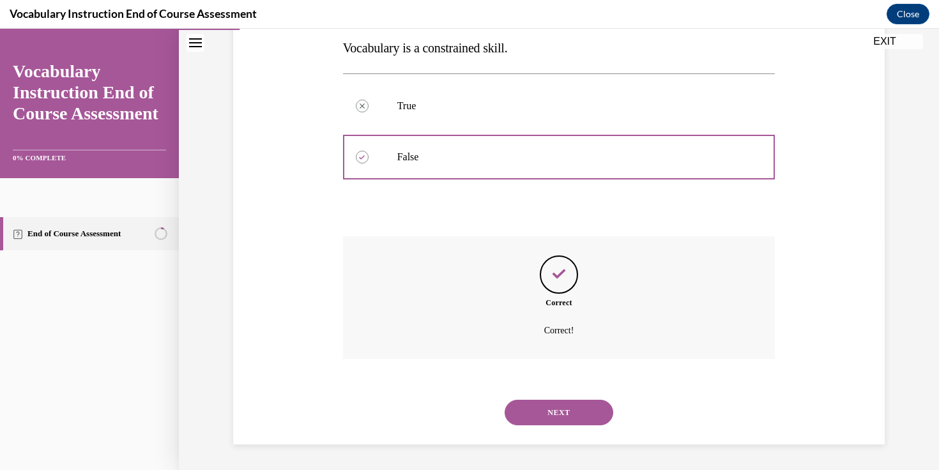
click at [553, 411] on button "NEXT" at bounding box center [558, 413] width 109 height 26
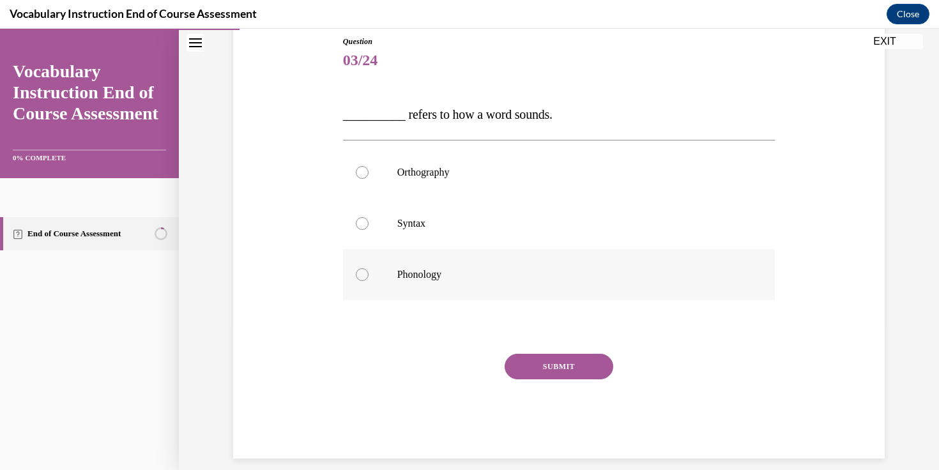
click at [498, 268] on label "Phonology" at bounding box center [559, 274] width 432 height 51
click at [368, 268] on input "Phonology" at bounding box center [362, 274] width 13 height 13
radio input "true"
click at [527, 352] on div "Question 03/24 __________ refers to how a word sounds. Orthography Syntax Phono…" at bounding box center [559, 247] width 432 height 423
click at [533, 359] on button "SUBMIT" at bounding box center [558, 367] width 109 height 26
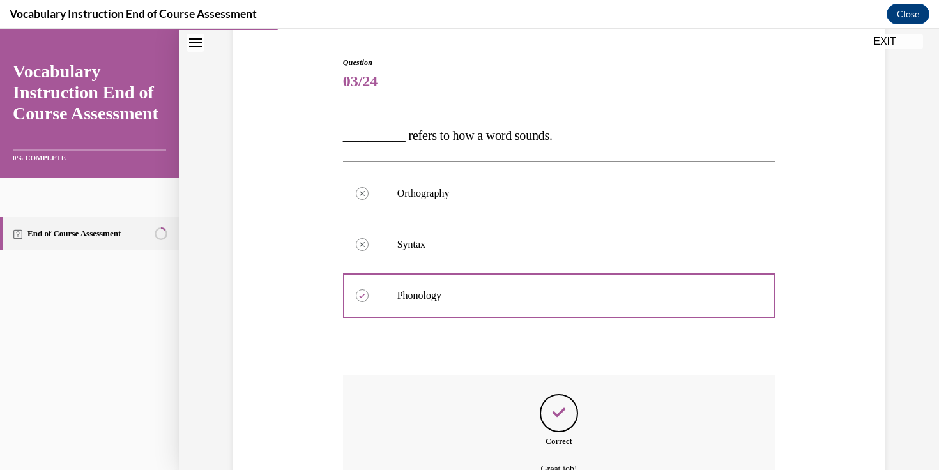
click at [533, 359] on div "Question 03/24 __________ refers to how a word sounds. Orthography Correctly un…" at bounding box center [559, 320] width 432 height 526
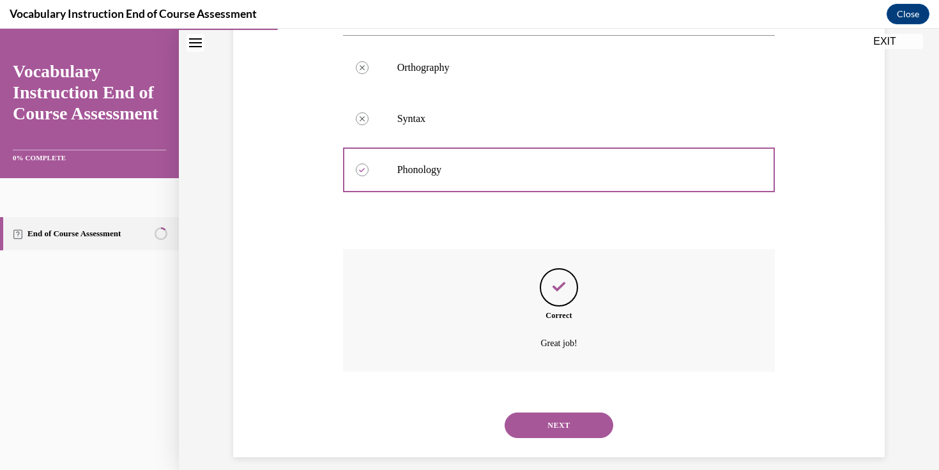
scroll to position [259, 0]
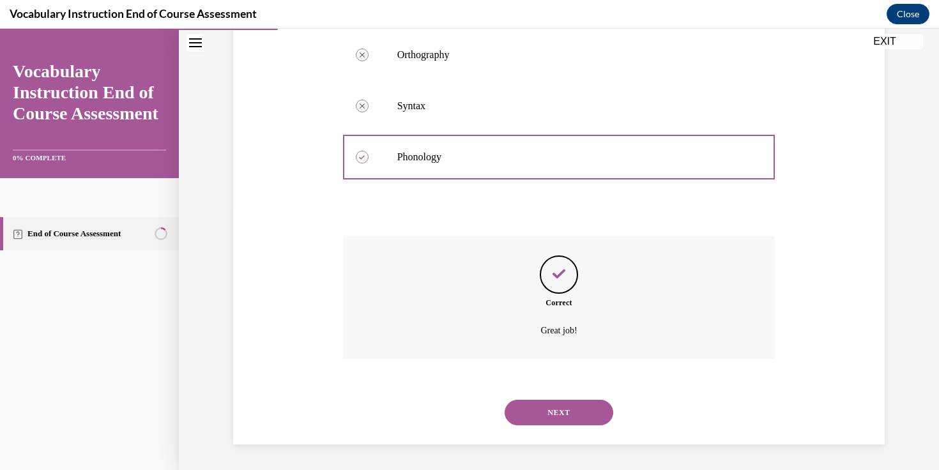
click at [545, 412] on button "NEXT" at bounding box center [558, 413] width 109 height 26
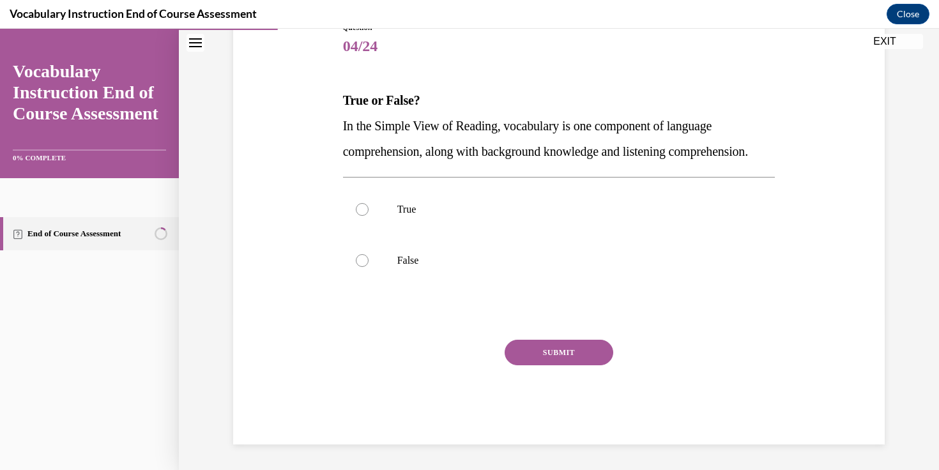
scroll to position [165, 0]
click at [512, 211] on label "True" at bounding box center [559, 209] width 432 height 51
click at [368, 211] on input "True" at bounding box center [362, 209] width 13 height 13
radio input "true"
click at [534, 365] on button "SUBMIT" at bounding box center [558, 353] width 109 height 26
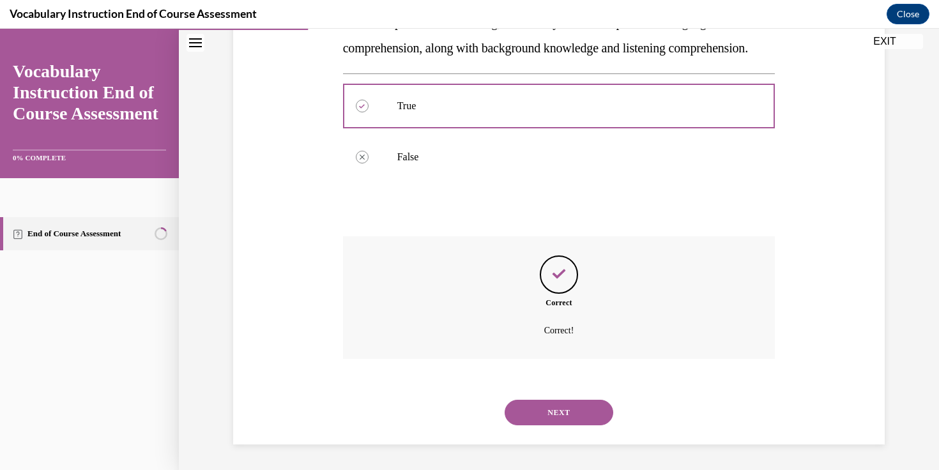
scroll to position [285, 0]
click at [552, 418] on button "NEXT" at bounding box center [558, 413] width 109 height 26
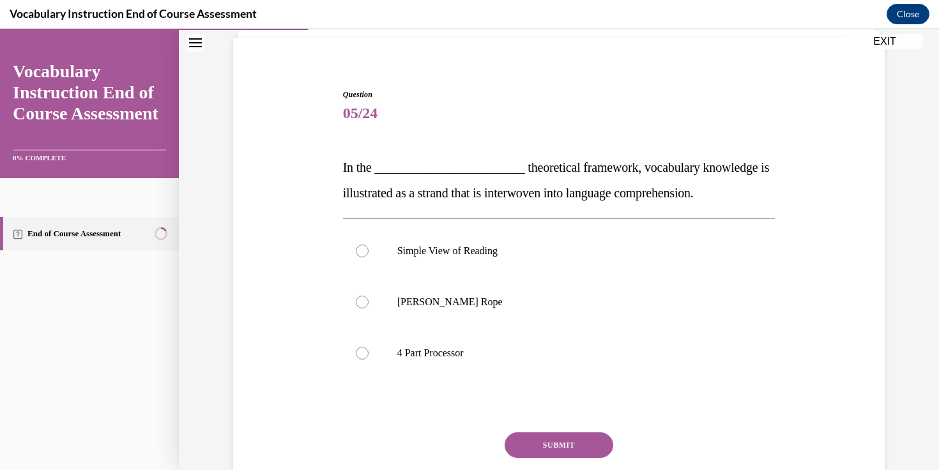
scroll to position [105, 0]
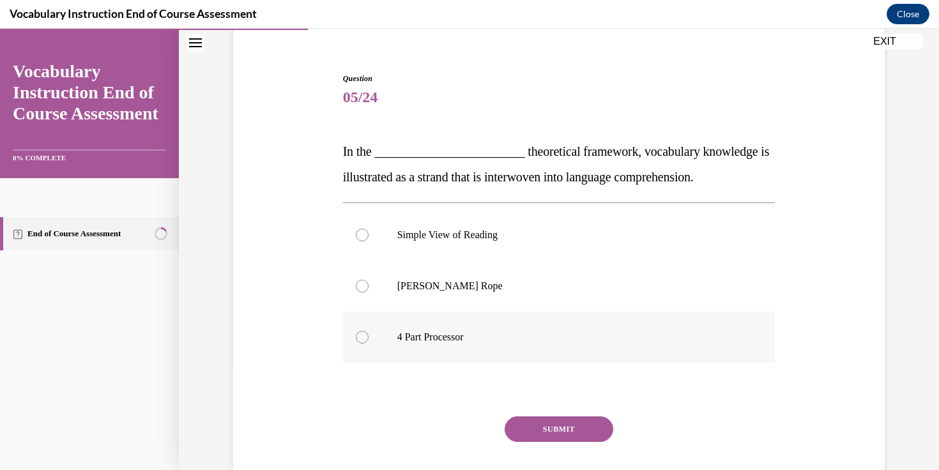
click at [524, 340] on p "4 Part Processor" at bounding box center [570, 337] width 346 height 13
click at [368, 340] on input "4 Part Processor" at bounding box center [362, 337] width 13 height 13
radio input "true"
click at [522, 284] on p "[PERSON_NAME] Rope" at bounding box center [570, 286] width 346 height 13
click at [368, 284] on input "[PERSON_NAME] Rope" at bounding box center [362, 286] width 13 height 13
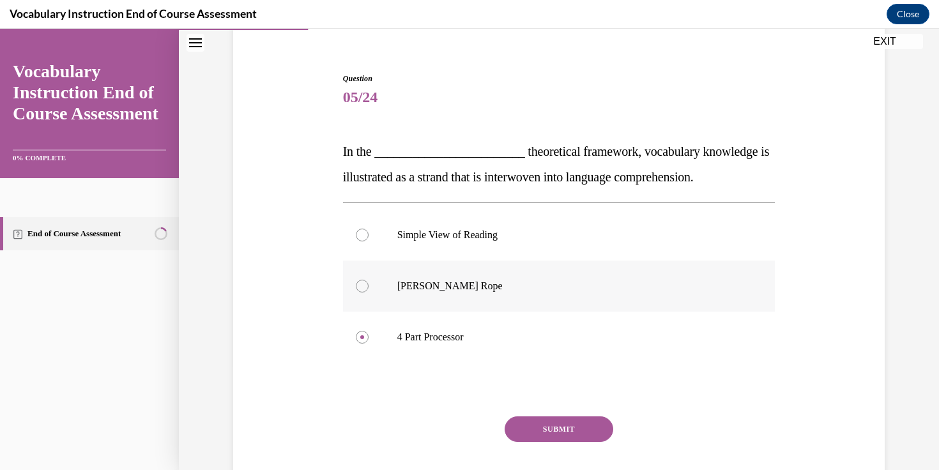
radio input "true"
click at [544, 424] on button "SUBMIT" at bounding box center [558, 429] width 109 height 26
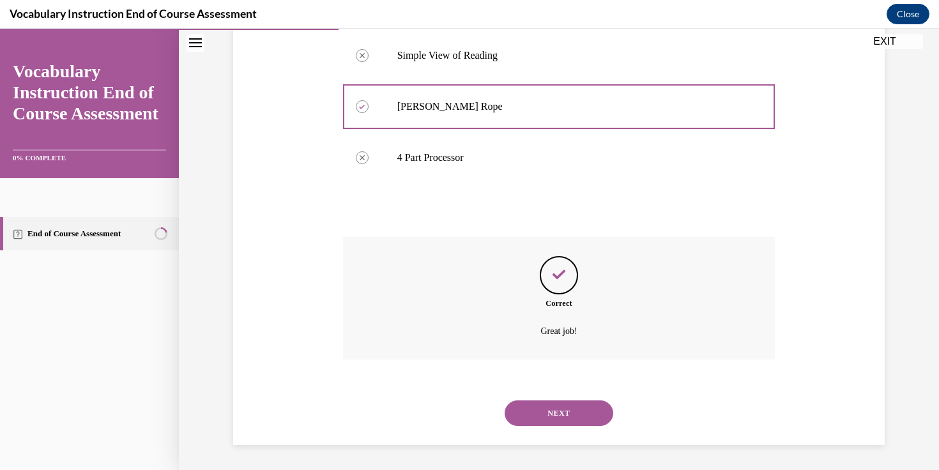
scroll to position [285, 0]
click at [552, 417] on button "NEXT" at bounding box center [558, 413] width 109 height 26
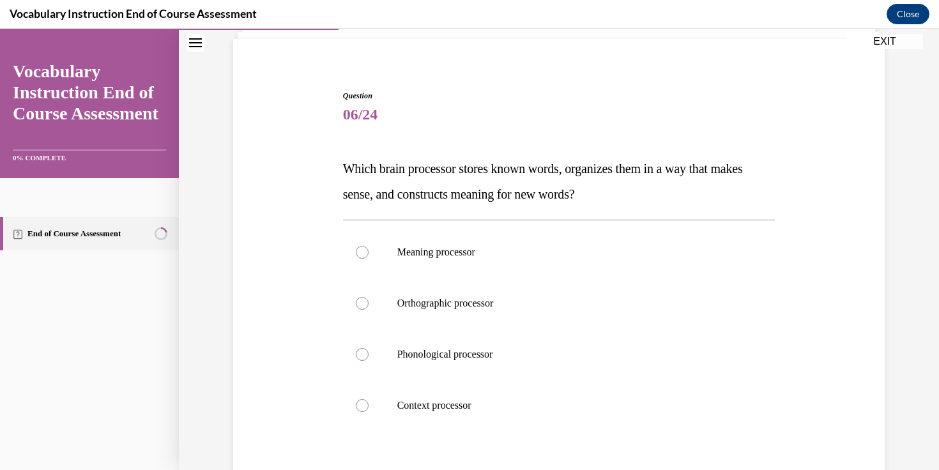
scroll to position [88, 0]
click at [567, 243] on label "Meaning processor" at bounding box center [559, 251] width 432 height 51
click at [368, 245] on input "Meaning processor" at bounding box center [362, 251] width 13 height 13
radio input "true"
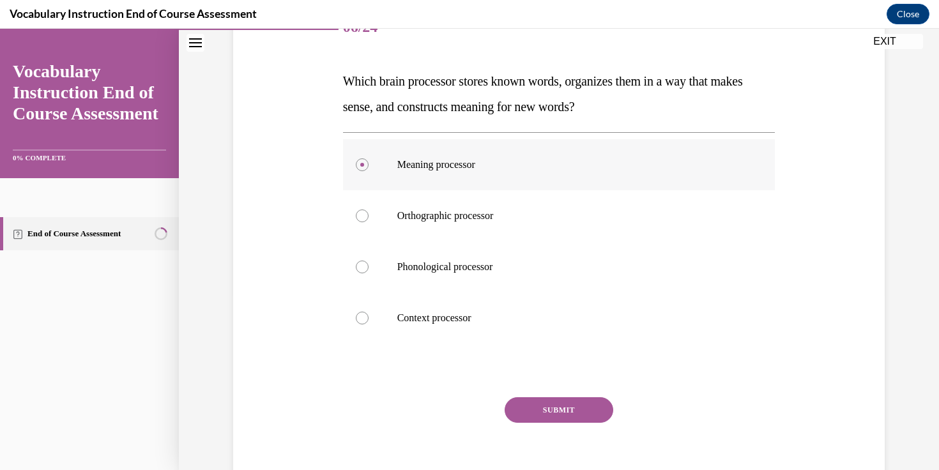
scroll to position [209, 0]
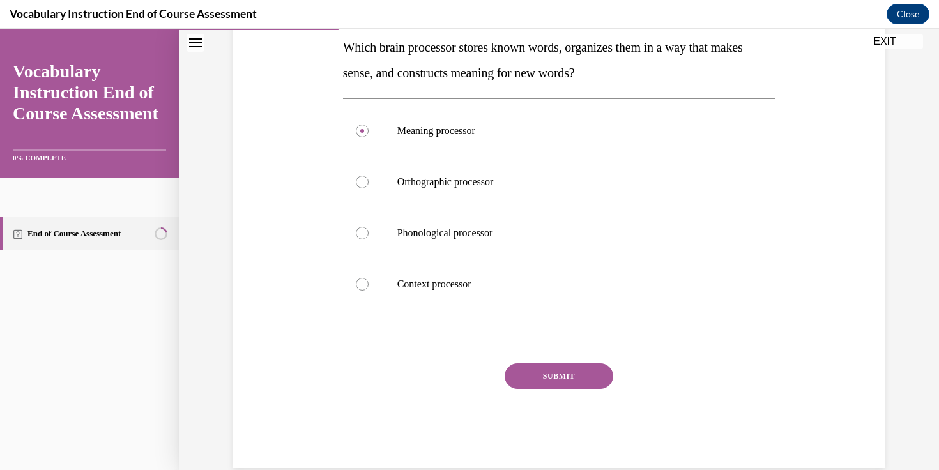
click at [568, 386] on button "SUBMIT" at bounding box center [558, 376] width 109 height 26
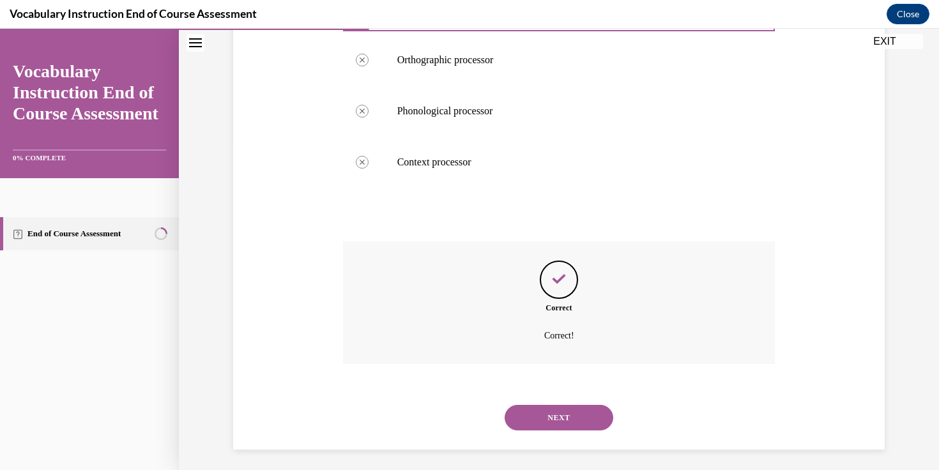
scroll to position [336, 0]
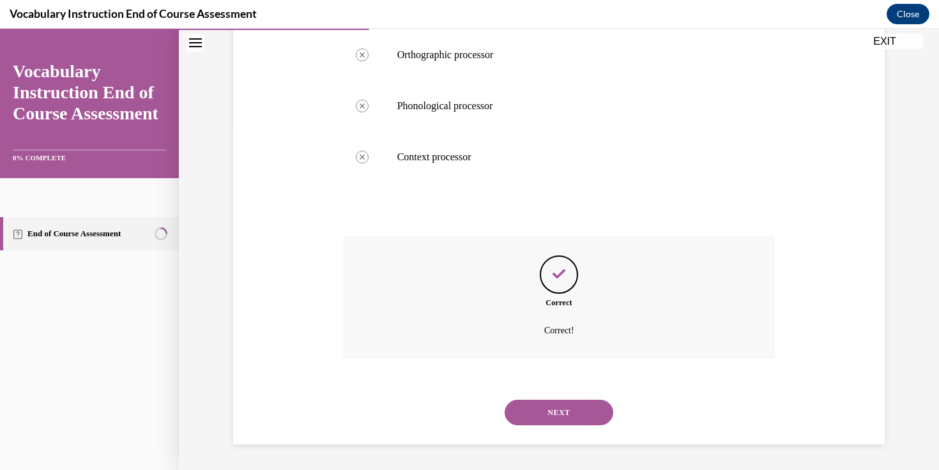
click at [568, 402] on button "NEXT" at bounding box center [558, 413] width 109 height 26
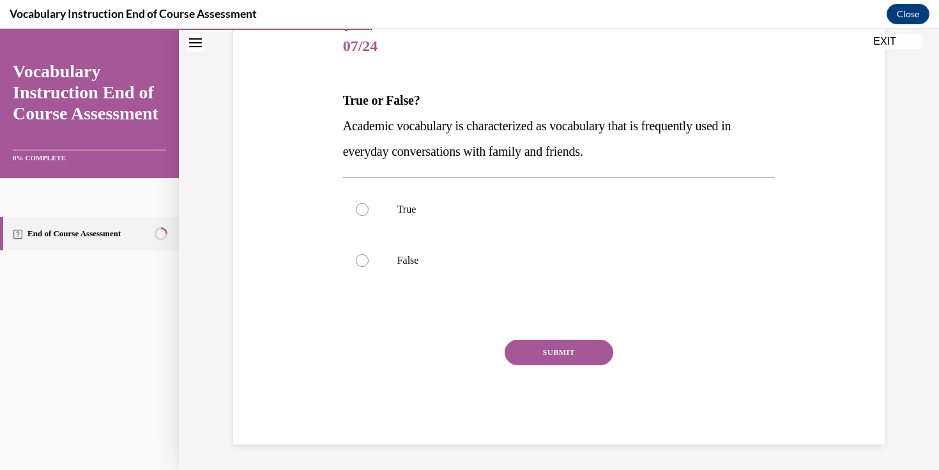
scroll to position [142, 0]
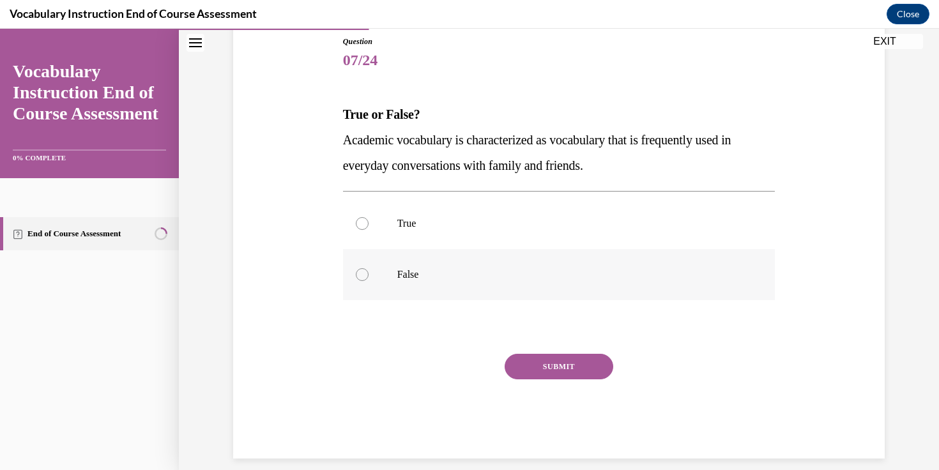
click at [421, 276] on p "False" at bounding box center [570, 274] width 346 height 13
click at [368, 276] on input "False" at bounding box center [362, 274] width 13 height 13
radio input "true"
click at [570, 370] on button "SUBMIT" at bounding box center [558, 367] width 109 height 26
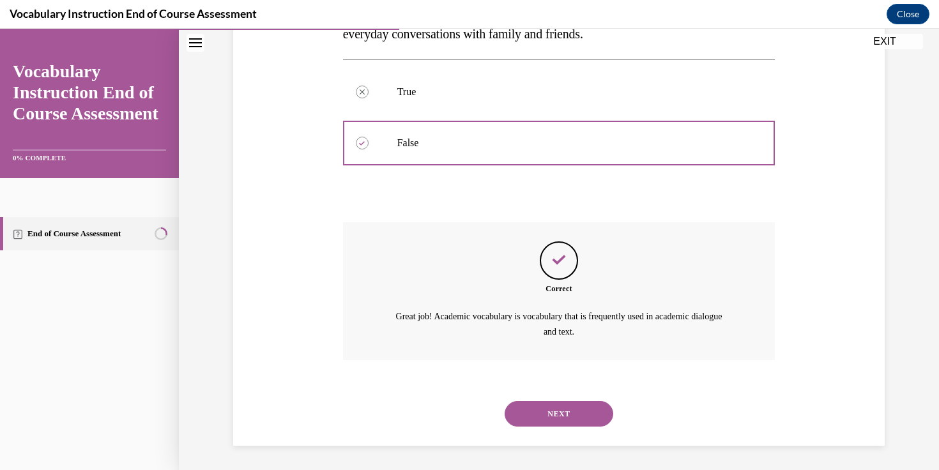
scroll to position [274, 0]
click at [552, 427] on div "NEXT" at bounding box center [559, 413] width 432 height 51
click at [542, 411] on button "NEXT" at bounding box center [558, 413] width 109 height 26
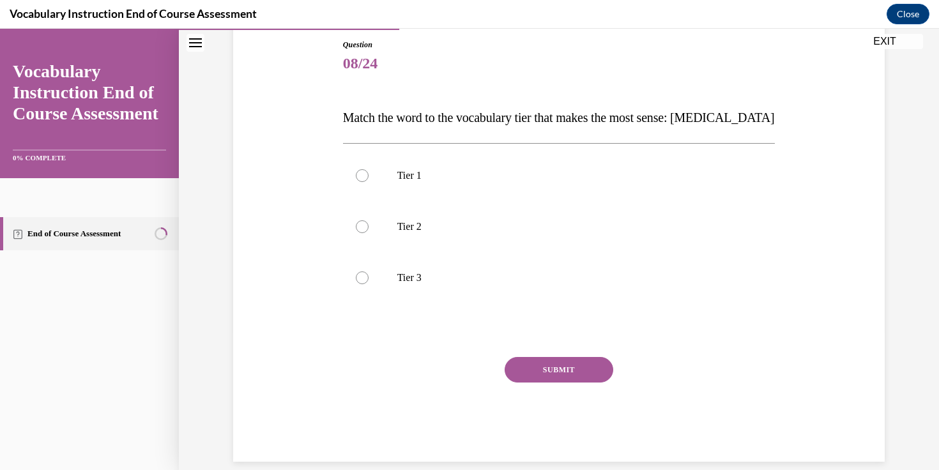
scroll to position [156, 0]
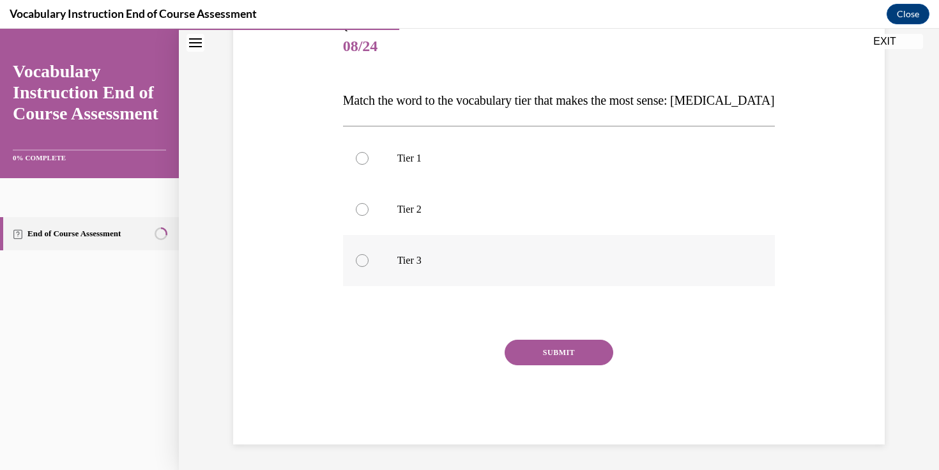
click at [414, 253] on label "Tier 3" at bounding box center [559, 260] width 432 height 51
click at [368, 254] on input "Tier 3" at bounding box center [362, 260] width 13 height 13
radio input "true"
click at [553, 341] on button "SUBMIT" at bounding box center [558, 353] width 109 height 26
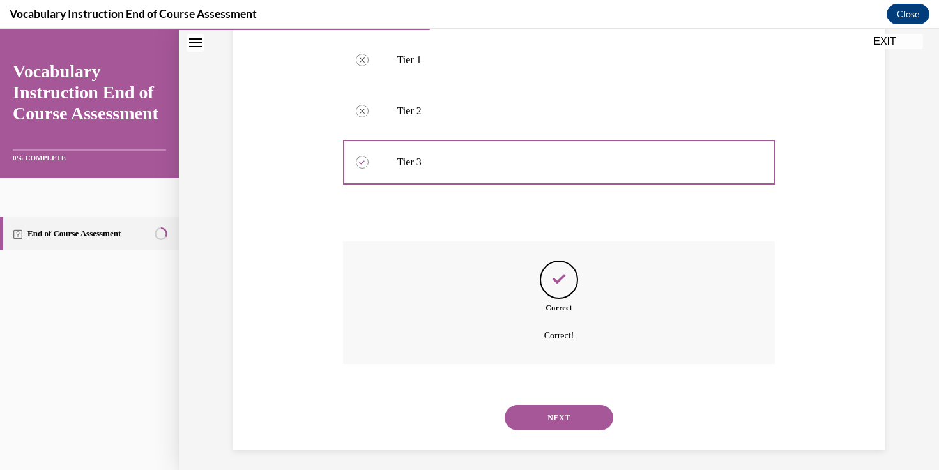
scroll to position [259, 0]
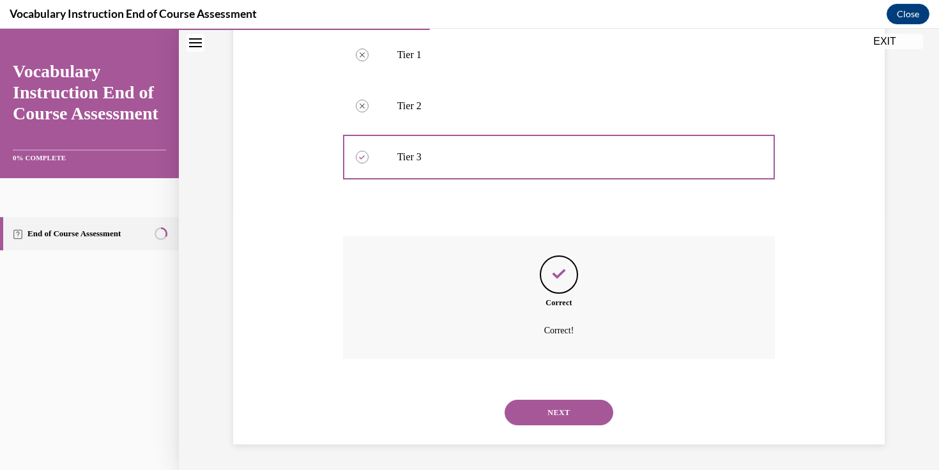
click at [555, 403] on button "NEXT" at bounding box center [558, 413] width 109 height 26
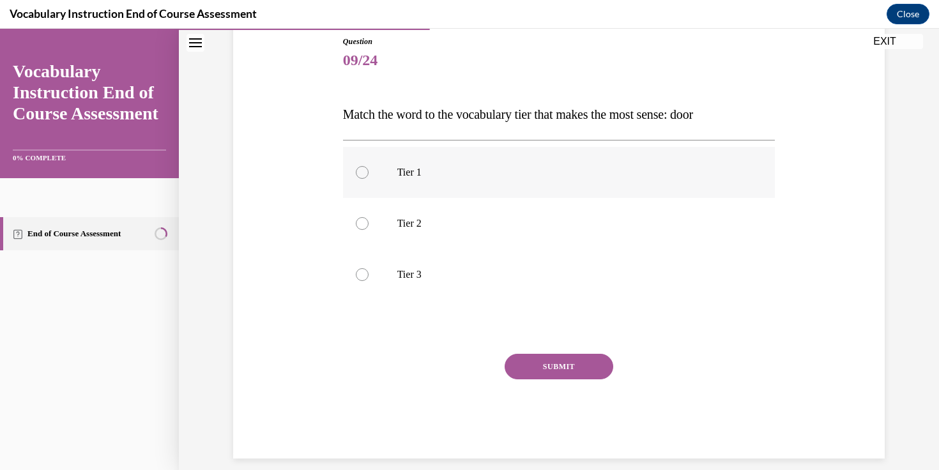
click at [453, 176] on p "Tier 1" at bounding box center [570, 172] width 346 height 13
click at [368, 176] on input "Tier 1" at bounding box center [362, 172] width 13 height 13
radio input "true"
click at [530, 366] on button "SUBMIT" at bounding box center [558, 367] width 109 height 26
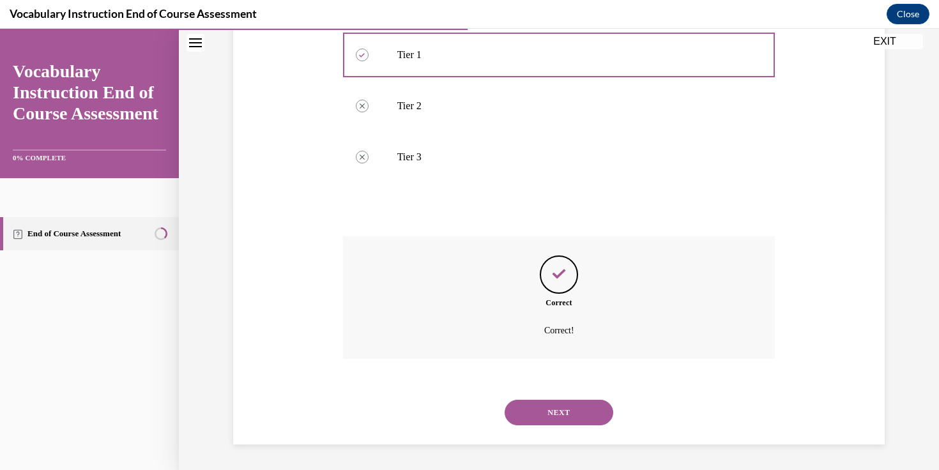
click at [560, 403] on button "NEXT" at bounding box center [558, 413] width 109 height 26
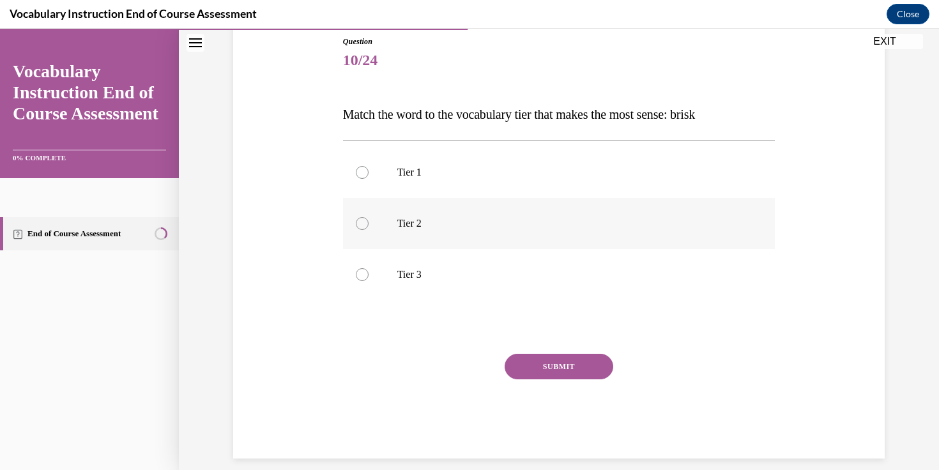
click at [497, 234] on label "Tier 2" at bounding box center [559, 223] width 432 height 51
click at [368, 230] on input "Tier 2" at bounding box center [362, 223] width 13 height 13
radio input "true"
click at [543, 366] on button "SUBMIT" at bounding box center [558, 367] width 109 height 26
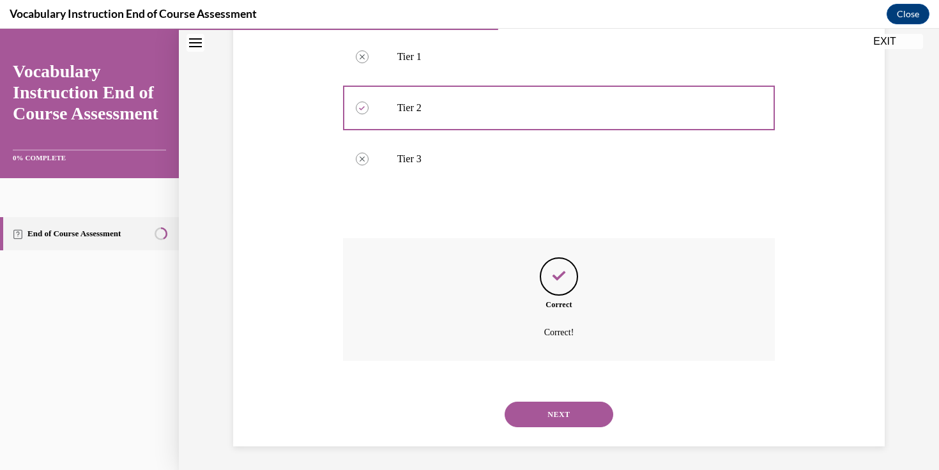
scroll to position [259, 0]
click at [542, 412] on button "NEXT" at bounding box center [558, 413] width 109 height 26
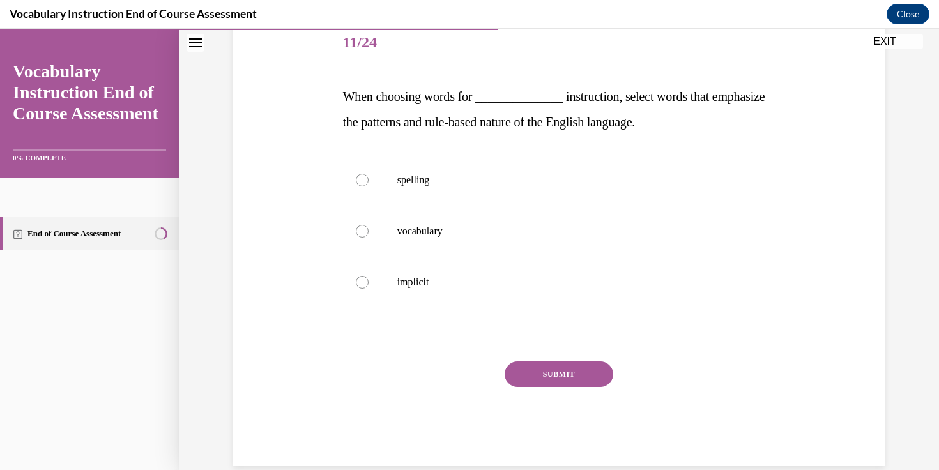
scroll to position [156, 0]
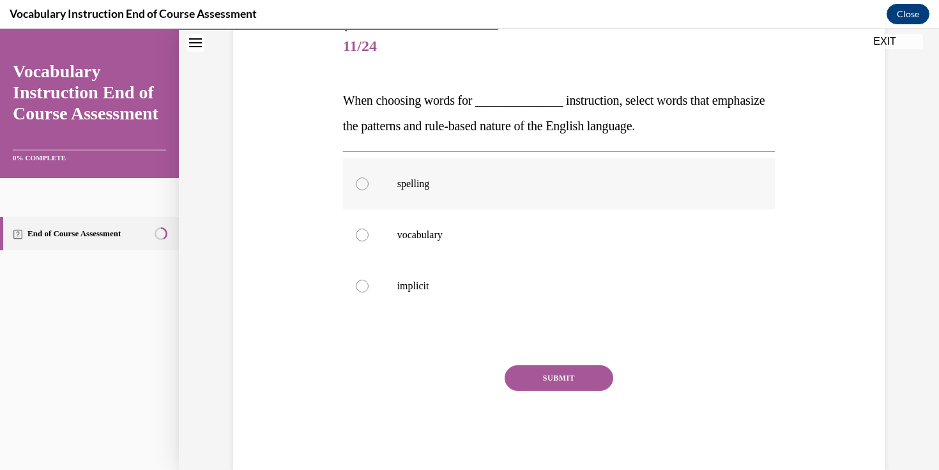
click at [427, 185] on p "spelling" at bounding box center [570, 184] width 346 height 13
click at [368, 185] on input "spelling" at bounding box center [362, 184] width 13 height 13
radio input "true"
click at [530, 373] on button "SUBMIT" at bounding box center [558, 378] width 109 height 26
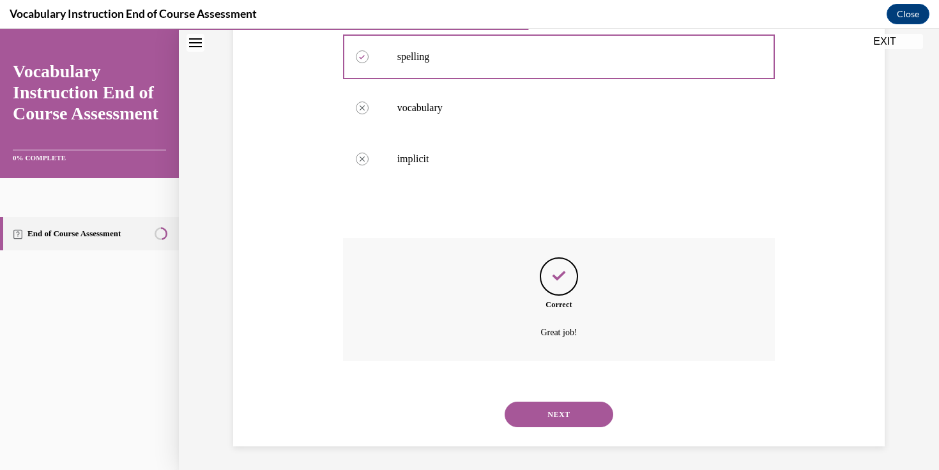
scroll to position [285, 0]
click at [531, 408] on button "NEXT" at bounding box center [558, 413] width 109 height 26
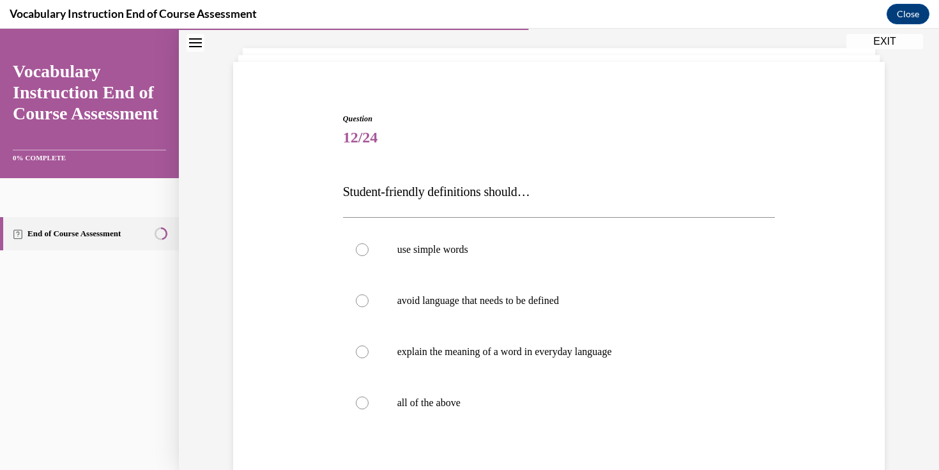
scroll to position [65, 0]
click at [531, 408] on p "all of the above" at bounding box center [570, 402] width 346 height 13
click at [368, 408] on input "all of the above" at bounding box center [362, 402] width 13 height 13
radio input "true"
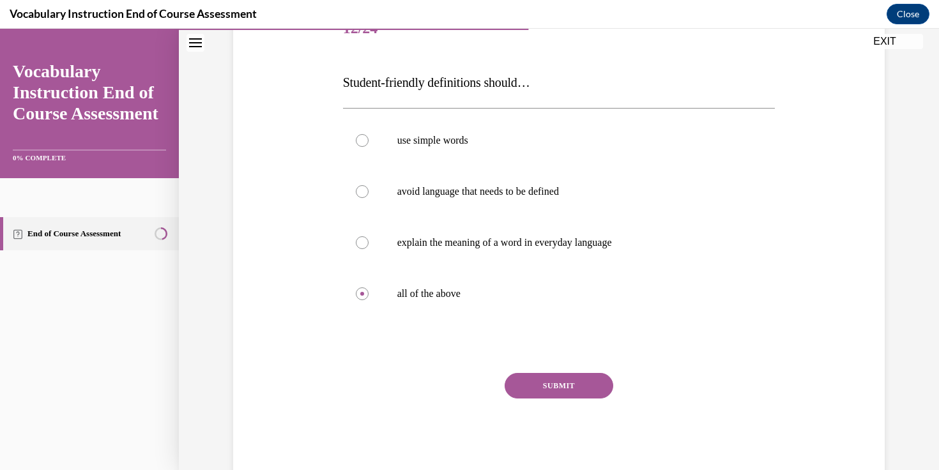
scroll to position [174, 0]
click at [544, 385] on button "SUBMIT" at bounding box center [558, 385] width 109 height 26
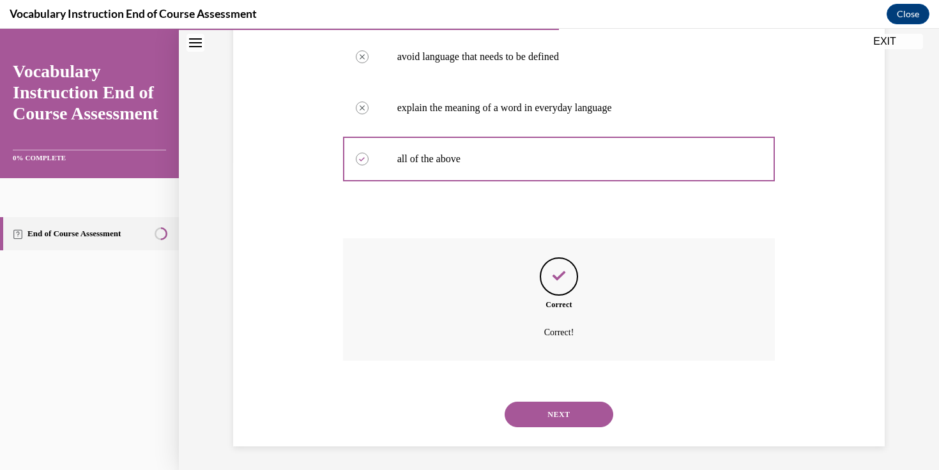
scroll to position [310, 0]
click at [557, 408] on button "NEXT" at bounding box center [558, 413] width 109 height 26
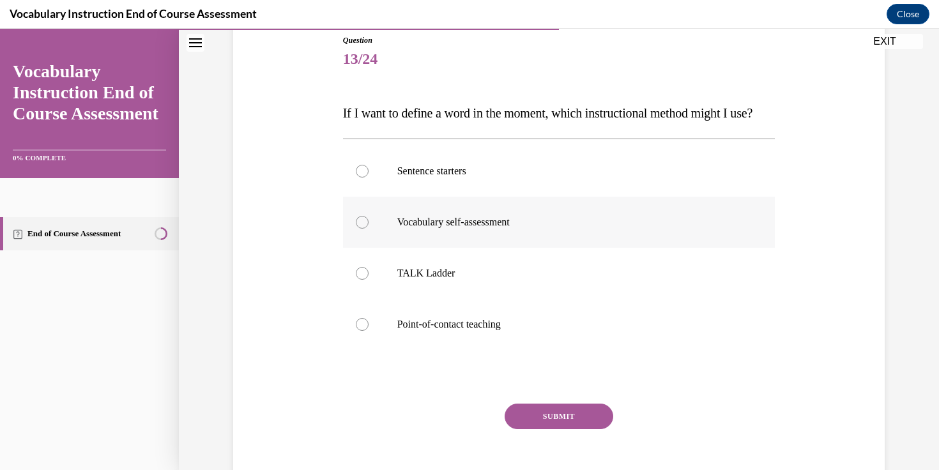
scroll to position [149, 0]
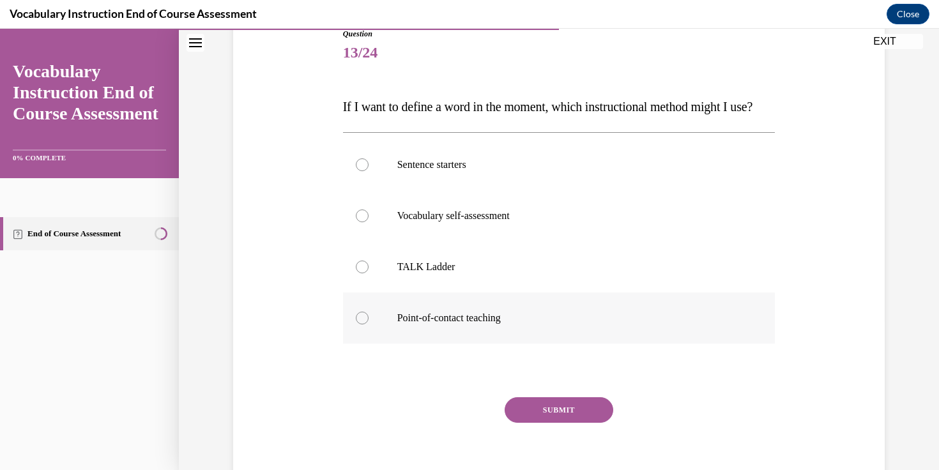
click at [493, 324] on p "Point-of-contact teaching" at bounding box center [570, 318] width 346 height 13
click at [368, 324] on input "Point-of-contact teaching" at bounding box center [362, 318] width 13 height 13
radio input "true"
click at [546, 423] on button "SUBMIT" at bounding box center [558, 410] width 109 height 26
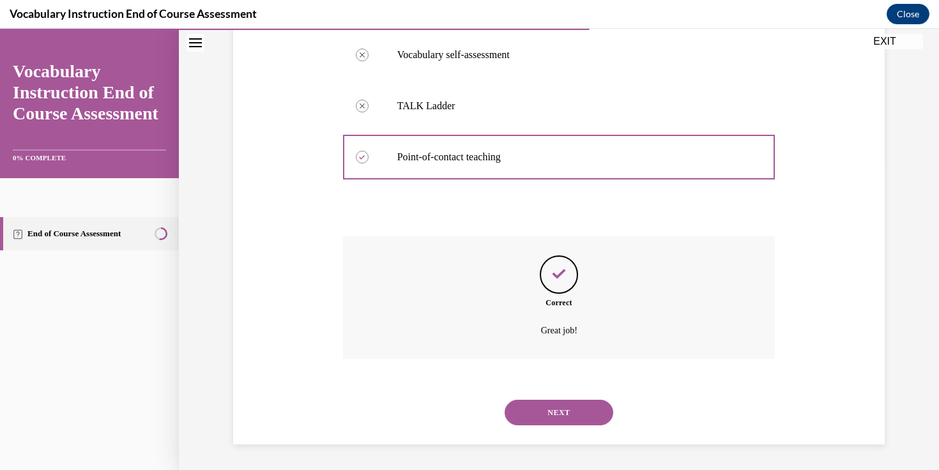
scroll to position [336, 0]
click at [546, 439] on div "SUBMIT NEXT" at bounding box center [559, 411] width 432 height 66
click at [544, 420] on button "NEXT" at bounding box center [558, 413] width 109 height 26
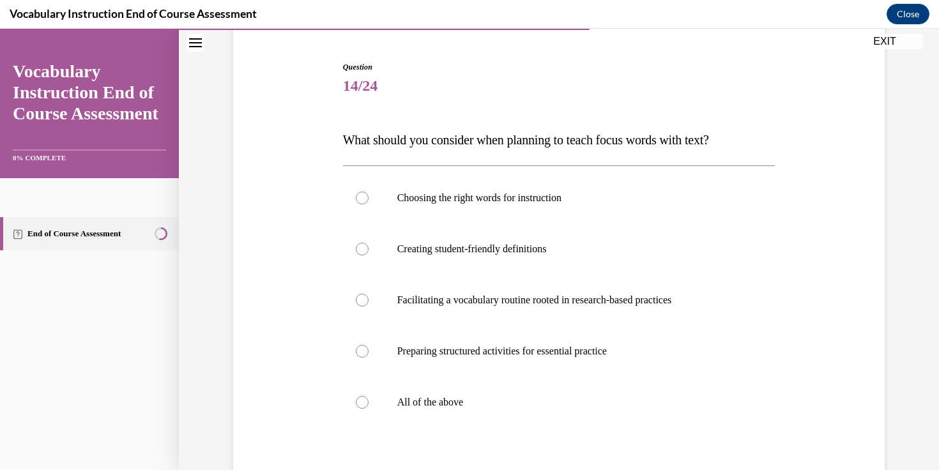
scroll to position [118, 0]
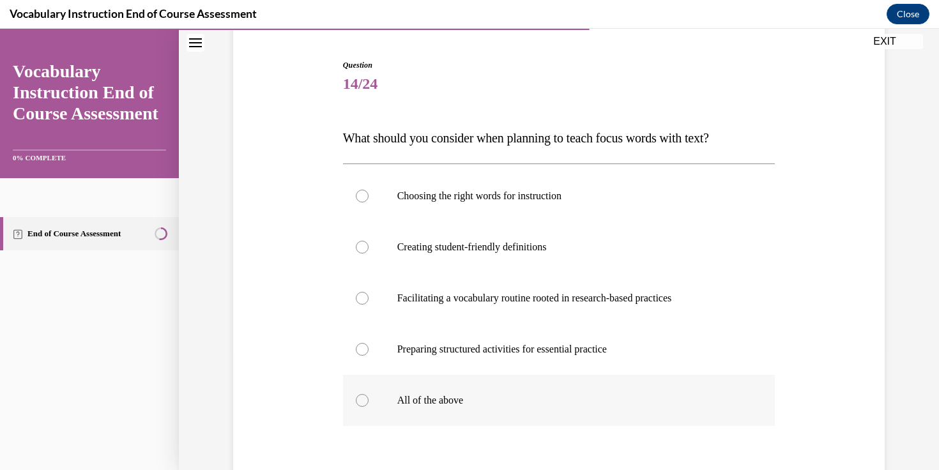
click at [403, 401] on p "All of the above" at bounding box center [570, 400] width 346 height 13
click at [368, 401] on input "All of the above" at bounding box center [362, 400] width 13 height 13
radio input "true"
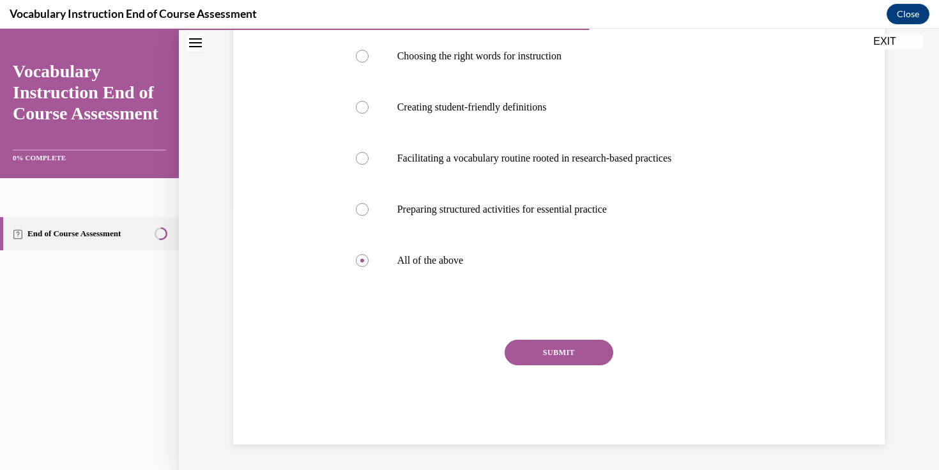
click at [552, 346] on button "SUBMIT" at bounding box center [558, 353] width 109 height 26
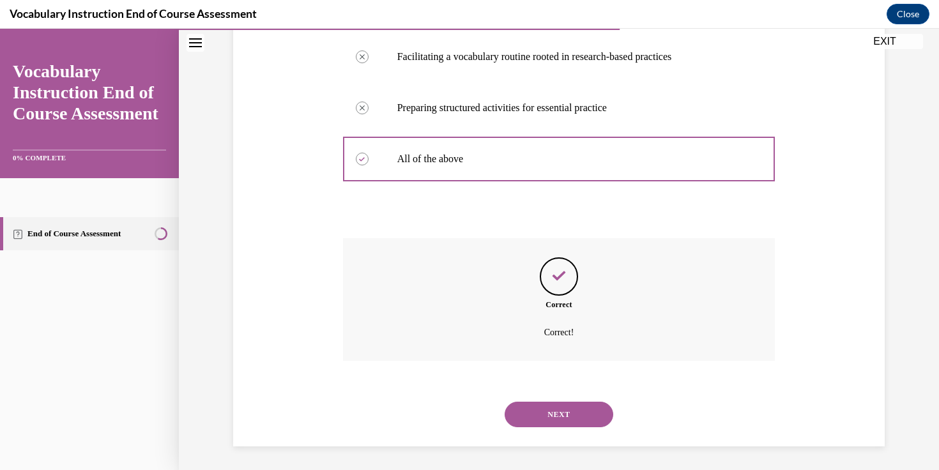
scroll to position [361, 0]
click at [546, 409] on button "NEXT" at bounding box center [558, 413] width 109 height 26
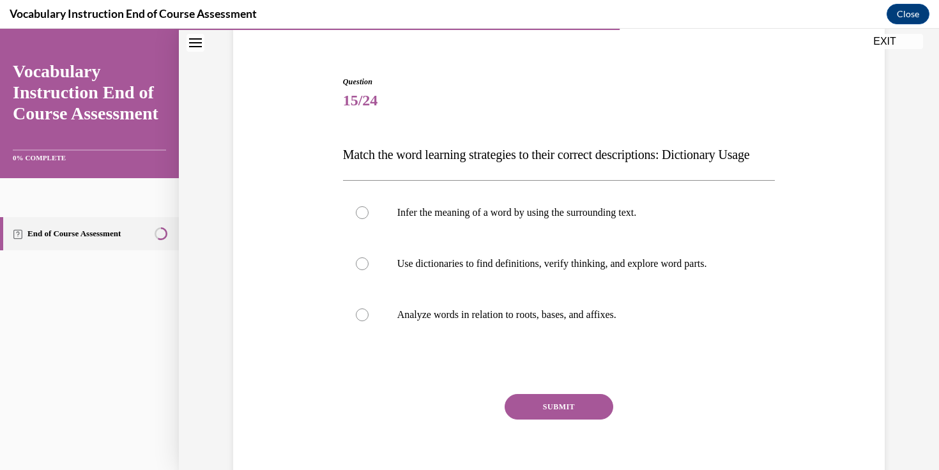
scroll to position [108, 0]
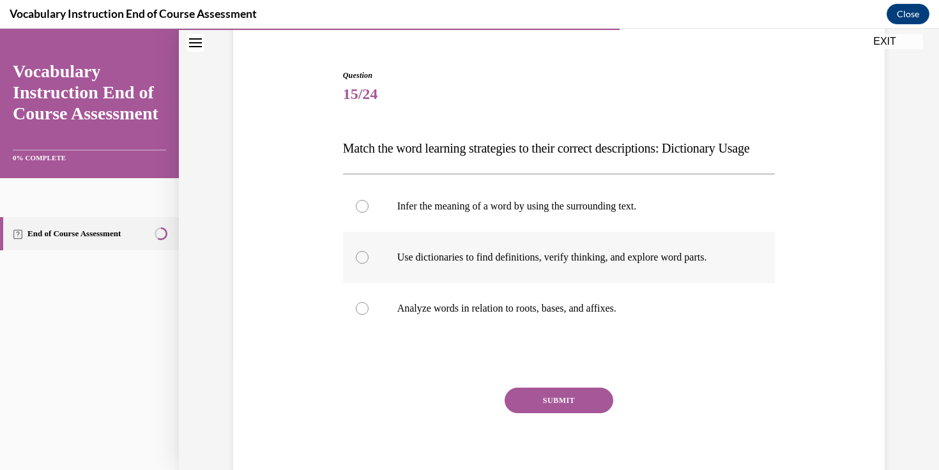
click at [424, 271] on label "Use dictionaries to find definitions, verify thinking, and explore word parts." at bounding box center [559, 257] width 432 height 51
click at [368, 264] on input "Use dictionaries to find definitions, verify thinking, and explore word parts." at bounding box center [362, 257] width 13 height 13
radio input "true"
click at [555, 413] on button "SUBMIT" at bounding box center [558, 401] width 109 height 26
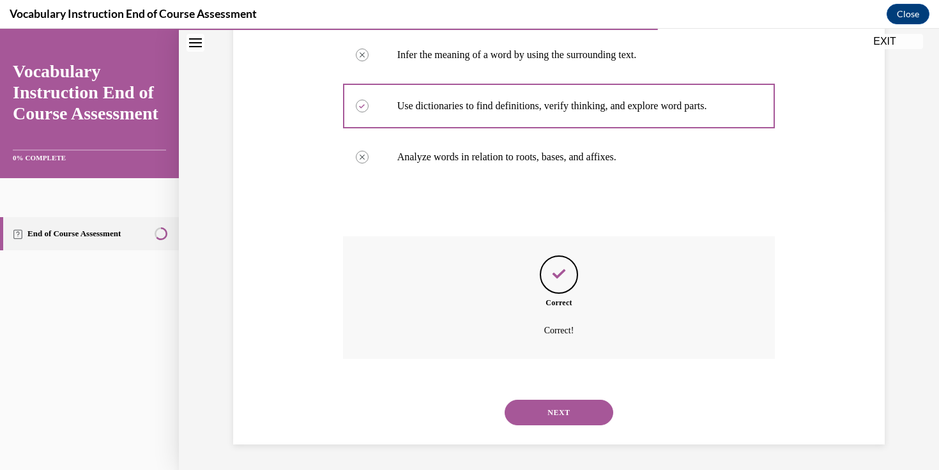
scroll to position [285, 0]
click at [555, 428] on div "NEXT" at bounding box center [559, 412] width 432 height 51
click at [547, 410] on button "NEXT" at bounding box center [558, 413] width 109 height 26
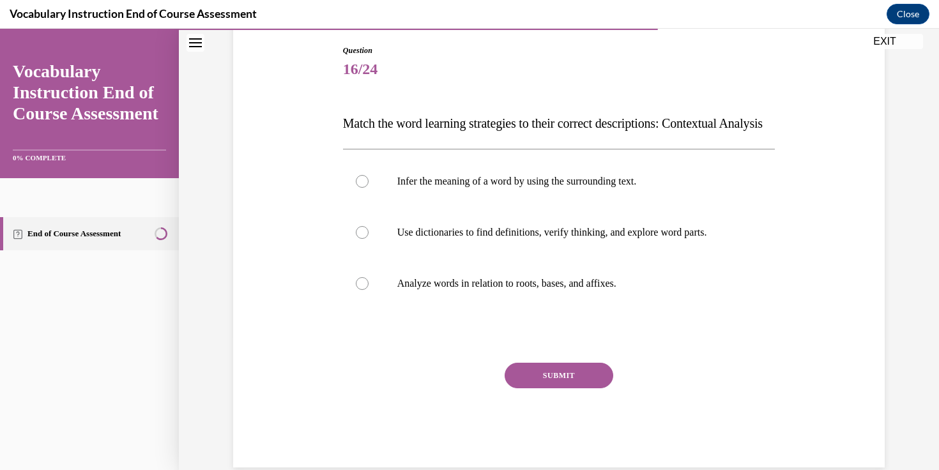
scroll to position [120, 0]
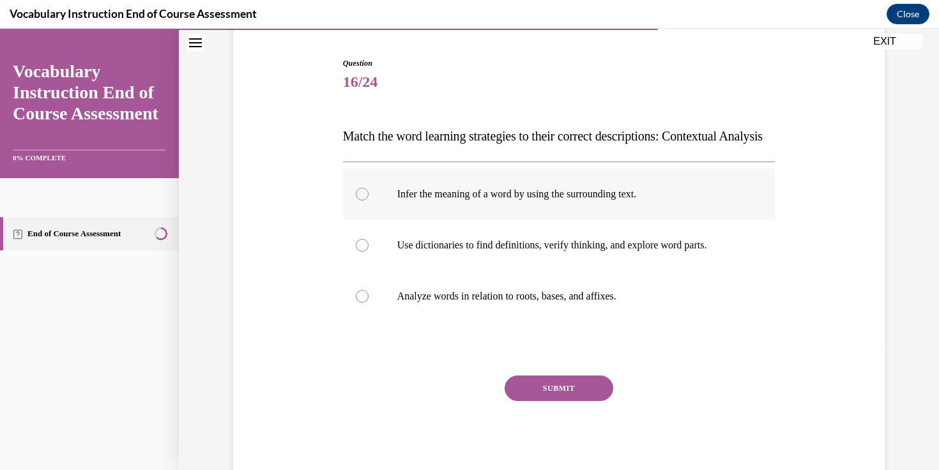
click at [614, 200] on p "Infer the meaning of a word by using the surrounding text." at bounding box center [570, 194] width 346 height 13
click at [368, 200] on input "Infer the meaning of a word by using the surrounding text." at bounding box center [362, 194] width 13 height 13
radio input "true"
click at [573, 401] on button "SUBMIT" at bounding box center [558, 388] width 109 height 26
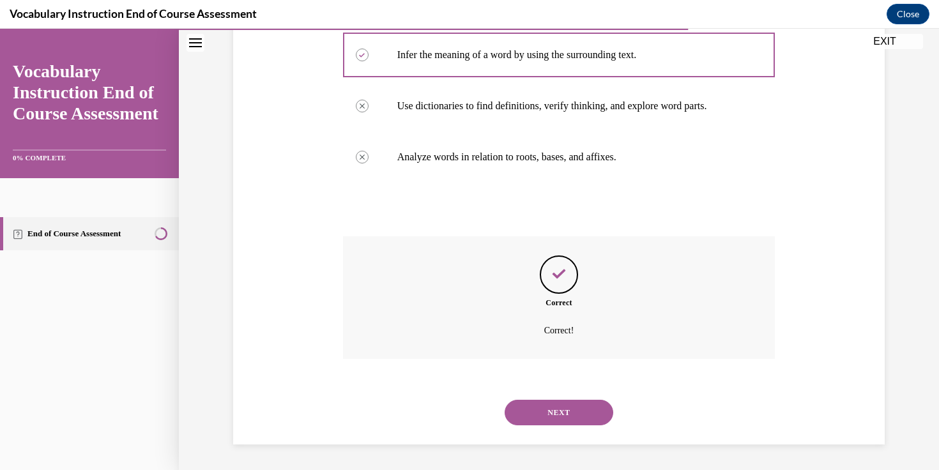
scroll to position [285, 0]
click at [573, 410] on button "NEXT" at bounding box center [558, 413] width 109 height 26
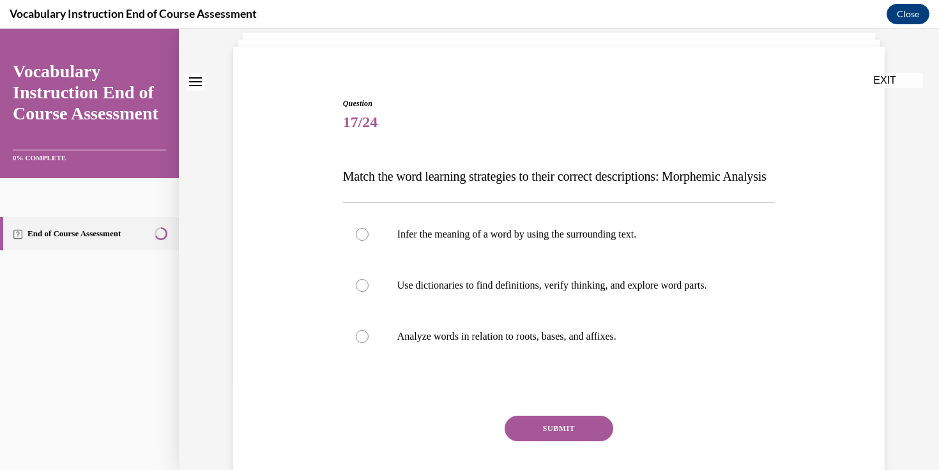
scroll to position [91, 0]
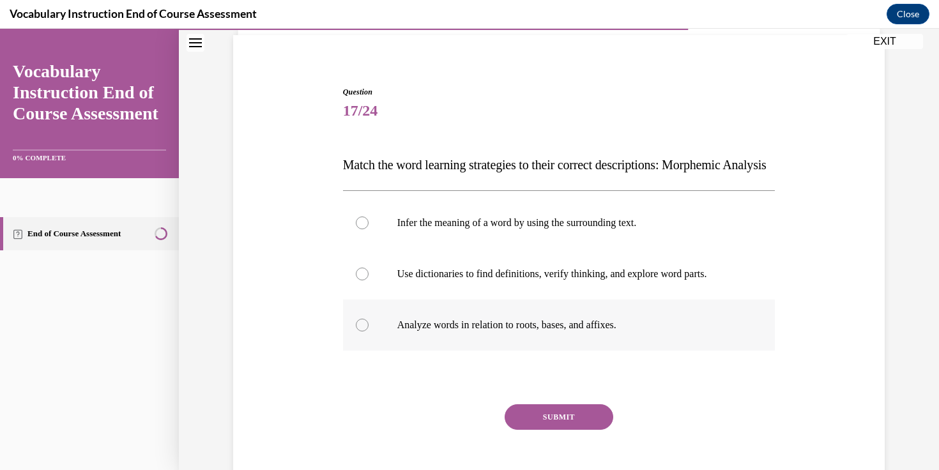
click at [534, 331] on p "Analyze words in relation to roots, bases, and affixes." at bounding box center [570, 325] width 346 height 13
click at [368, 331] on input "Analyze words in relation to roots, bases, and affixes." at bounding box center [362, 325] width 13 height 13
radio input "true"
click at [545, 430] on button "SUBMIT" at bounding box center [558, 417] width 109 height 26
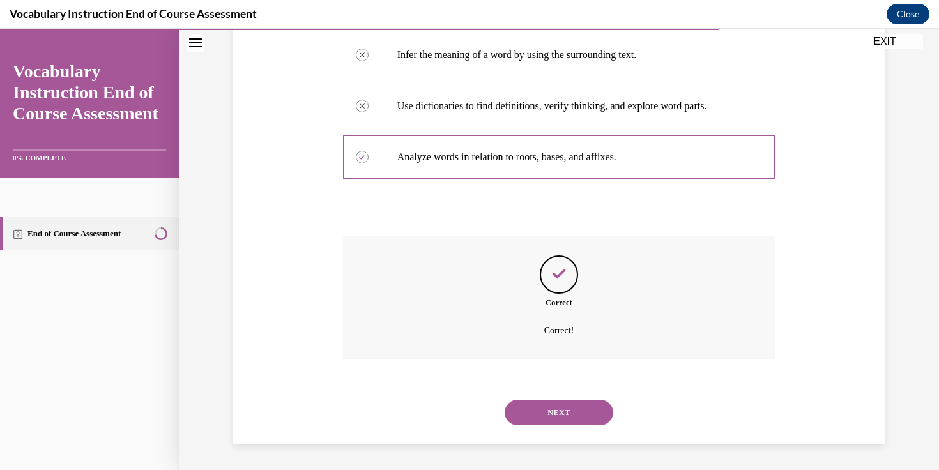
scroll to position [285, 0]
click at [560, 419] on button "NEXT" at bounding box center [558, 413] width 109 height 26
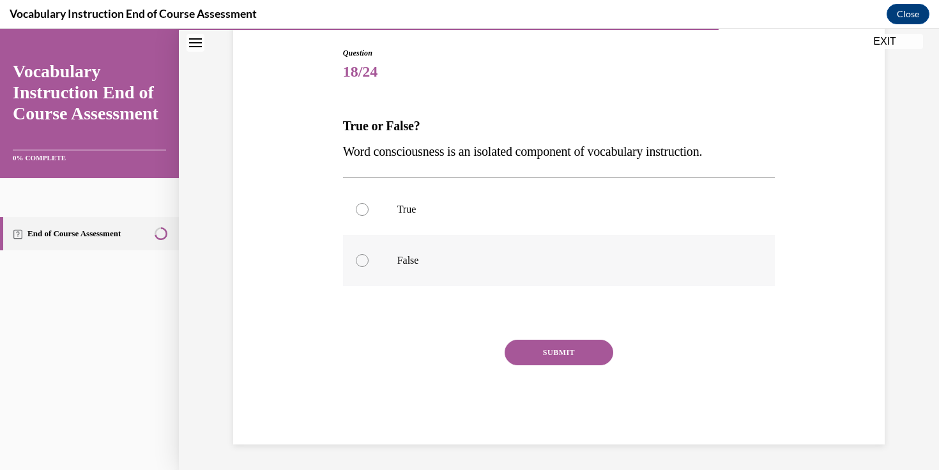
click at [514, 272] on label "False" at bounding box center [559, 260] width 432 height 51
click at [368, 267] on input "False" at bounding box center [362, 260] width 13 height 13
radio input "true"
click at [551, 345] on button "SUBMIT" at bounding box center [558, 353] width 109 height 26
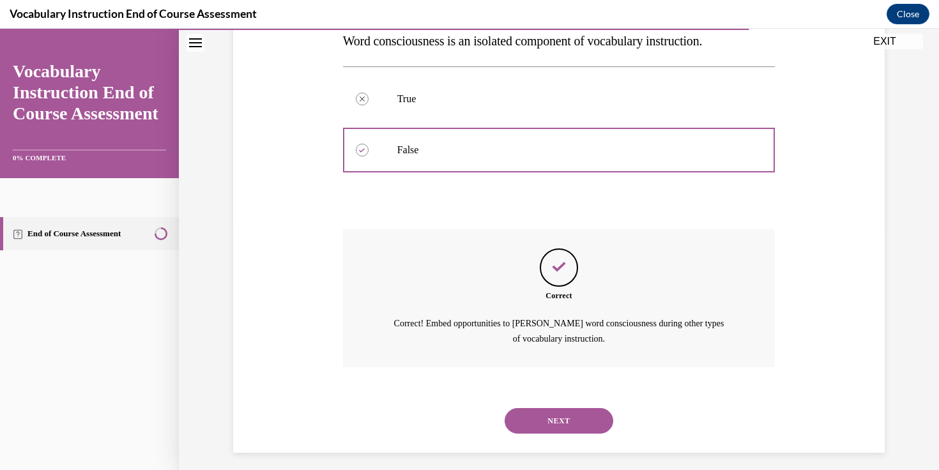
scroll to position [248, 0]
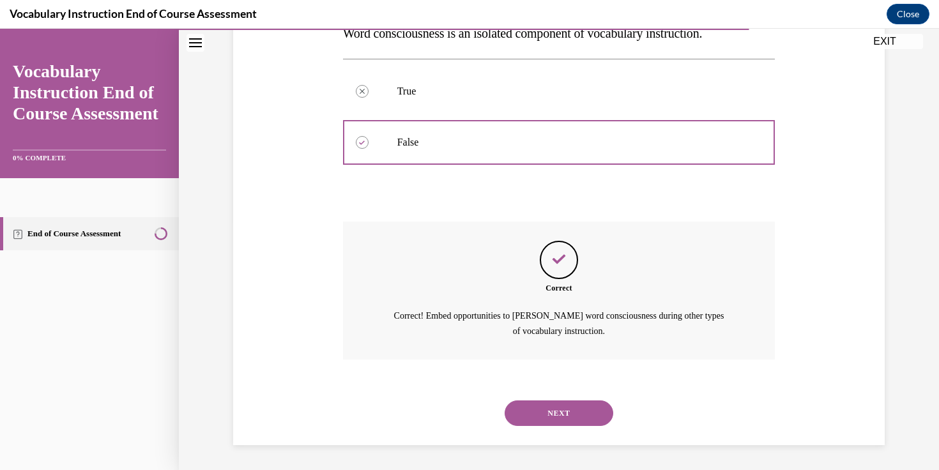
click at [564, 400] on button "NEXT" at bounding box center [558, 413] width 109 height 26
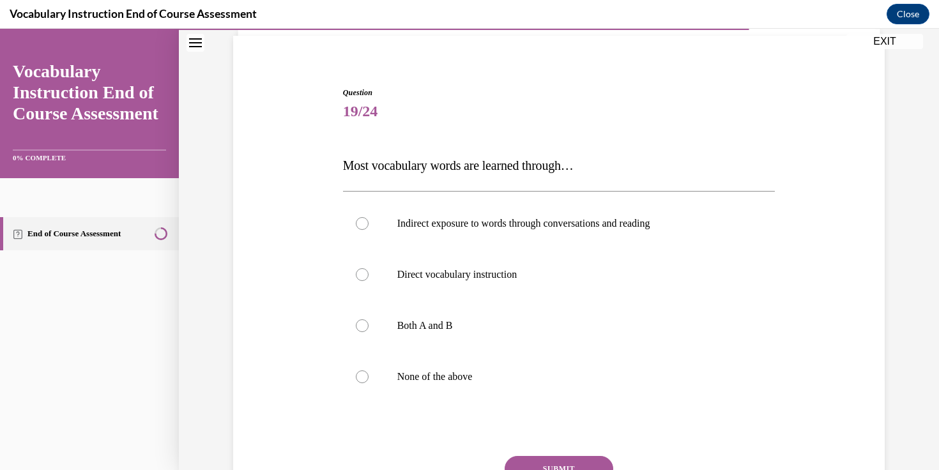
scroll to position [93, 0]
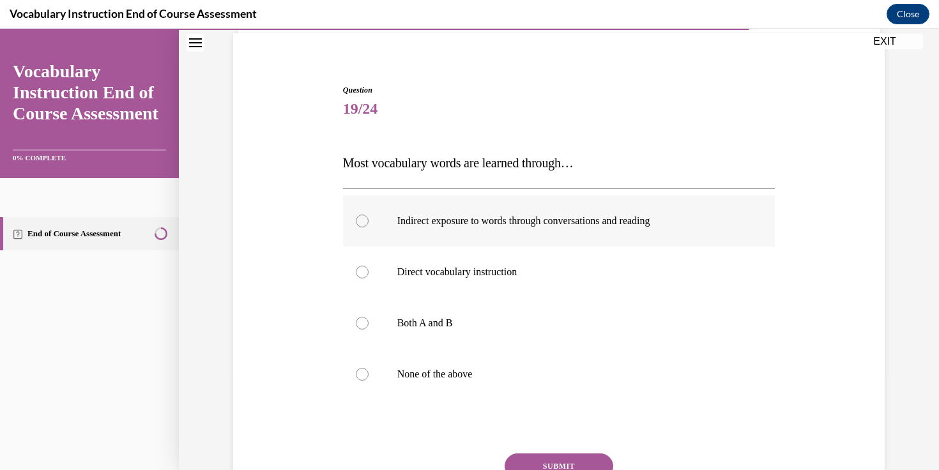
click at [418, 223] on p "Indirect exposure to words through conversations and reading" at bounding box center [570, 221] width 346 height 13
click at [368, 223] on input "Indirect exposure to words through conversations and reading" at bounding box center [362, 221] width 13 height 13
radio input "true"
click at [549, 460] on button "SUBMIT" at bounding box center [558, 466] width 109 height 26
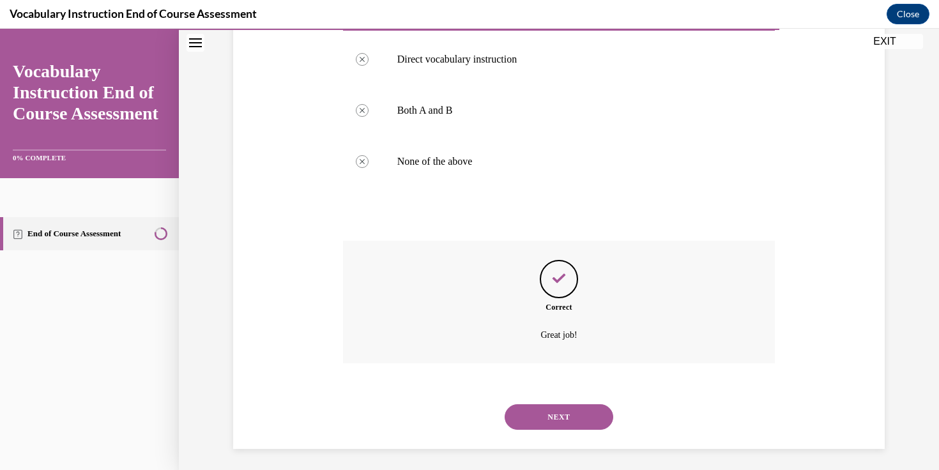
scroll to position [310, 0]
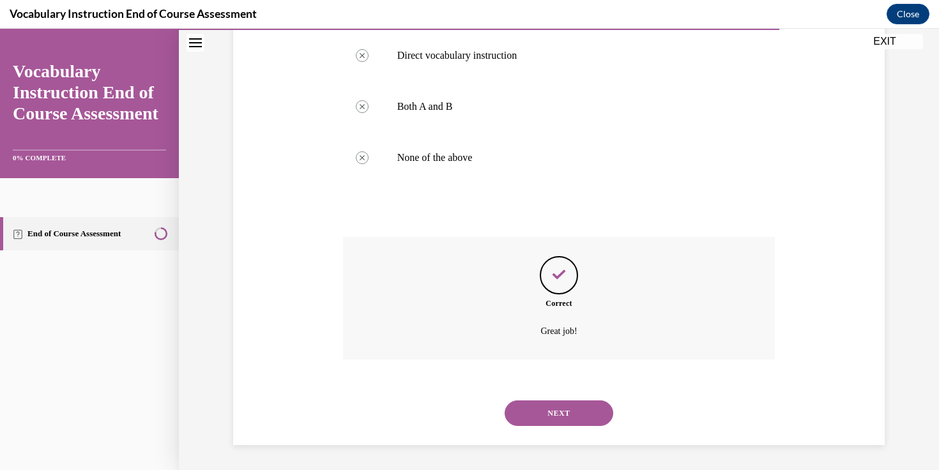
click at [549, 400] on button "NEXT" at bounding box center [558, 413] width 109 height 26
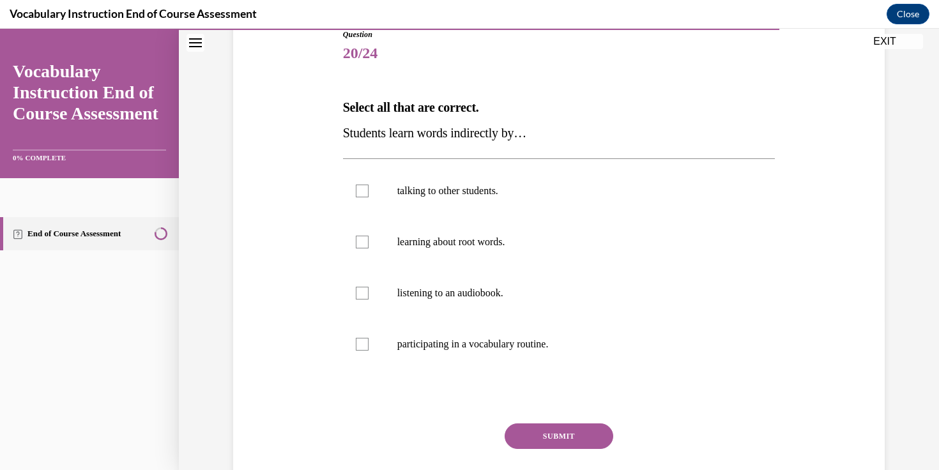
scroll to position [145, 0]
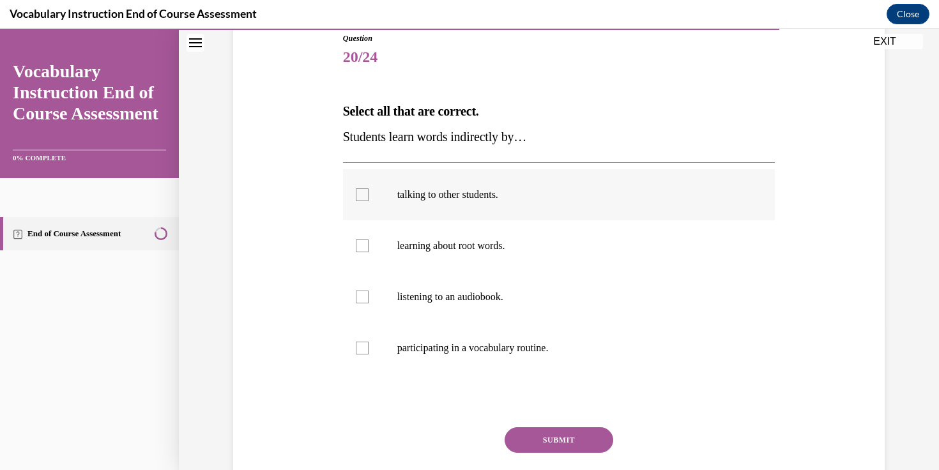
click at [370, 188] on label "talking to other students." at bounding box center [559, 194] width 432 height 51
click at [368, 188] on input "talking to other students." at bounding box center [362, 194] width 13 height 13
checkbox input "true"
click at [352, 298] on label "listening to an audiobook." at bounding box center [559, 296] width 432 height 51
click at [356, 298] on input "listening to an audiobook." at bounding box center [362, 297] width 13 height 13
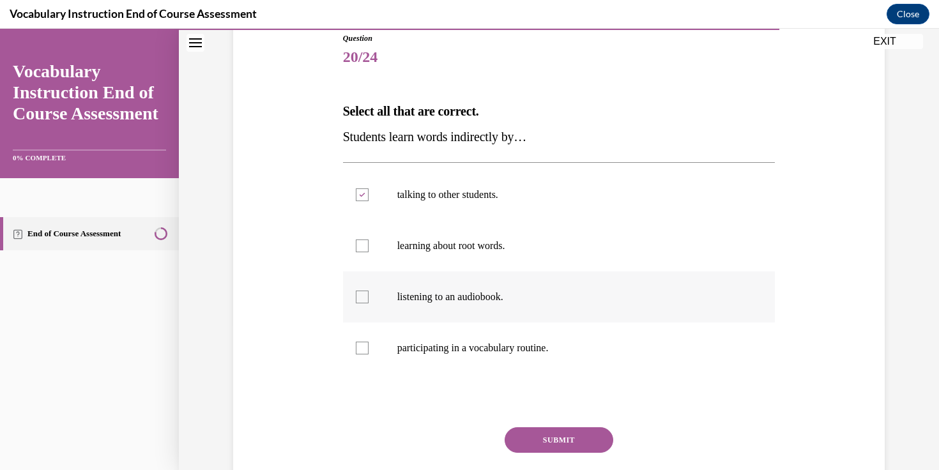
checkbox input "true"
click at [541, 430] on button "SUBMIT" at bounding box center [558, 440] width 109 height 26
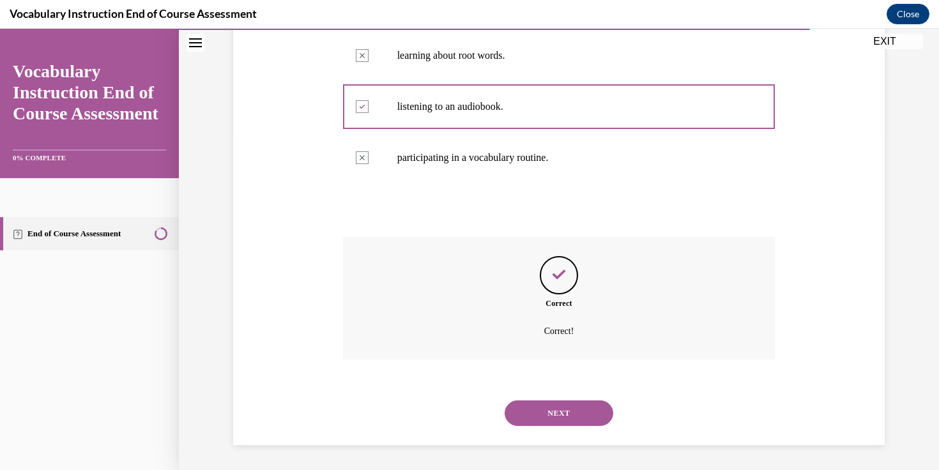
scroll to position [336, 0]
click at [541, 430] on div "NEXT" at bounding box center [559, 412] width 432 height 51
click at [523, 396] on div "NEXT" at bounding box center [559, 412] width 432 height 51
click at [527, 401] on button "NEXT" at bounding box center [558, 413] width 109 height 26
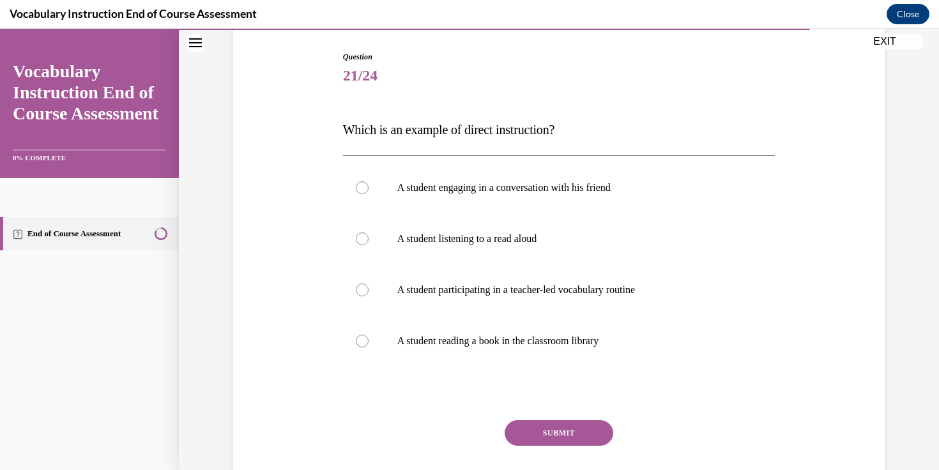
scroll to position [132, 0]
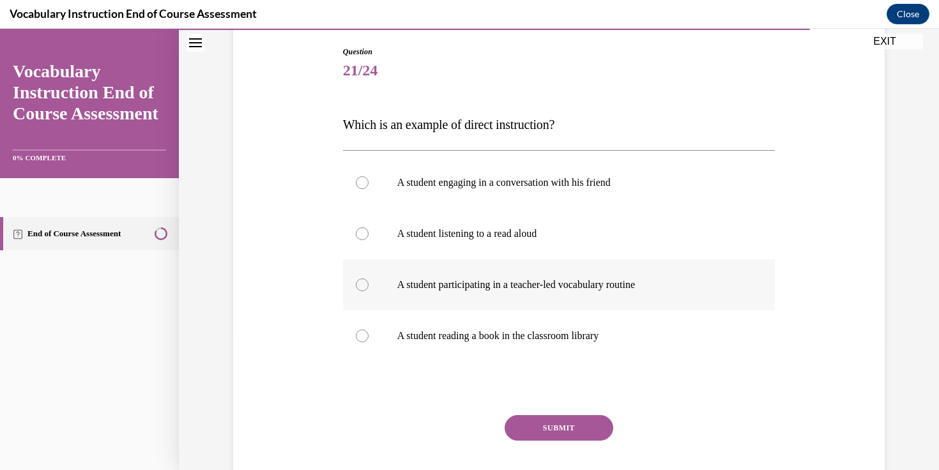
click at [395, 283] on label "A student participating in a teacher-led vocabulary routine" at bounding box center [559, 284] width 432 height 51
click at [368, 283] on input "A student participating in a teacher-led vocabulary routine" at bounding box center [362, 284] width 13 height 13
radio input "true"
click at [566, 423] on button "SUBMIT" at bounding box center [558, 428] width 109 height 26
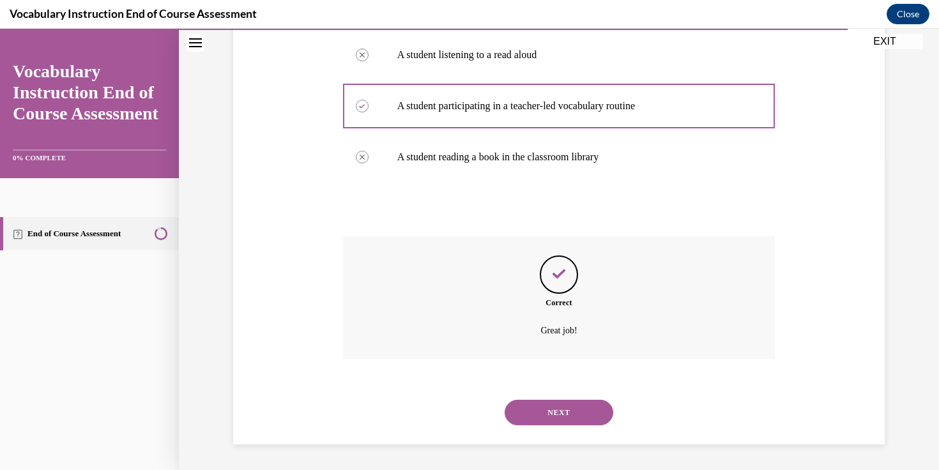
click at [566, 423] on button "NEXT" at bounding box center [558, 413] width 109 height 26
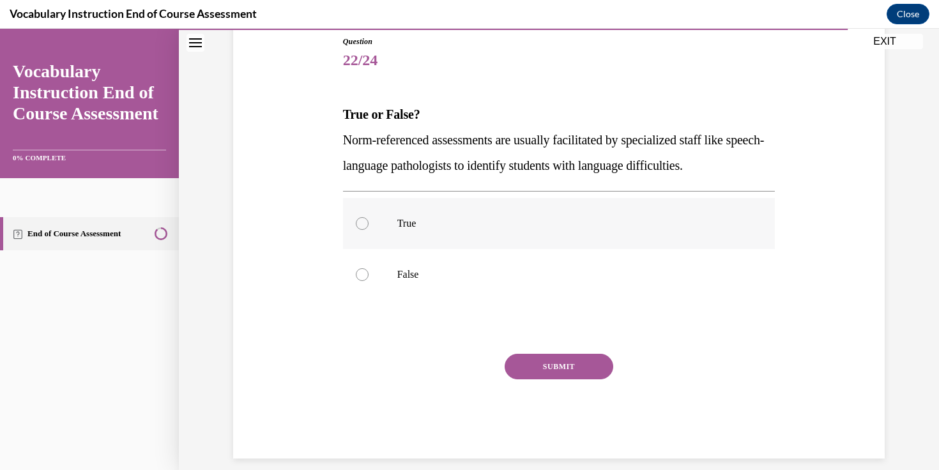
click at [446, 203] on label "True" at bounding box center [559, 223] width 432 height 51
click at [368, 217] on input "True" at bounding box center [362, 223] width 13 height 13
radio input "true"
click at [532, 361] on button "SUBMIT" at bounding box center [558, 367] width 109 height 26
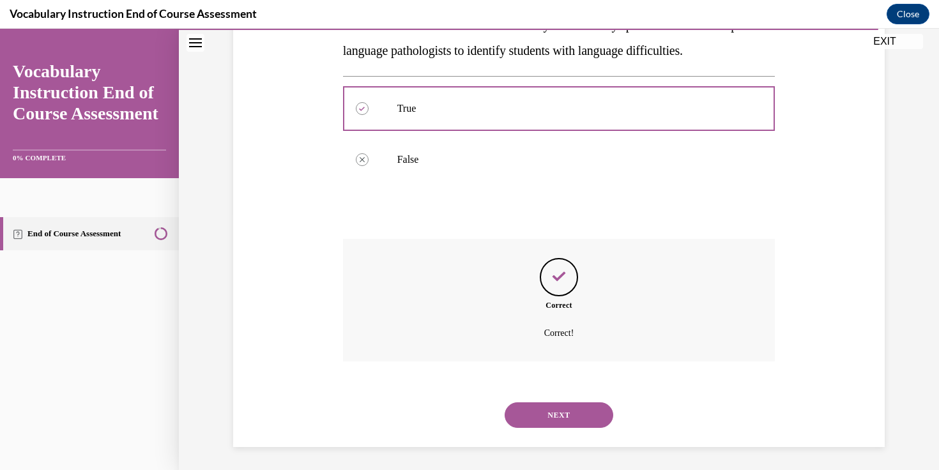
scroll to position [259, 0]
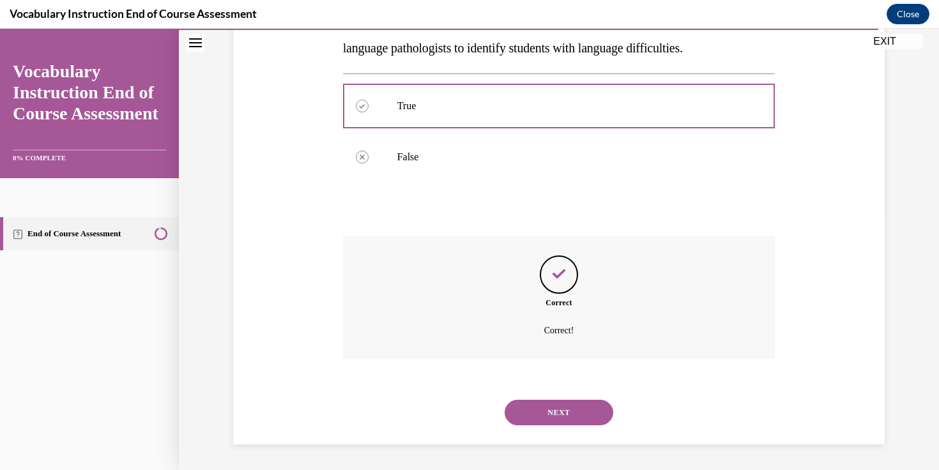
click at [532, 397] on div "NEXT" at bounding box center [559, 412] width 432 height 51
click at [534, 412] on button "NEXT" at bounding box center [558, 413] width 109 height 26
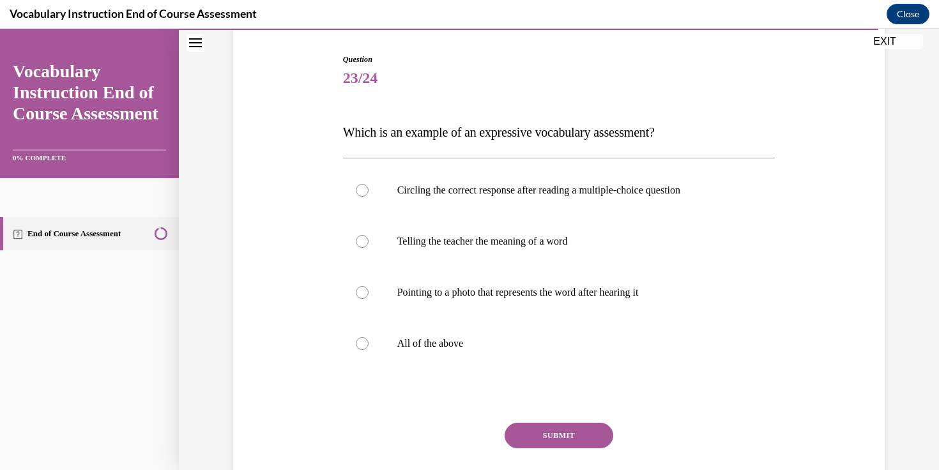
scroll to position [119, 0]
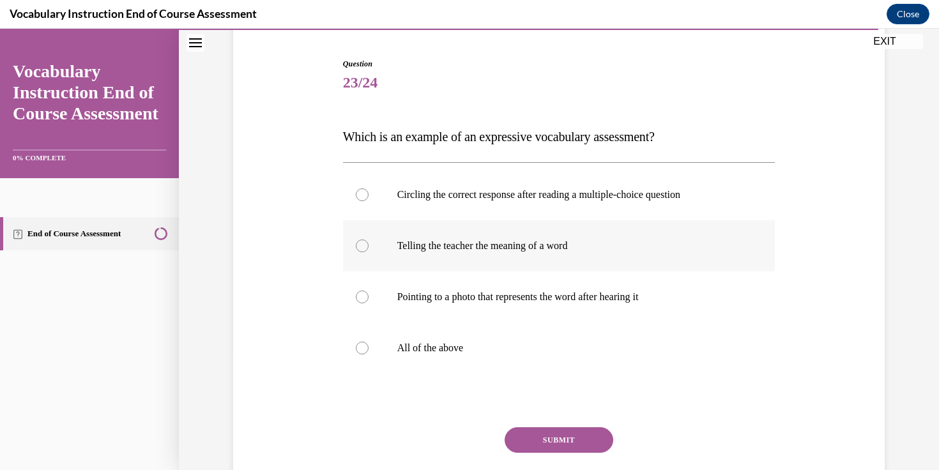
click at [487, 237] on label "Telling the teacher the meaning of a word" at bounding box center [559, 245] width 432 height 51
click at [368, 239] on input "Telling the teacher the meaning of a word" at bounding box center [362, 245] width 13 height 13
radio input "true"
click at [521, 432] on button "SUBMIT" at bounding box center [558, 440] width 109 height 26
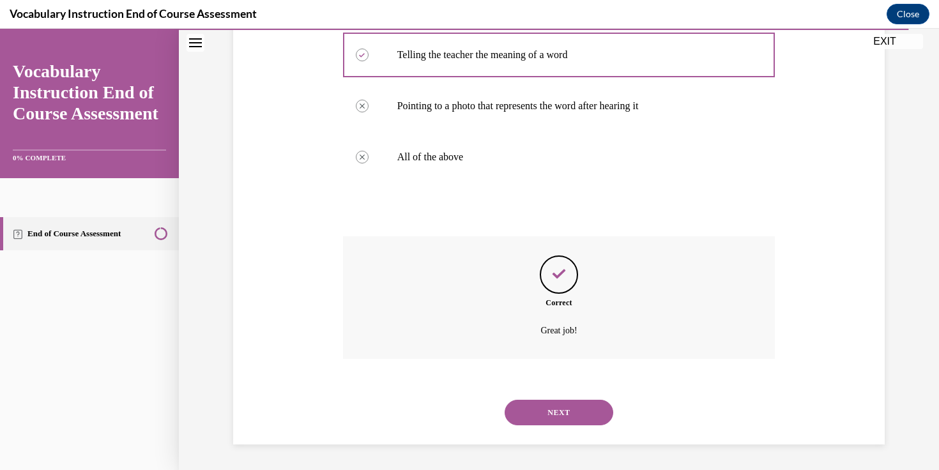
click at [535, 423] on button "NEXT" at bounding box center [558, 413] width 109 height 26
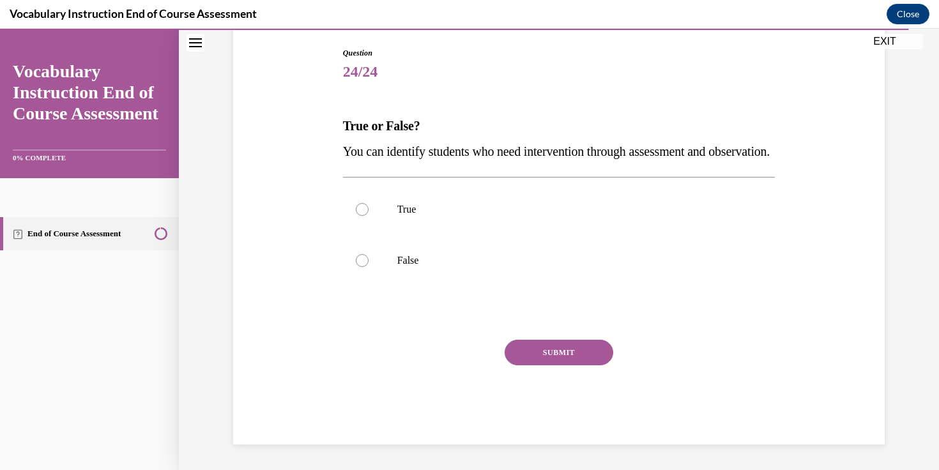
scroll to position [142, 0]
click at [430, 216] on p "True" at bounding box center [570, 209] width 346 height 13
click at [368, 216] on input "True" at bounding box center [362, 209] width 13 height 13
radio input "true"
click at [554, 361] on button "SUBMIT" at bounding box center [558, 353] width 109 height 26
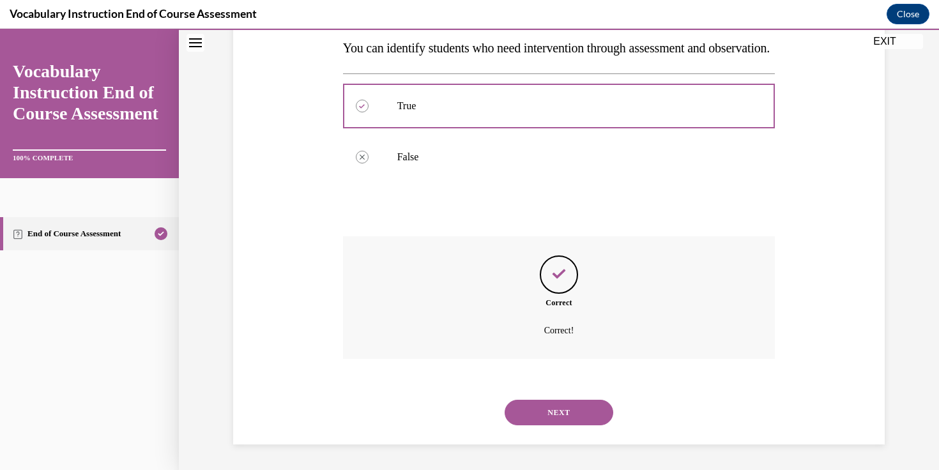
scroll to position [259, 0]
click at [563, 413] on button "NEXT" at bounding box center [558, 413] width 109 height 26
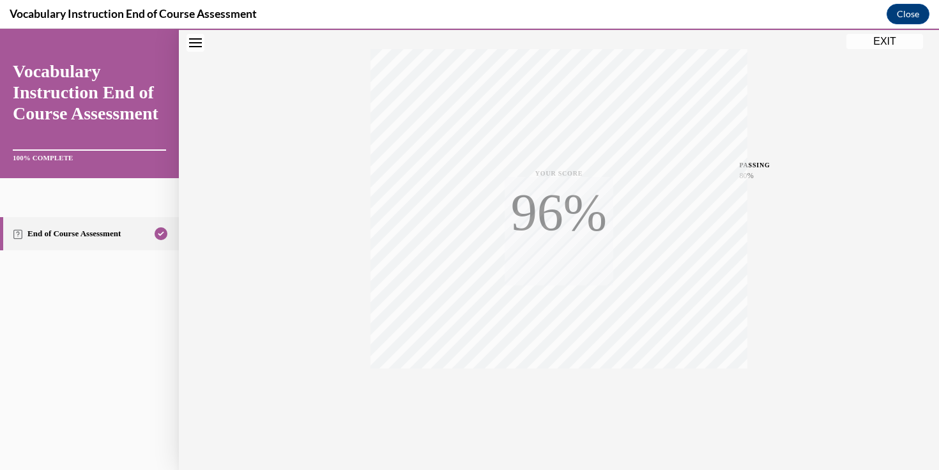
scroll to position [213, 0]
click at [874, 40] on button "EXIT" at bounding box center [884, 41] width 77 height 15
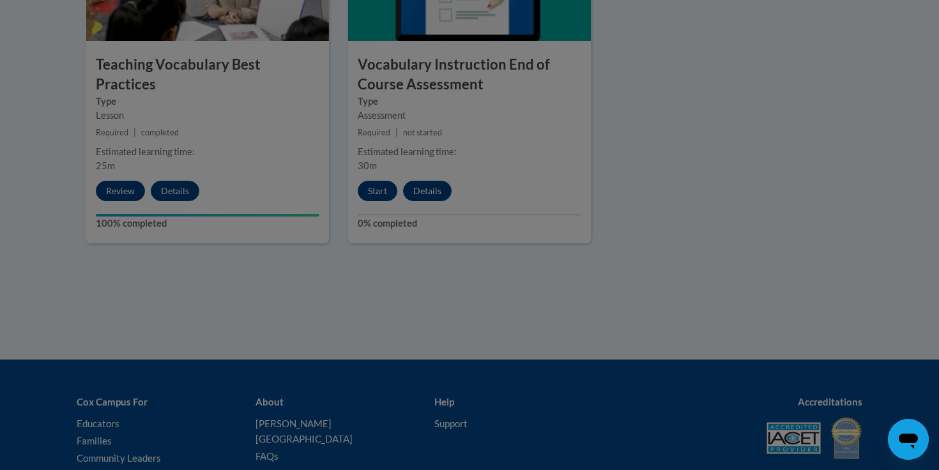
click at [601, 217] on div at bounding box center [469, 235] width 939 height 470
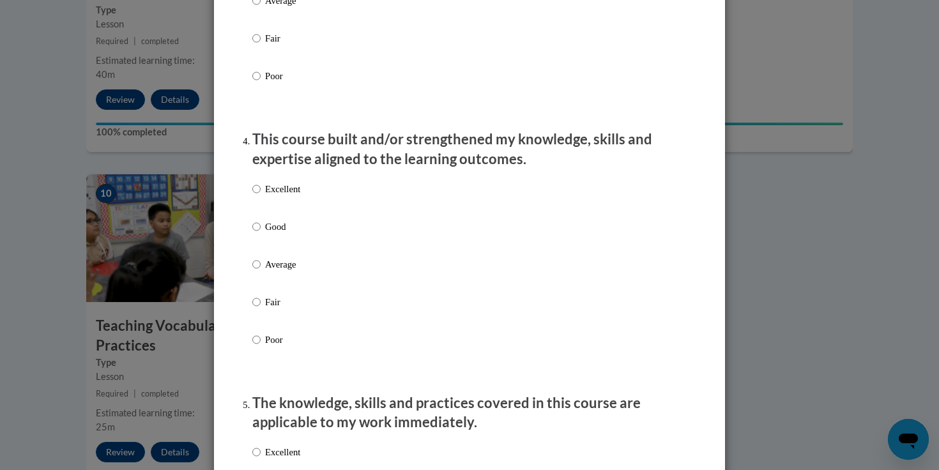
scroll to position [0, 0]
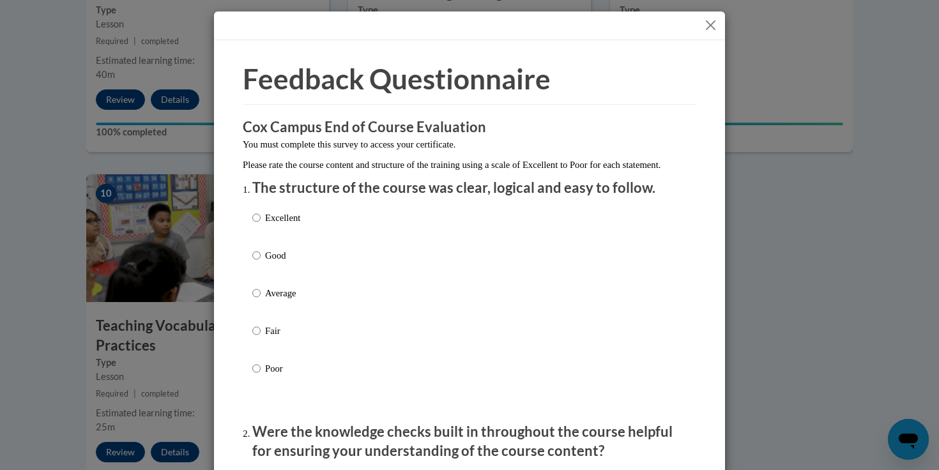
click at [712, 26] on button "Close" at bounding box center [710, 25] width 16 height 16
